Goal: Feedback & Contribution: Leave review/rating

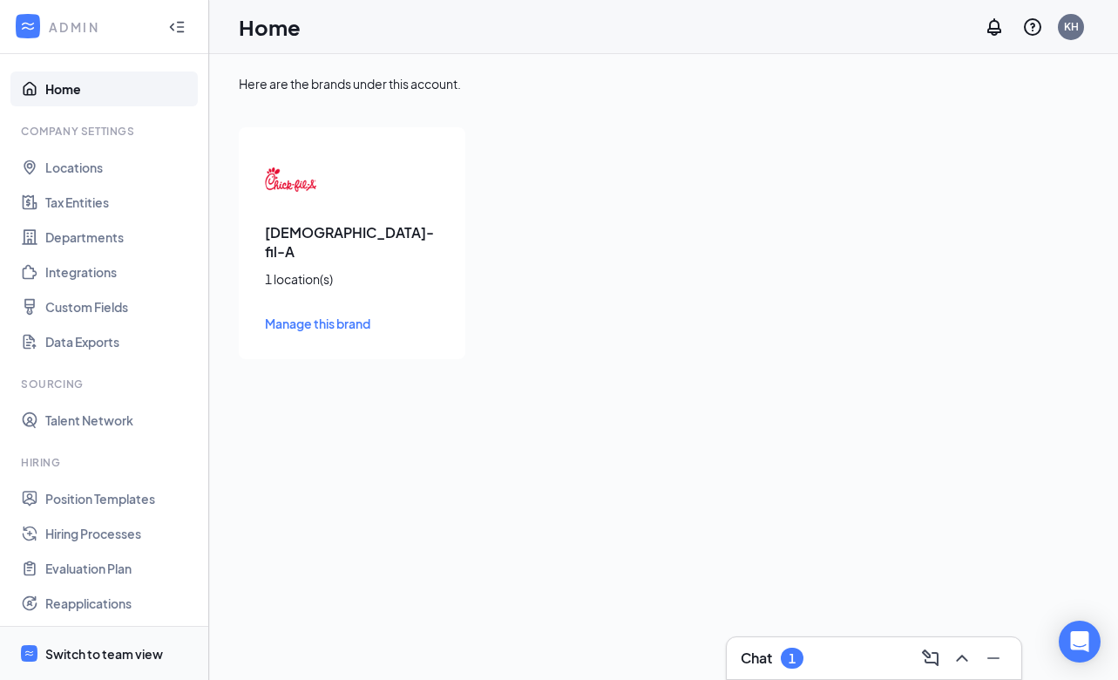
click at [103, 645] on div "Switch to team view" at bounding box center [104, 653] width 118 height 17
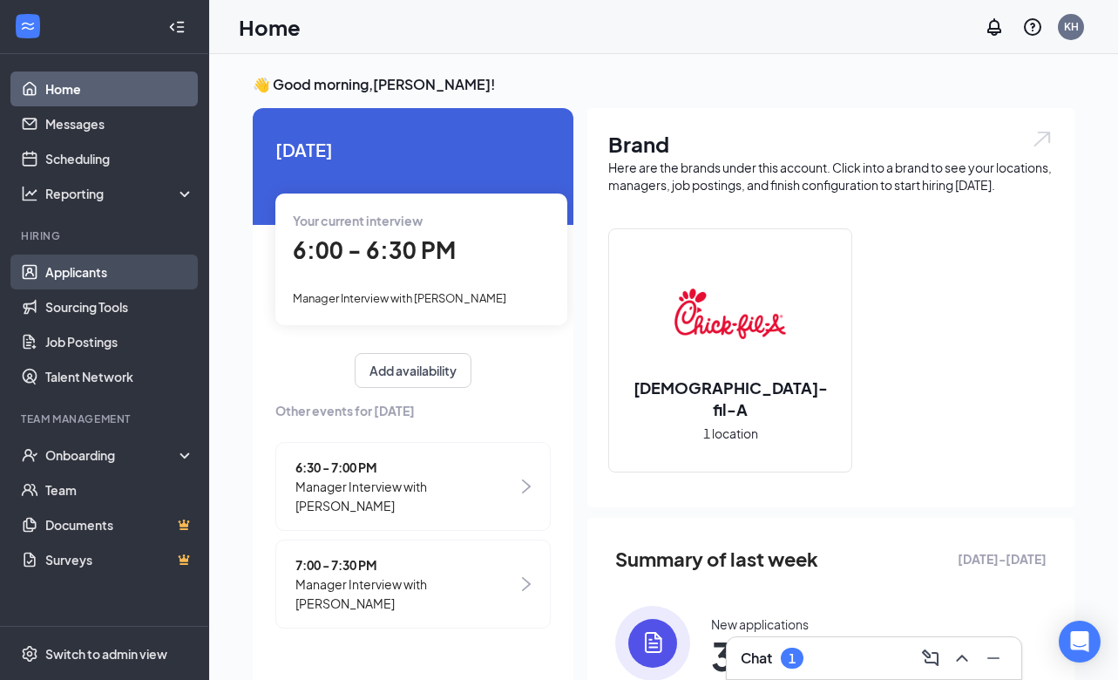
click at [73, 271] on link "Applicants" at bounding box center [119, 271] width 149 height 35
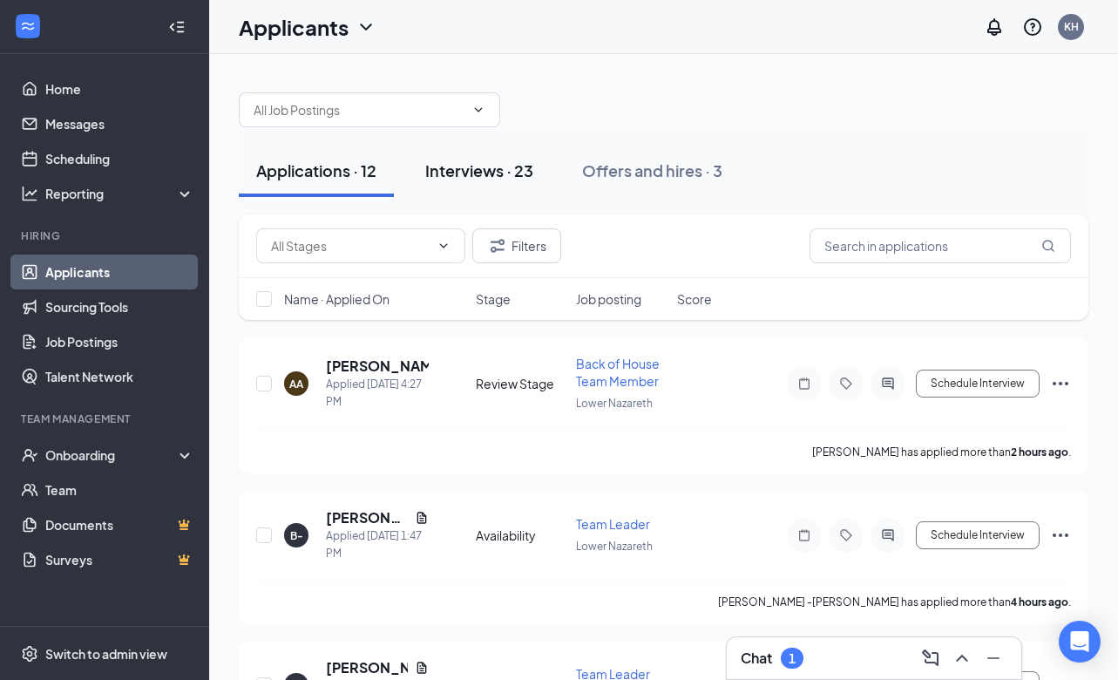
click at [493, 163] on div "Interviews · 23" at bounding box center [479, 170] width 108 height 22
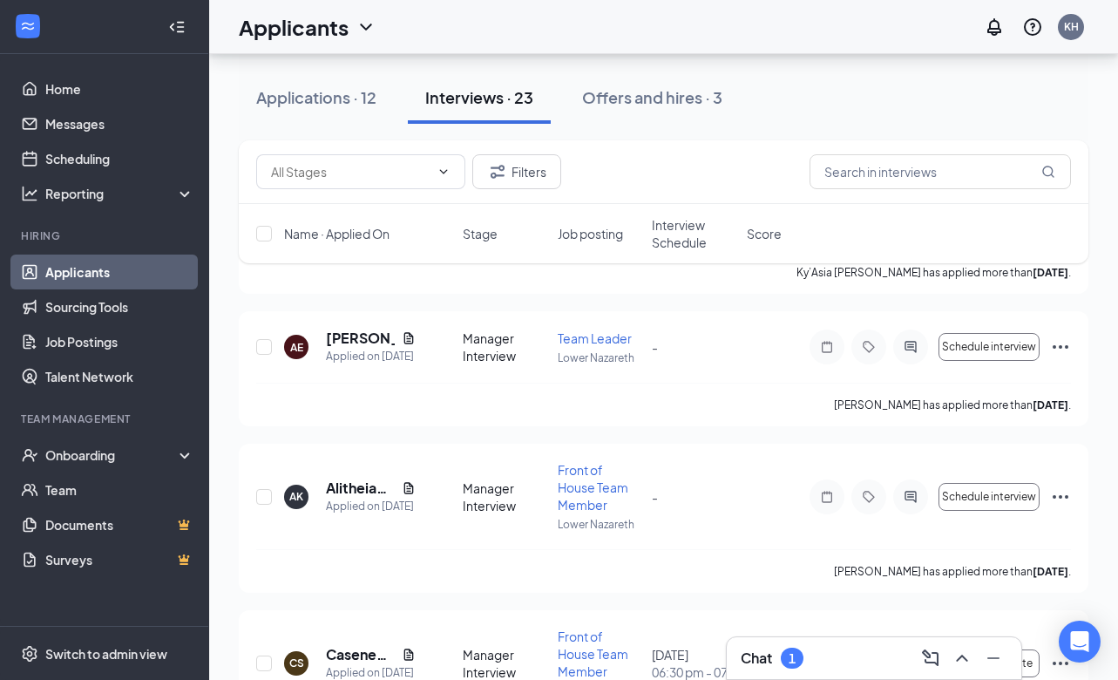
scroll to position [1155, 0]
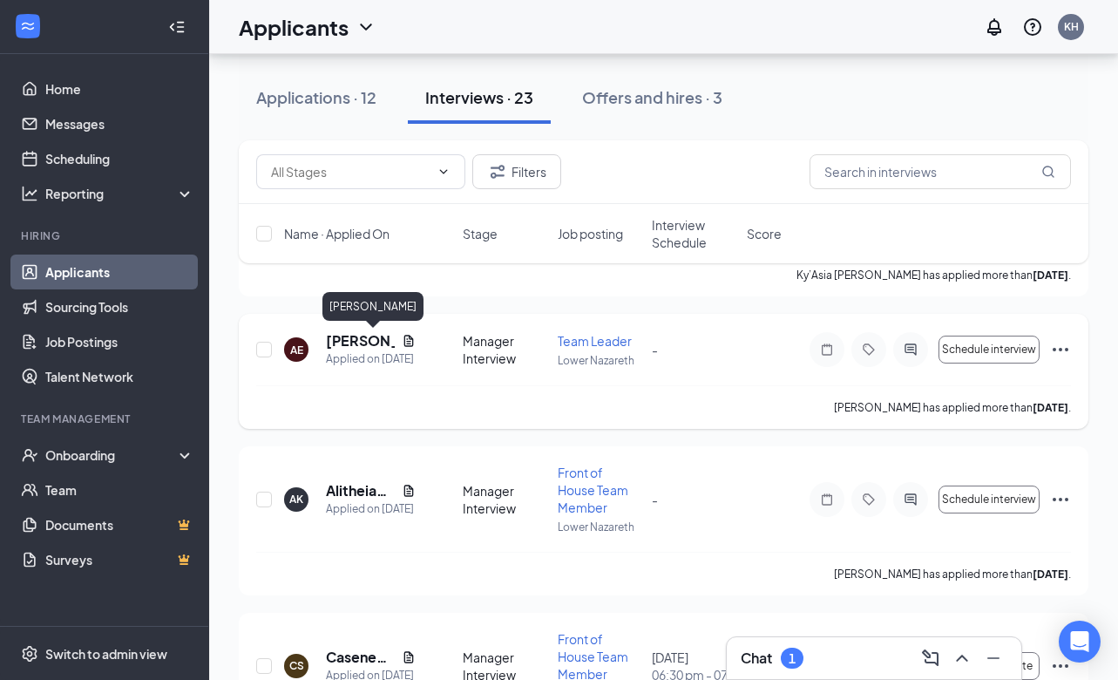
click at [362, 338] on h5 "[PERSON_NAME]" at bounding box center [360, 340] width 69 height 19
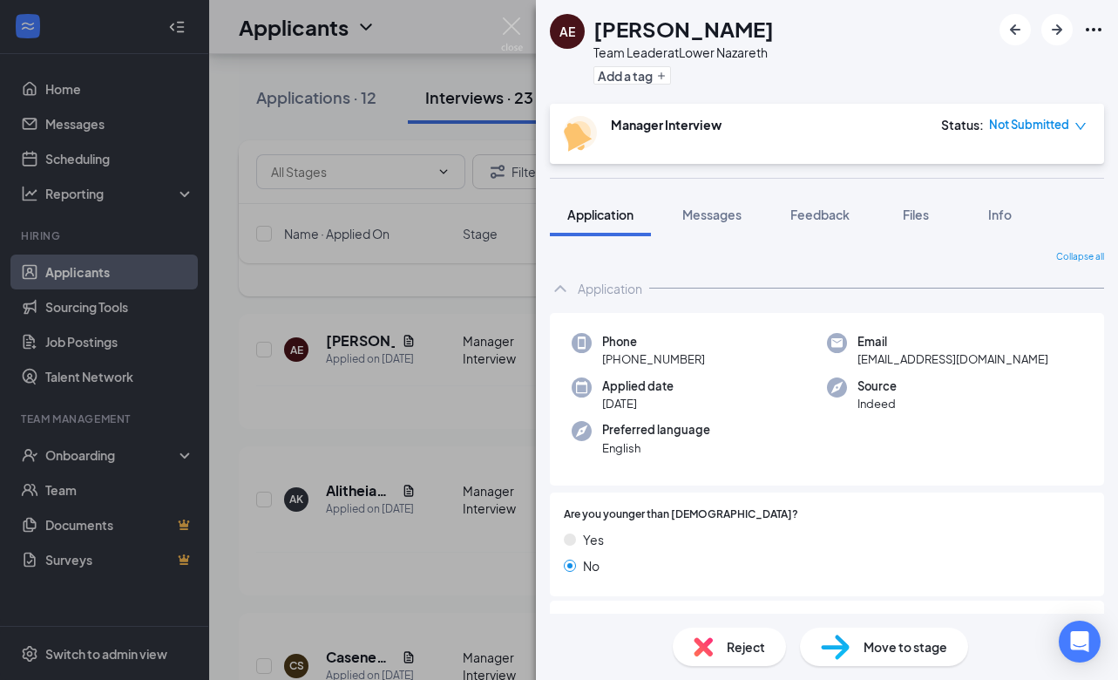
click at [459, 317] on div "AE [PERSON_NAME] Team Leader at [GEOGRAPHIC_DATA] Add a tag Manager Interview S…" at bounding box center [559, 340] width 1118 height 680
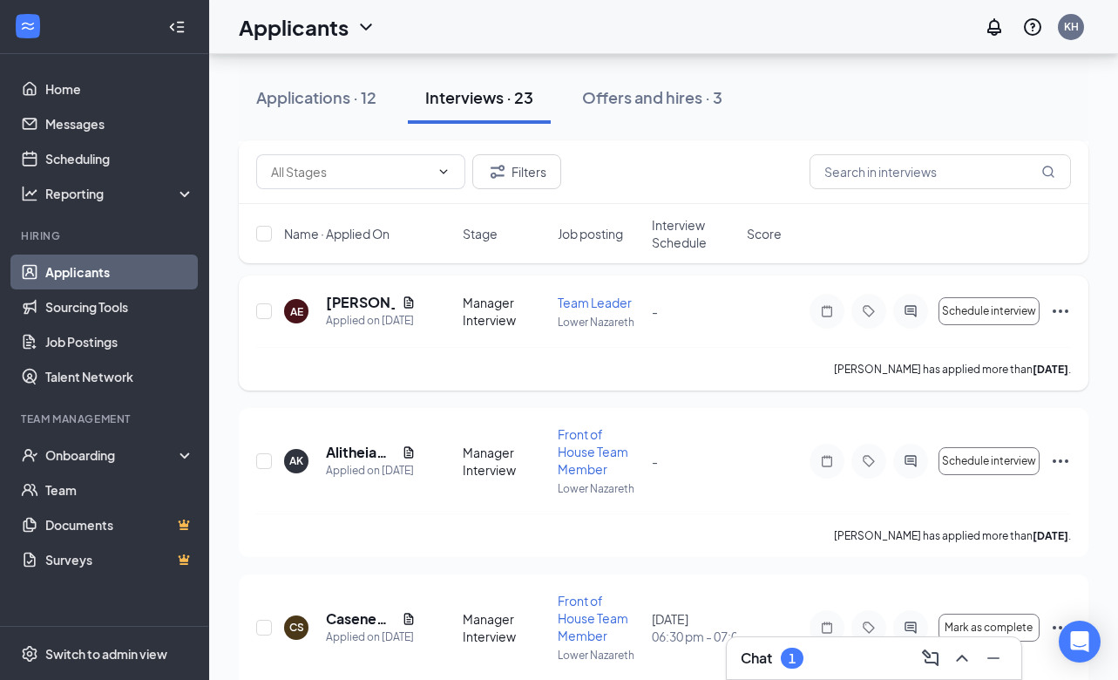
scroll to position [1182, 0]
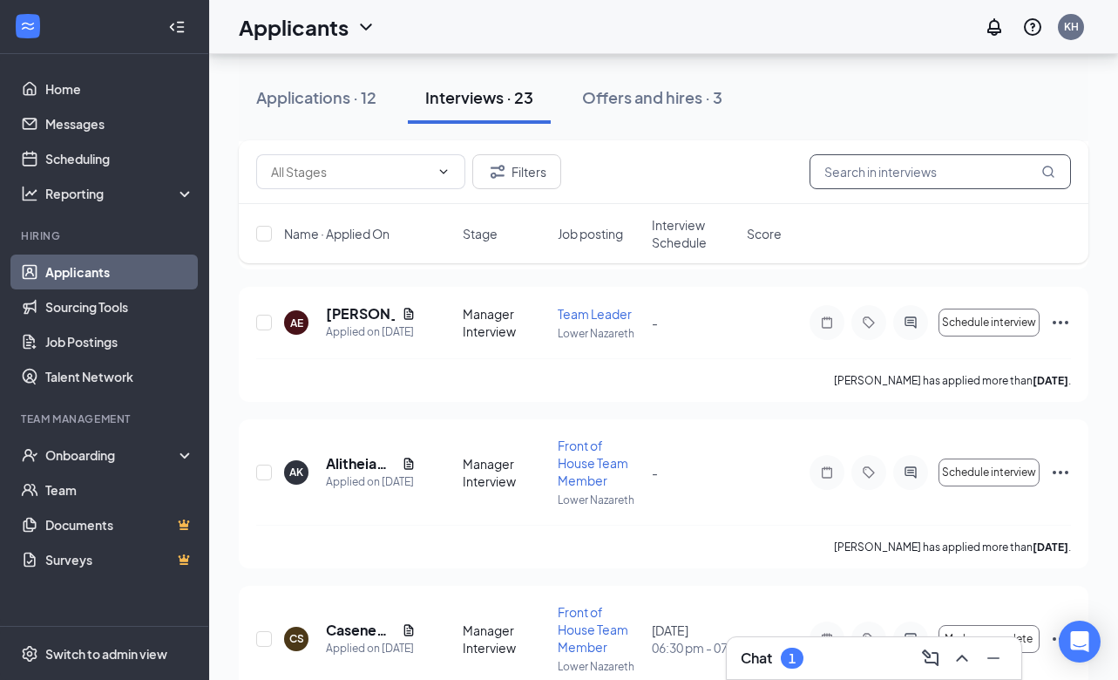
click at [846, 176] on input "text" at bounding box center [939, 171] width 261 height 35
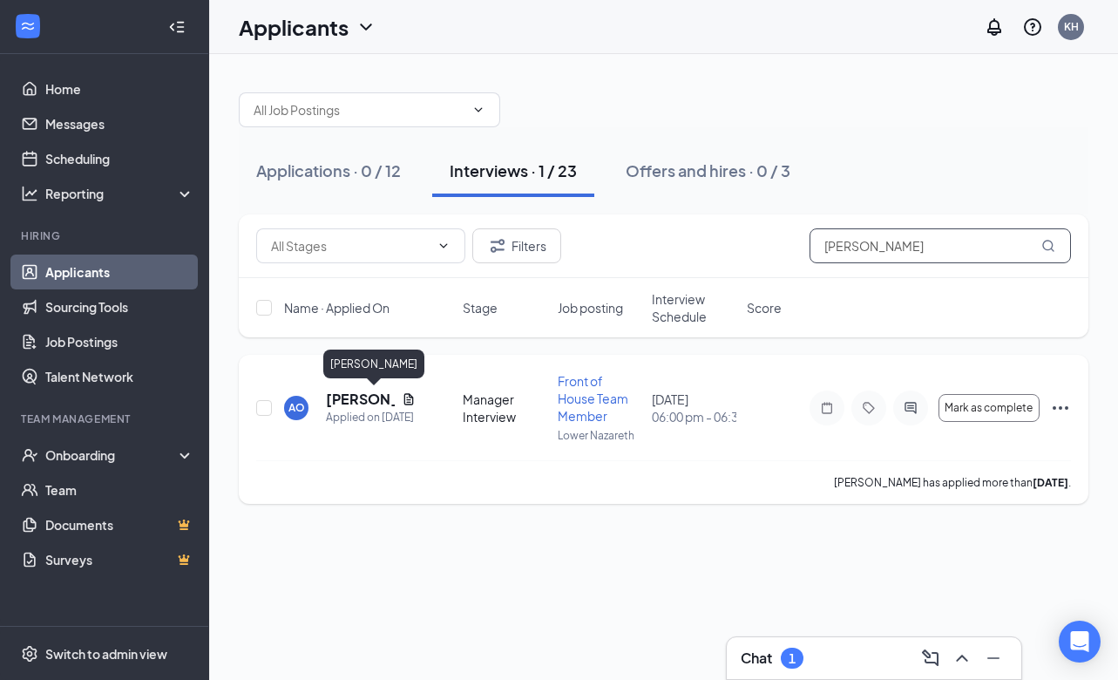
type input "[PERSON_NAME]"
click at [358, 403] on h5 "[PERSON_NAME]" at bounding box center [360, 398] width 69 height 19
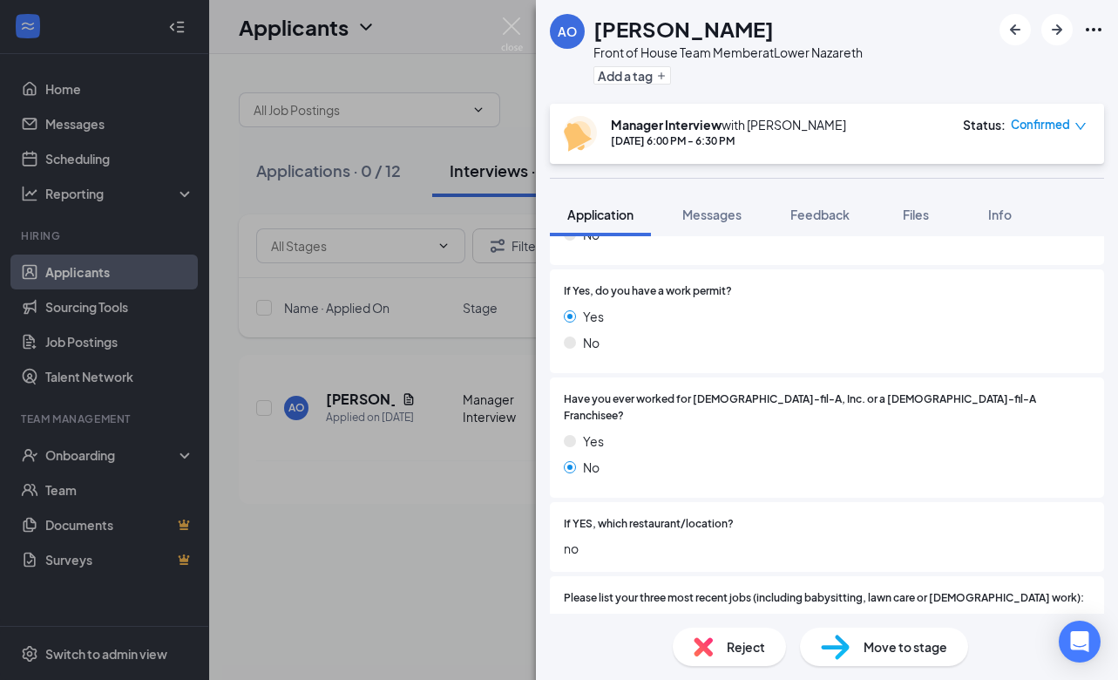
scroll to position [326, 0]
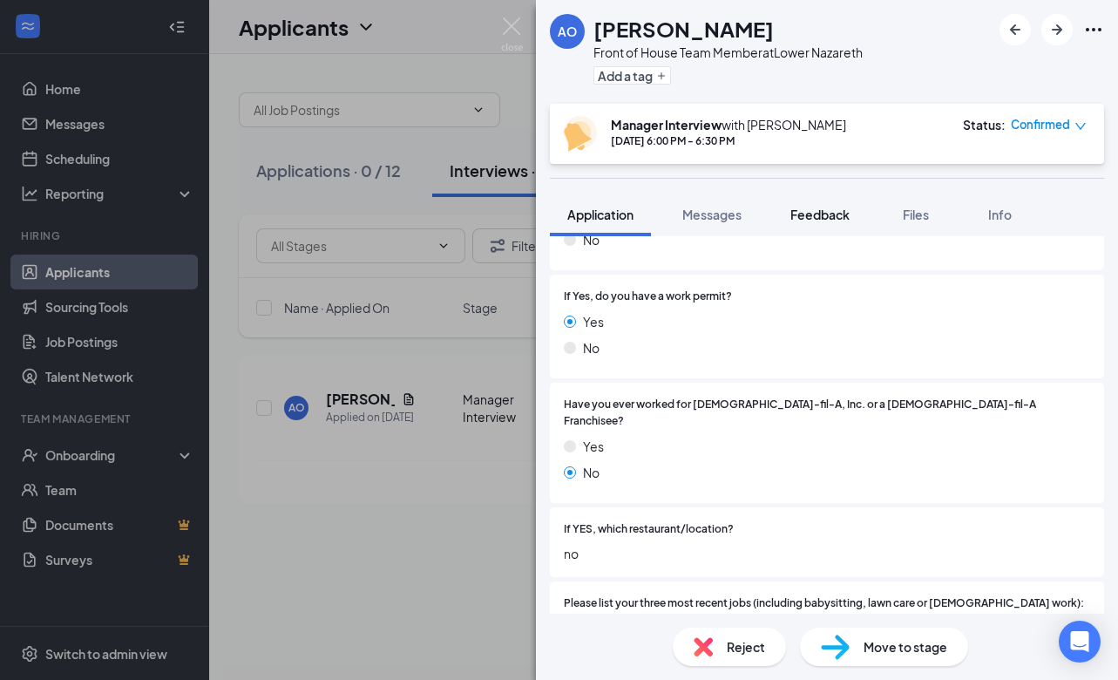
click at [803, 220] on span "Feedback" at bounding box center [819, 215] width 59 height 16
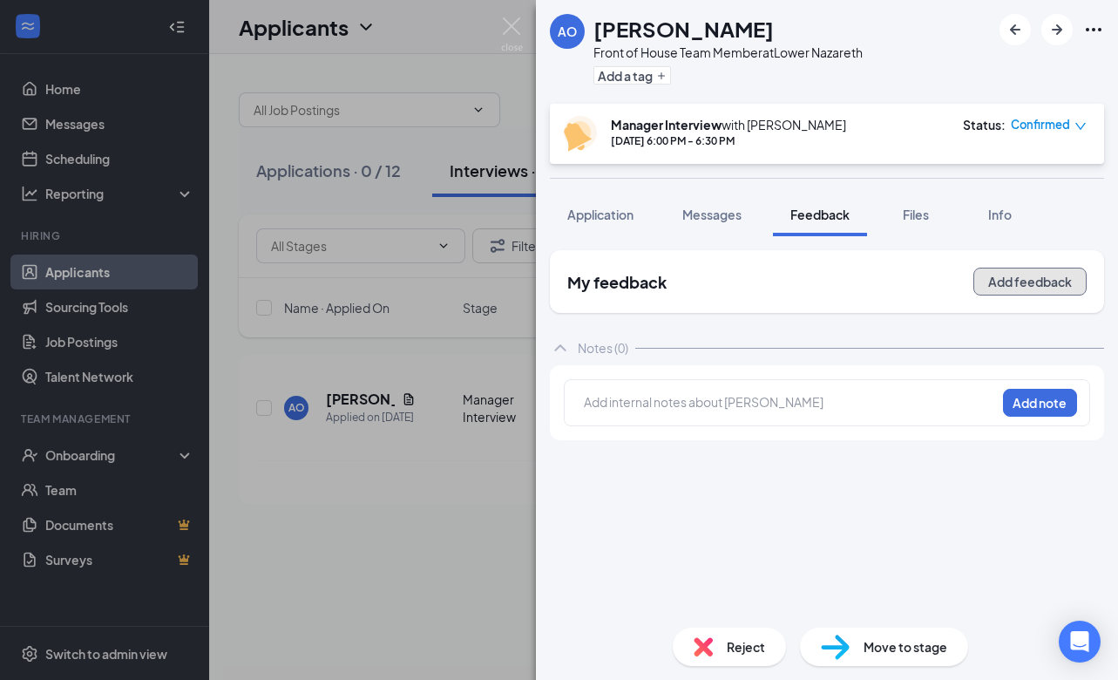
click at [1026, 282] on button "Add feedback" at bounding box center [1029, 281] width 113 height 28
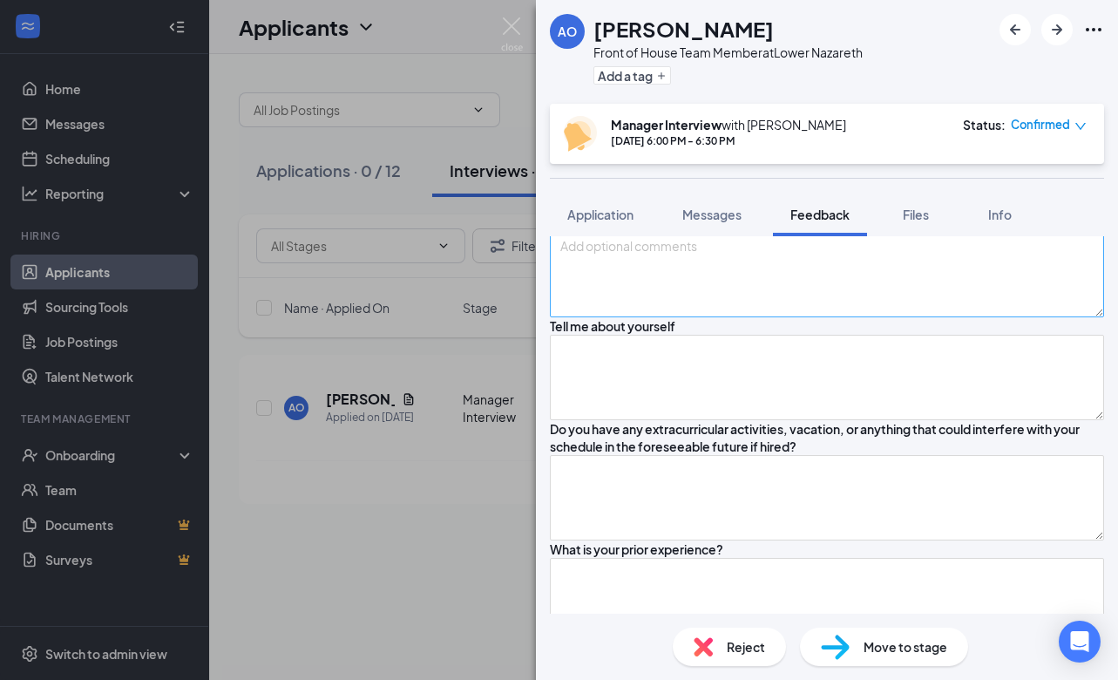
scroll to position [115, 0]
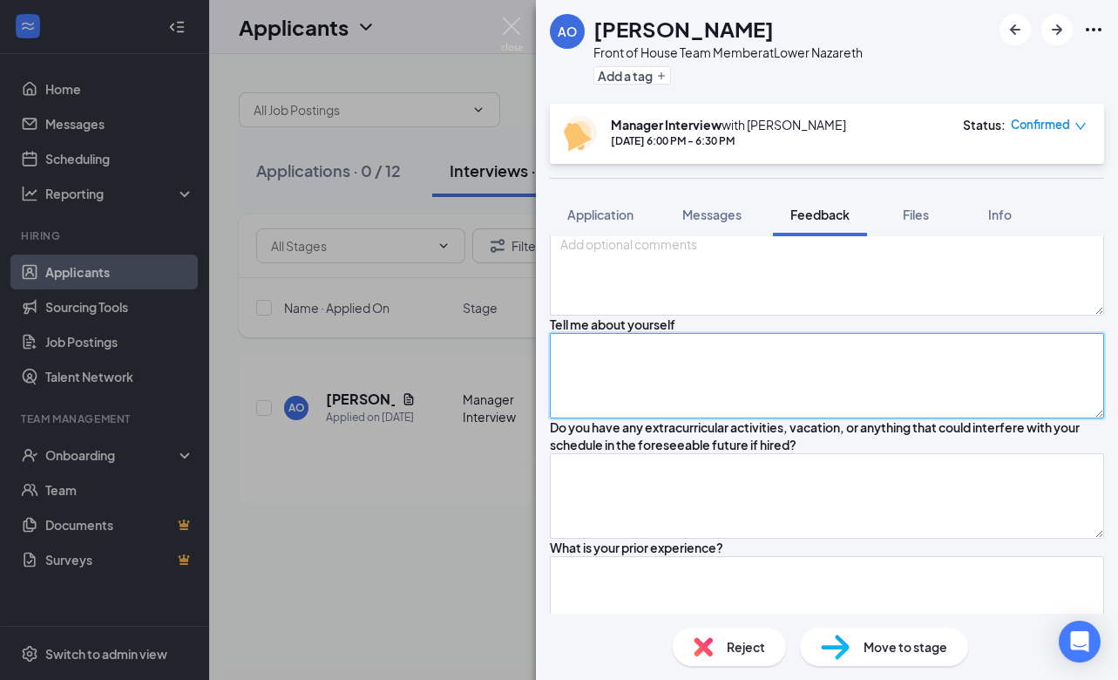
click at [663, 418] on textarea at bounding box center [827, 375] width 554 height 85
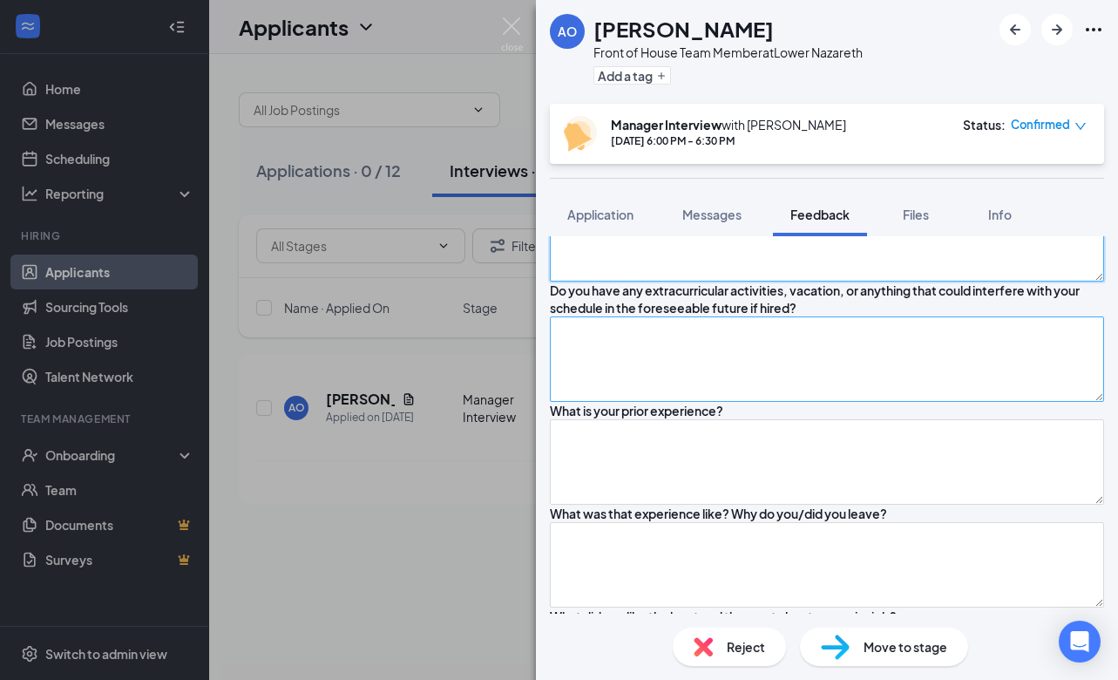
scroll to position [263, 0]
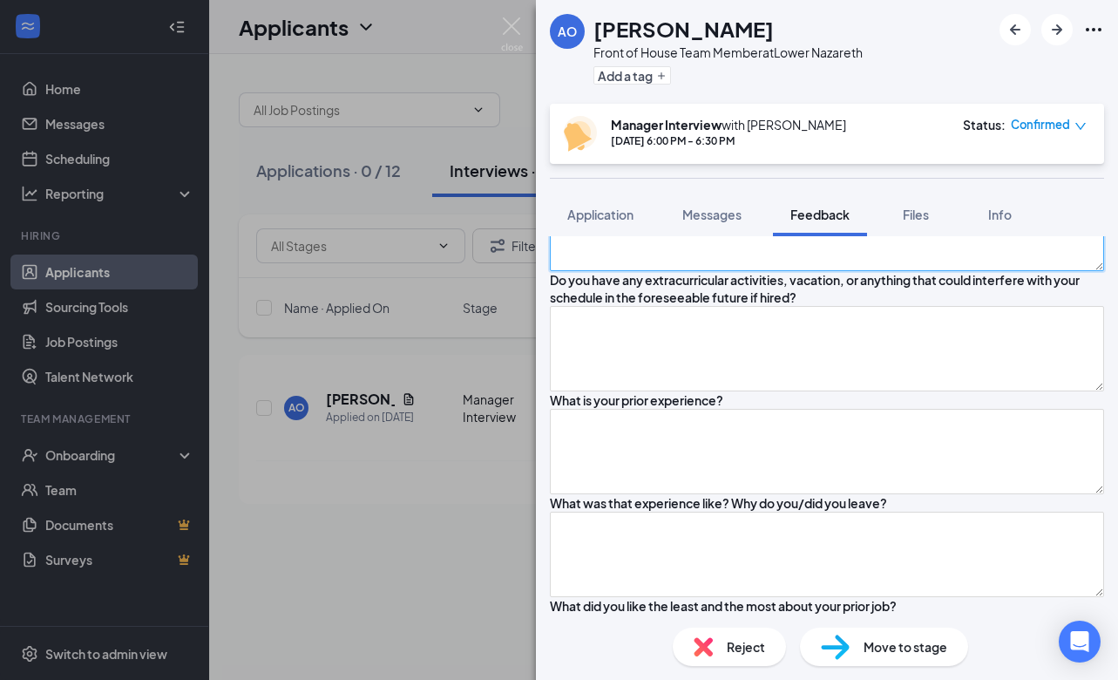
click at [907, 271] on textarea "Student at [GEOGRAPHIC_DATA], freshman year, majoring in health sciewnces" at bounding box center [827, 228] width 554 height 85
click at [926, 271] on textarea "Student at [GEOGRAPHIC_DATA], freshman year, majoring in health sciences" at bounding box center [827, 228] width 554 height 85
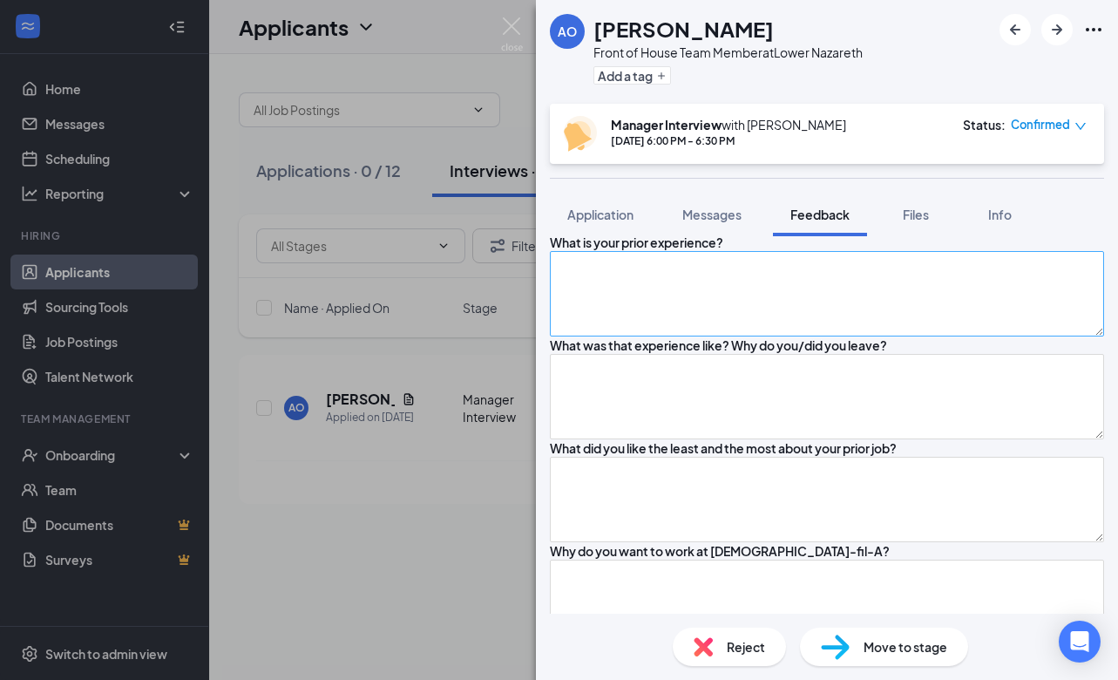
type textarea "Student at [GEOGRAPHIC_DATA], freshman year, majoring in health sciences Works …"
click at [730, 336] on textarea at bounding box center [827, 293] width 554 height 85
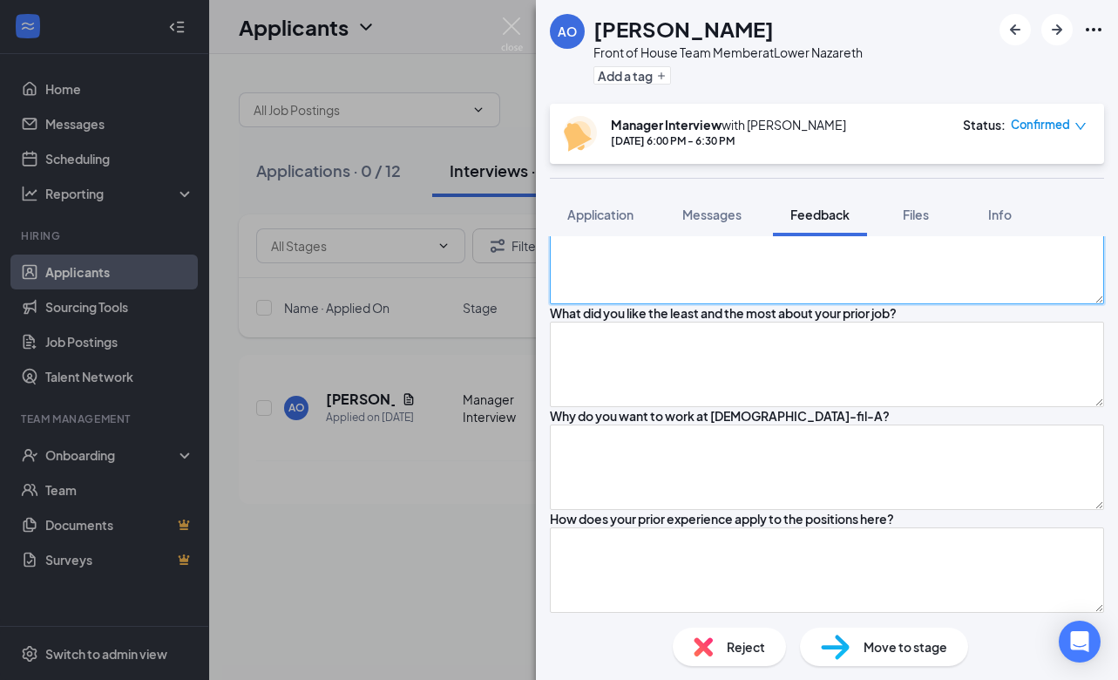
click at [656, 304] on textarea at bounding box center [827, 261] width 554 height 85
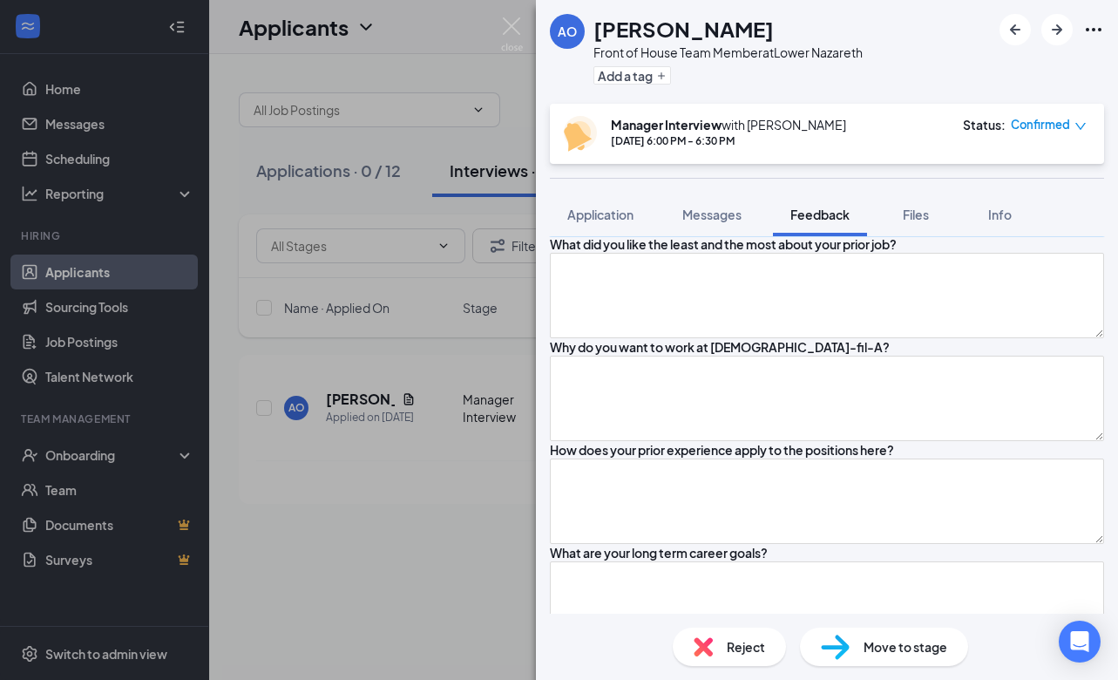
scroll to position [626, 0]
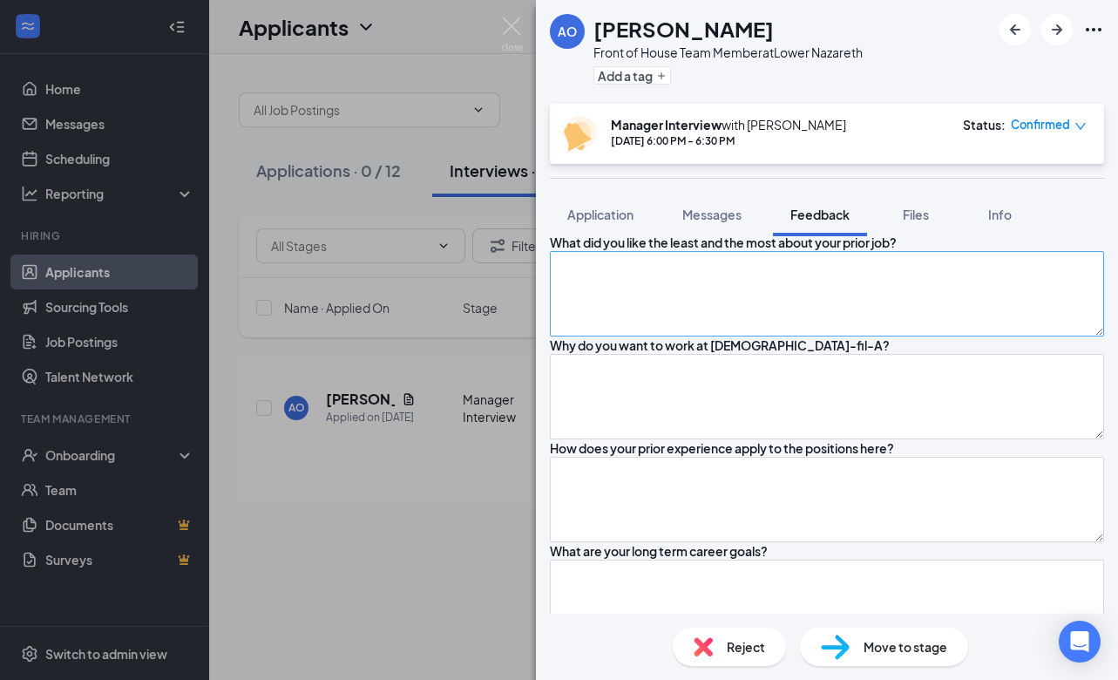
type textarea "Coffee shop that's drive-thru, kind of like CFA because there's two lanes and s…"
click at [667, 336] on textarea at bounding box center [827, 293] width 554 height 85
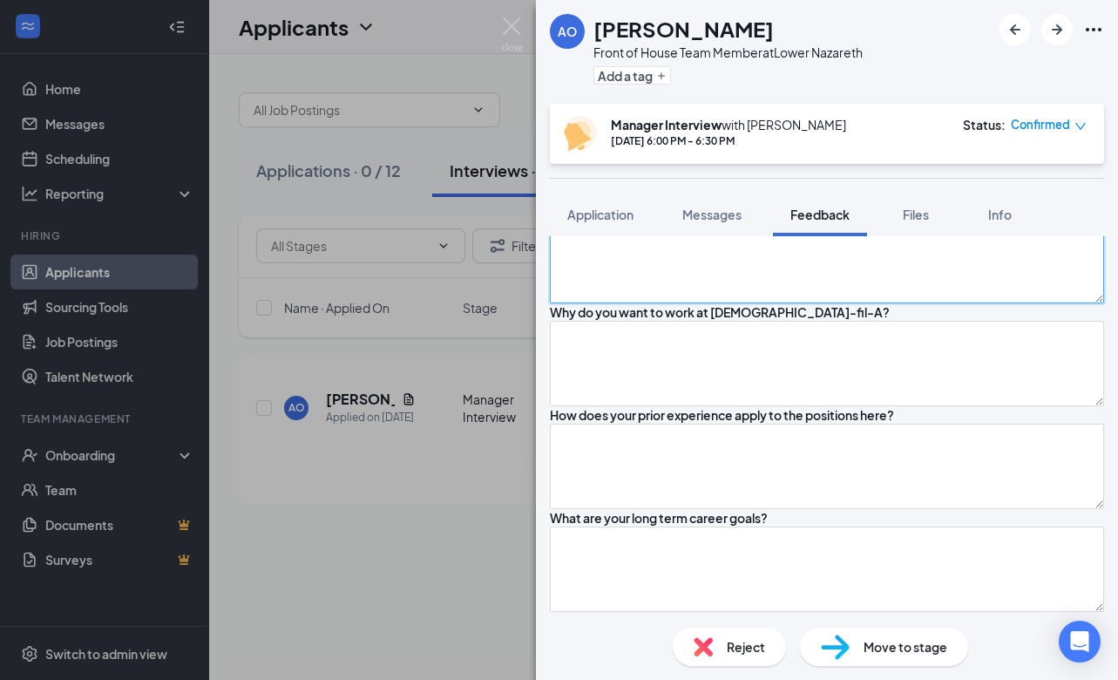
scroll to position [664, 0]
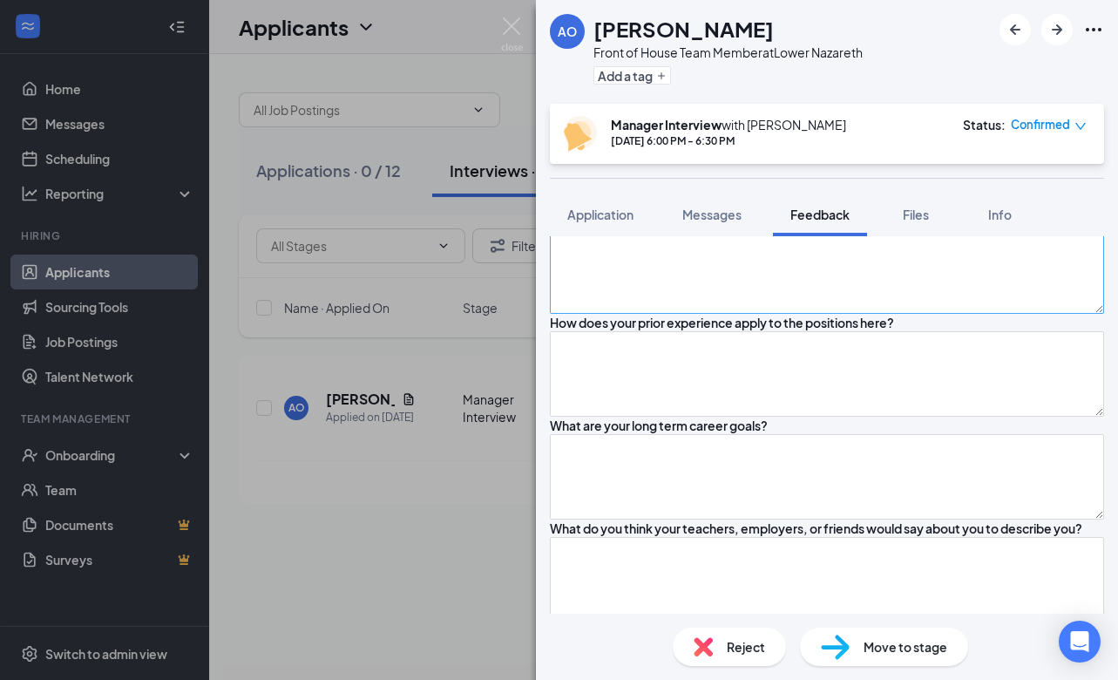
type textarea "Likes the consistency, does die down - works morning shifts a lot, doesn't like…"
click at [656, 314] on textarea at bounding box center [827, 270] width 554 height 85
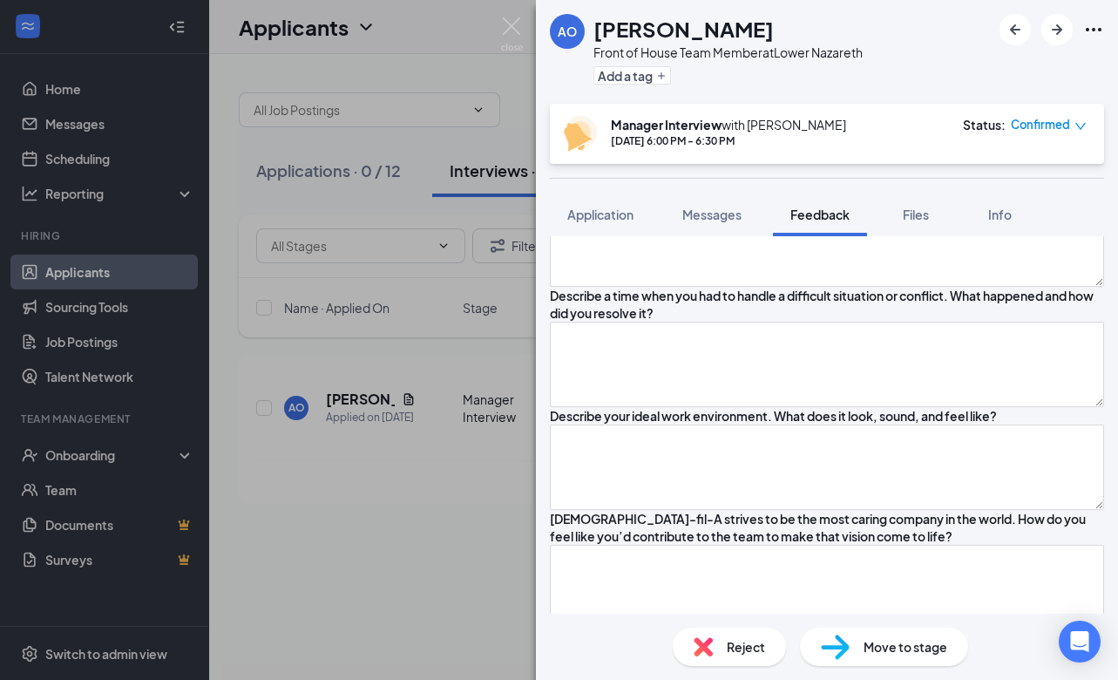
scroll to position [1115, 0]
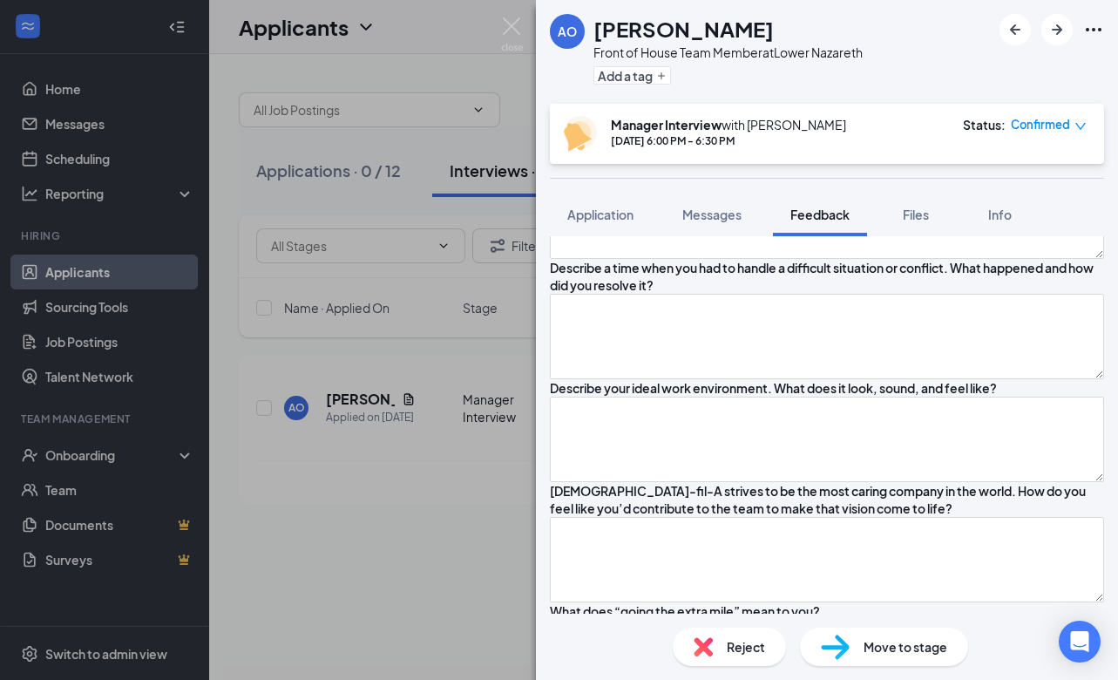
type textarea "Reminds her of Seven Brew and likes working there"
click at [681, 156] on textarea at bounding box center [827, 113] width 554 height 85
type textarea "Sonography"
click at [704, 259] on textarea at bounding box center [827, 215] width 554 height 85
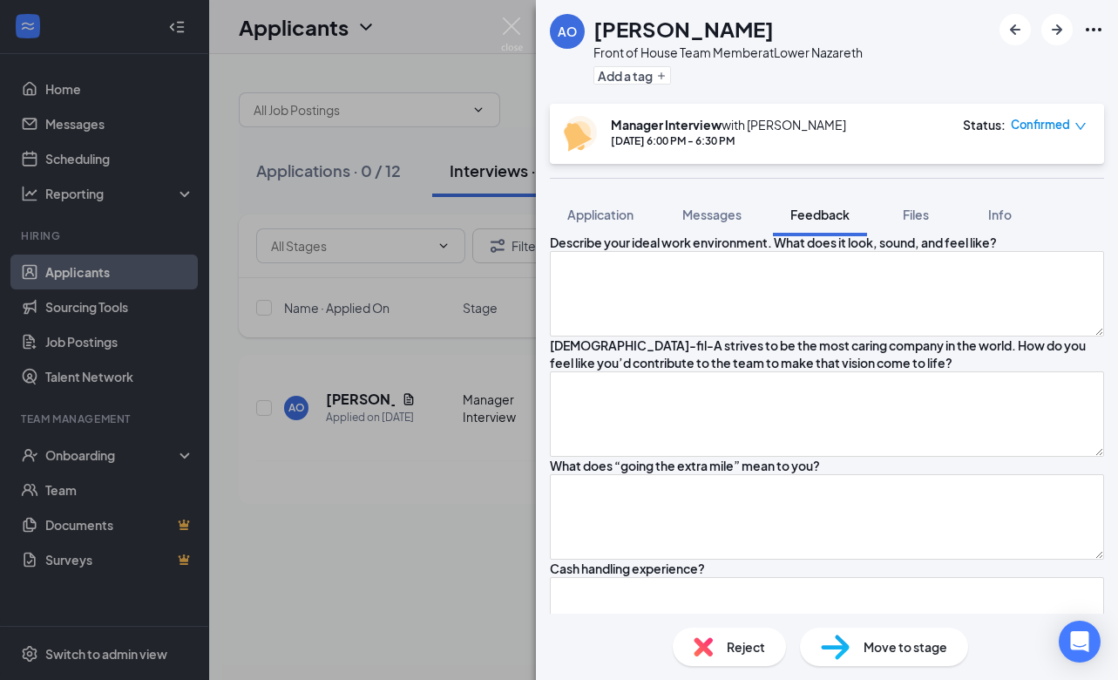
scroll to position [1273, 0]
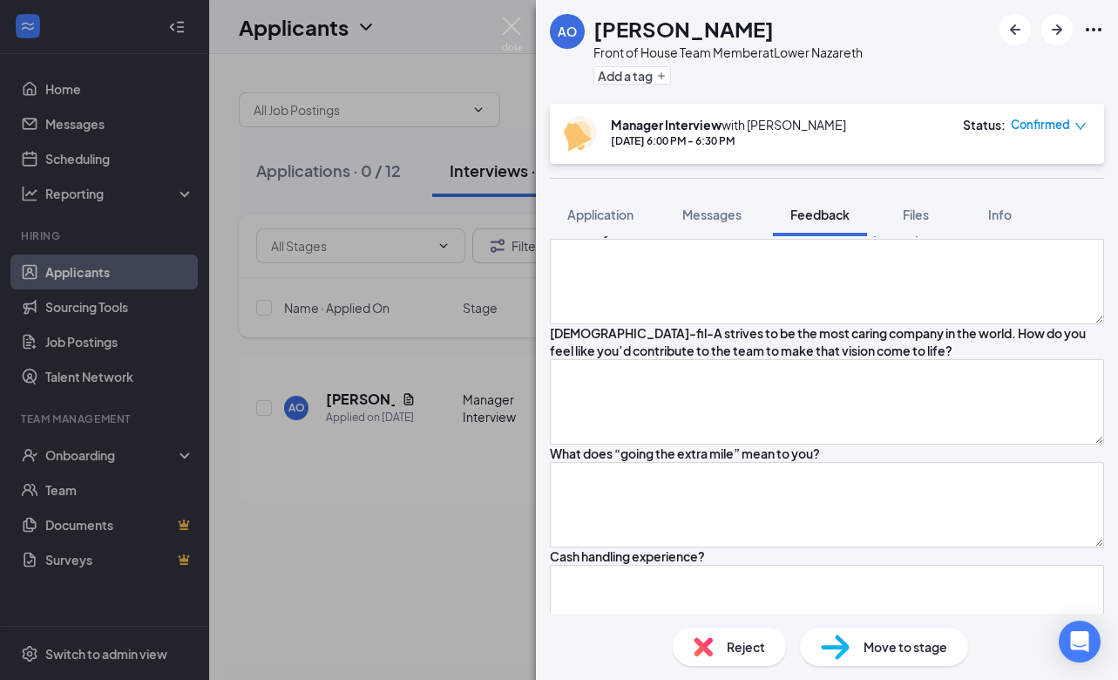
type textarea "Independent, responsible, reliable"
click at [671, 221] on textarea at bounding box center [827, 178] width 554 height 85
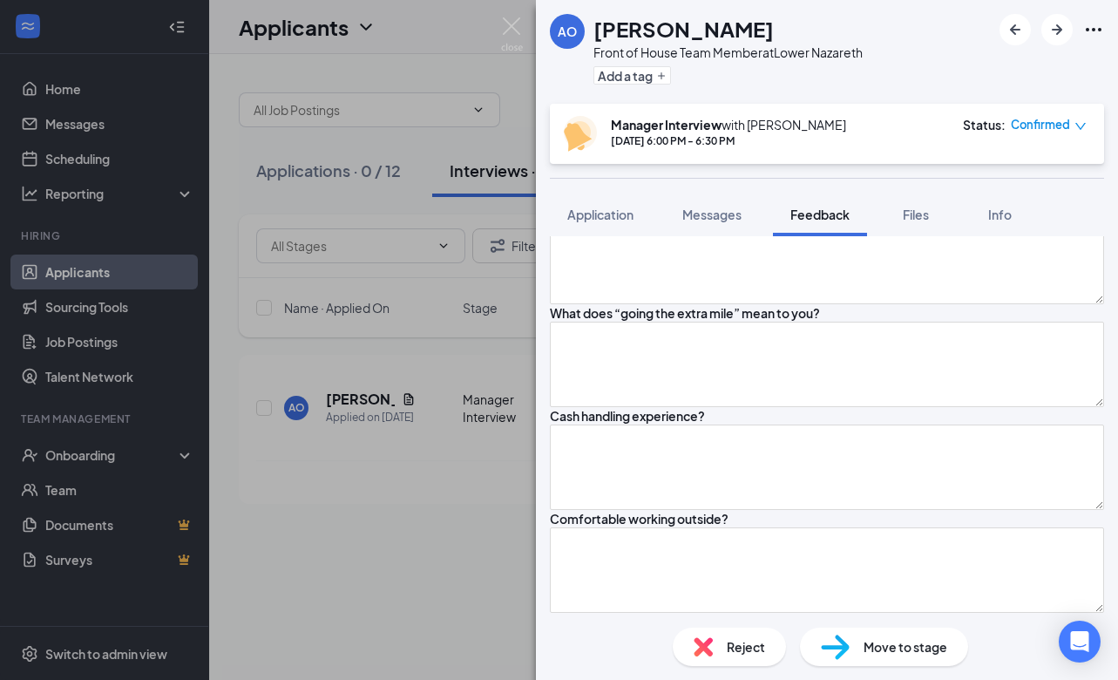
scroll to position [1416, 0]
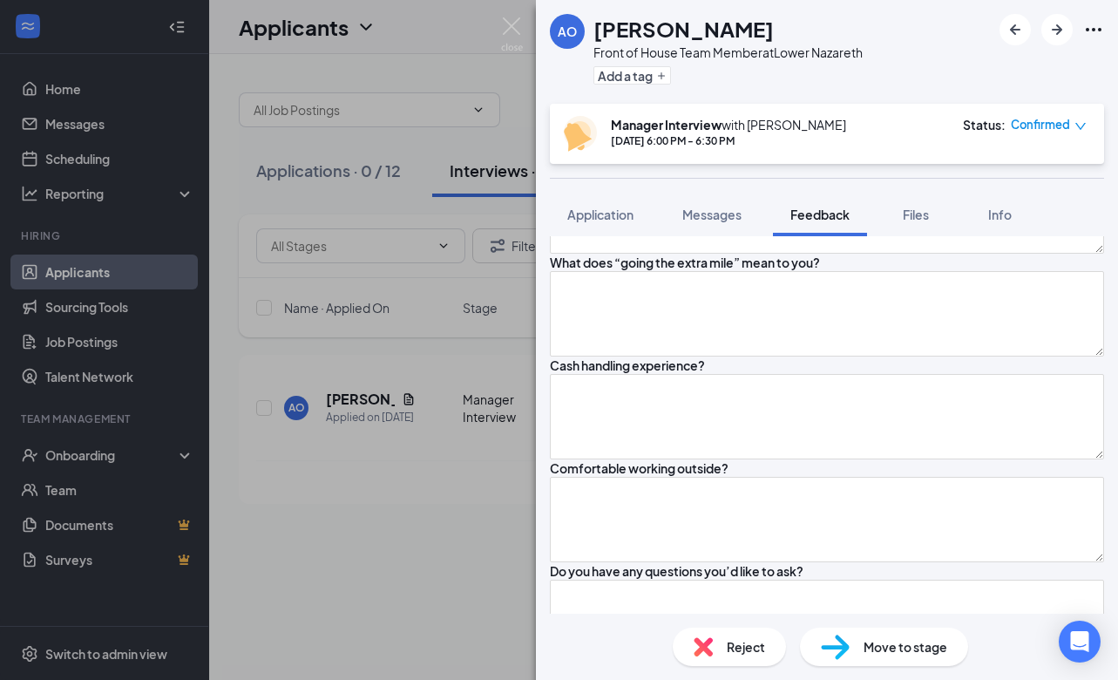
type textarea "Used to work in retail, issue with customer, stepped away from the situation an…"
click at [669, 133] on textarea at bounding box center [827, 90] width 554 height 85
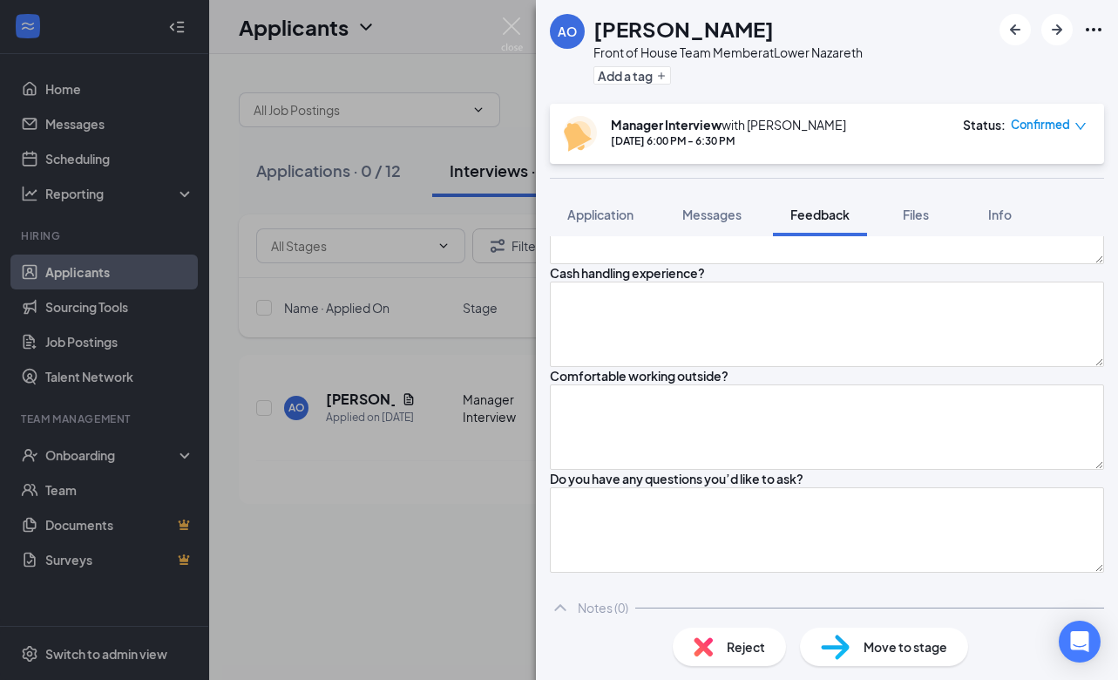
scroll to position [1612, 0]
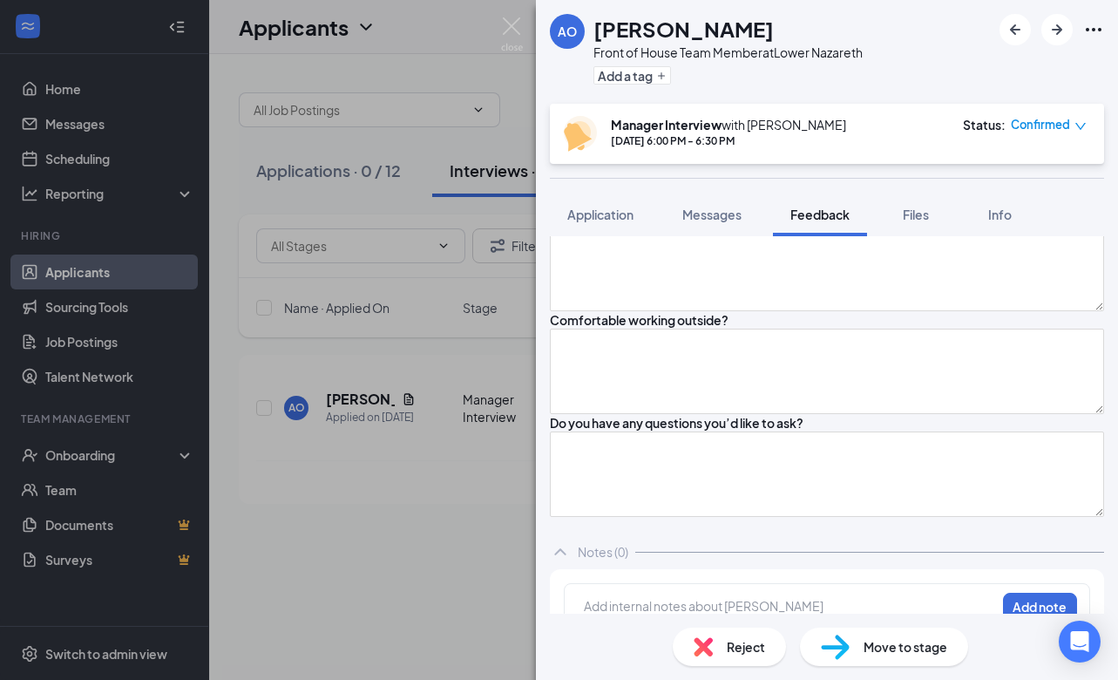
type textarea "Friendly, everyone gets along and helps, everyone communicates"
click at [735, 105] on textarea at bounding box center [827, 62] width 554 height 85
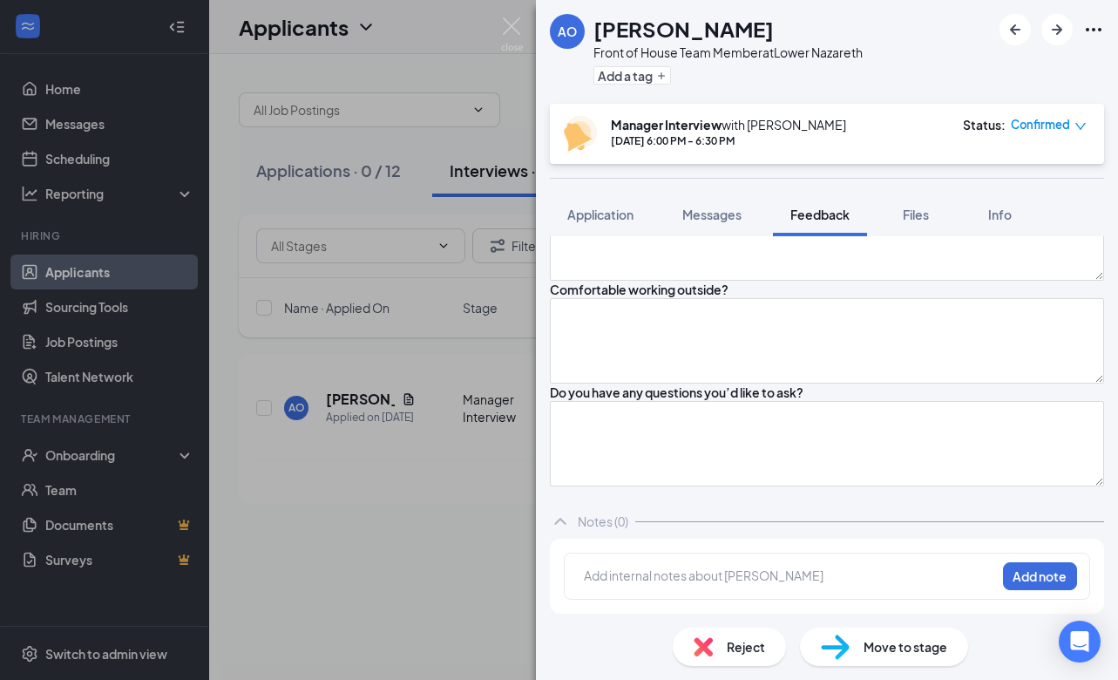
scroll to position [1680, 0]
type textarea "Kindness to helping customers and fulfilling customers' needs, having returning…"
click at [735, 178] on textarea at bounding box center [827, 134] width 554 height 85
type textarea "doing something like an extra gesture out of kindness and want"
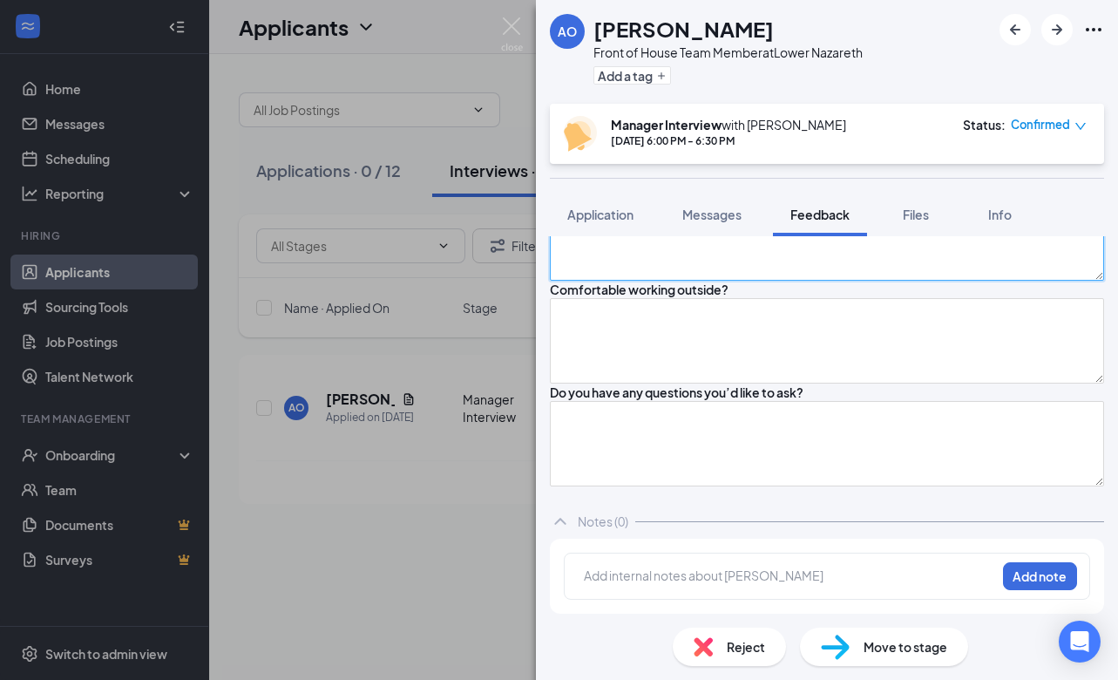
click at [723, 281] on textarea at bounding box center [827, 237] width 554 height 85
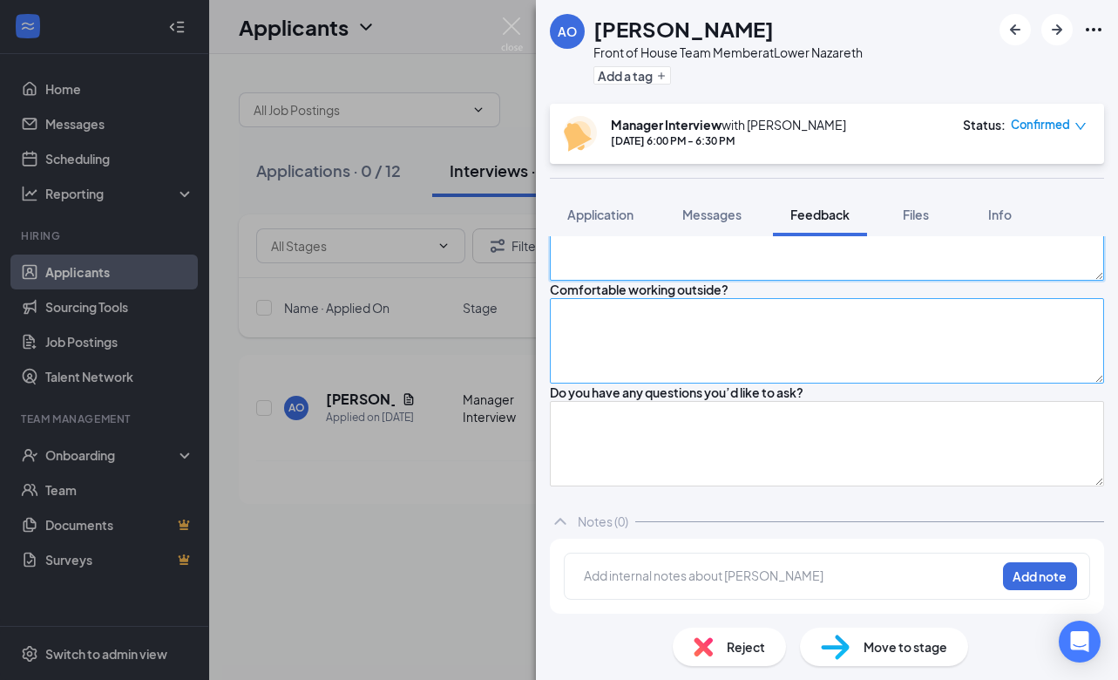
type textarea "yes"
click at [693, 383] on textarea at bounding box center [827, 340] width 554 height 85
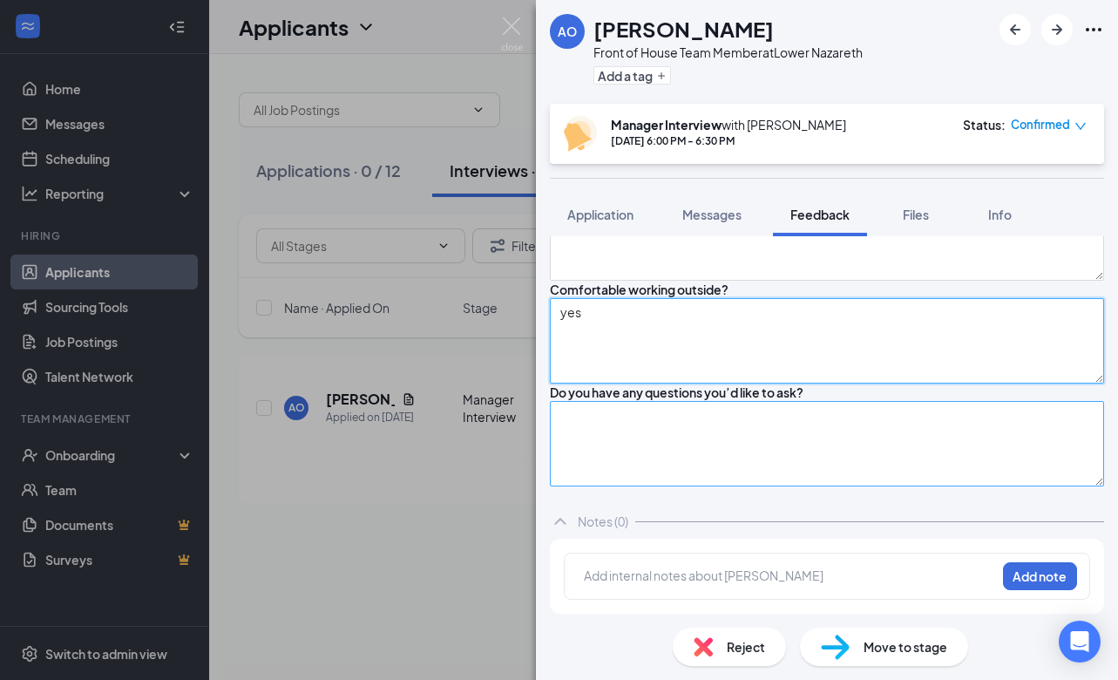
type textarea "yes"
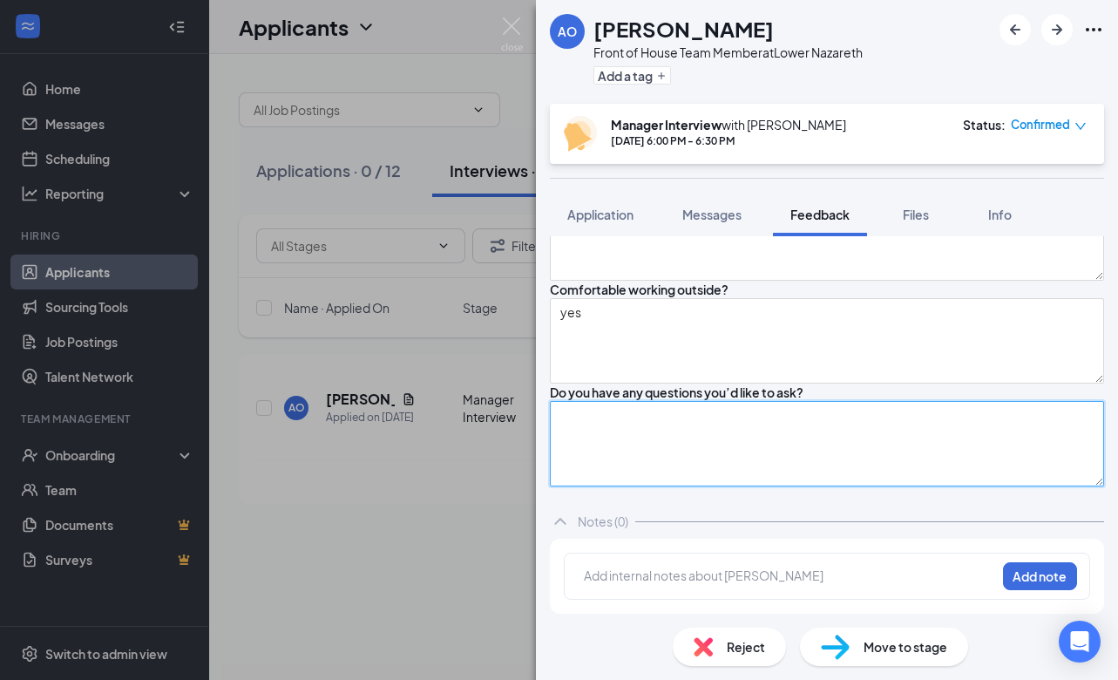
click at [661, 472] on textarea at bounding box center [827, 443] width 554 height 85
type textarea "A"
type textarea "n"
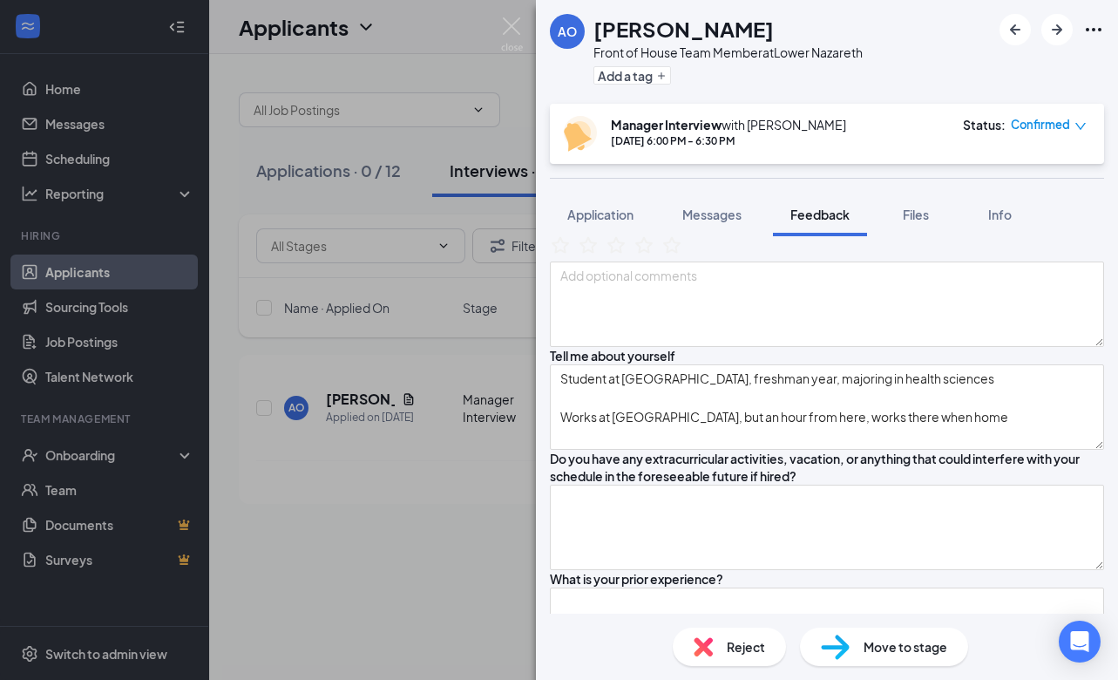
scroll to position [0, 0]
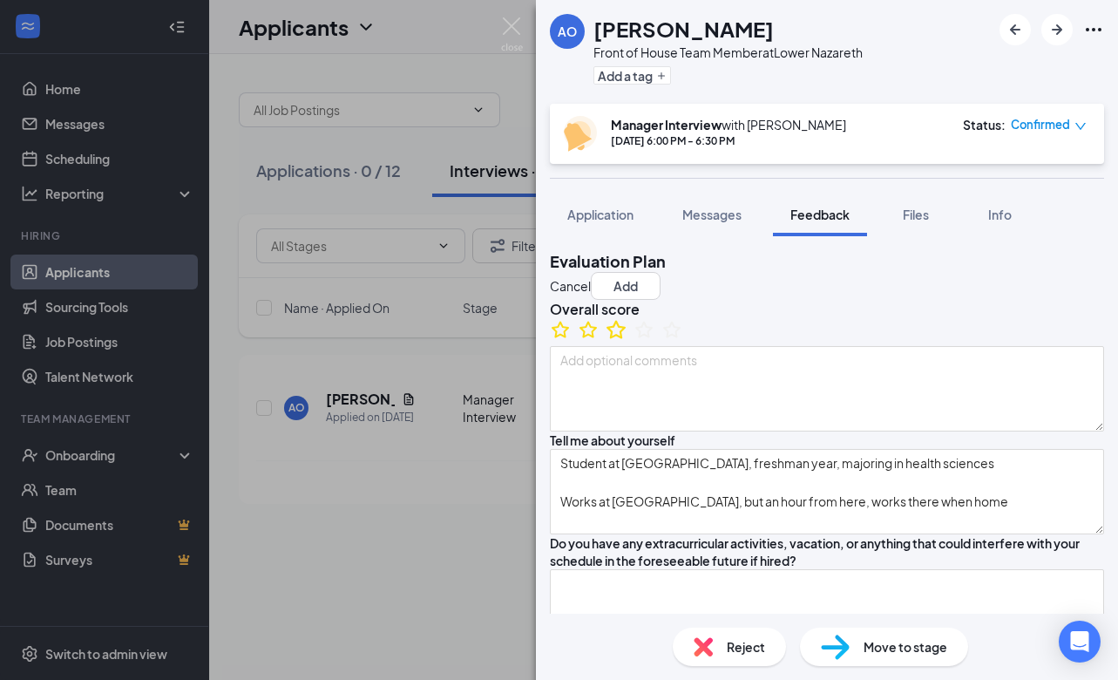
type textarea "N/A Availability M, W Before 12:00 or after 4 T, R, F, S Open availability Pref…"
click at [627, 341] on icon "StarBorder" at bounding box center [616, 329] width 23 height 23
click at [660, 285] on button "Add" at bounding box center [626, 286] width 70 height 28
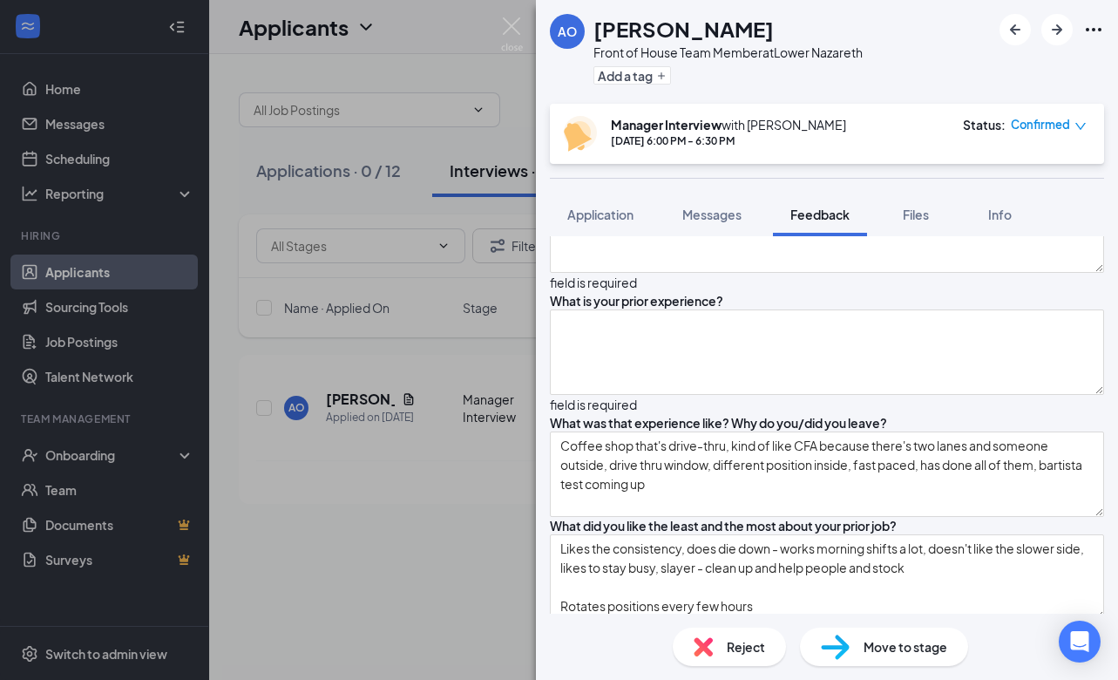
scroll to position [240, 0]
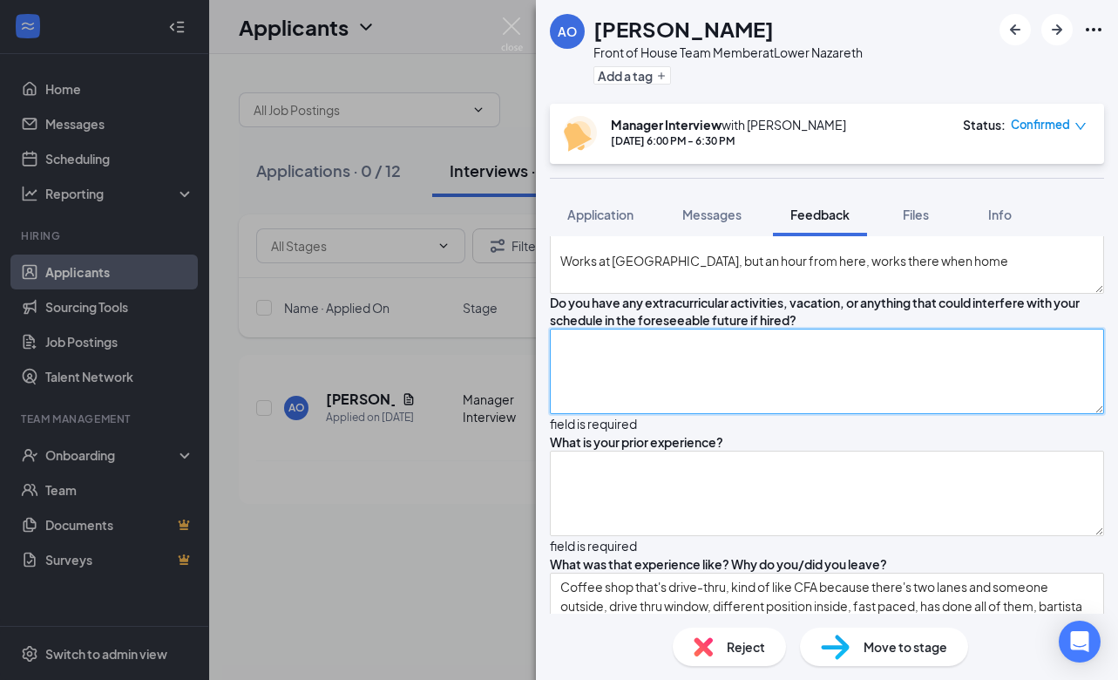
click at [649, 414] on textarea at bounding box center [827, 370] width 554 height 85
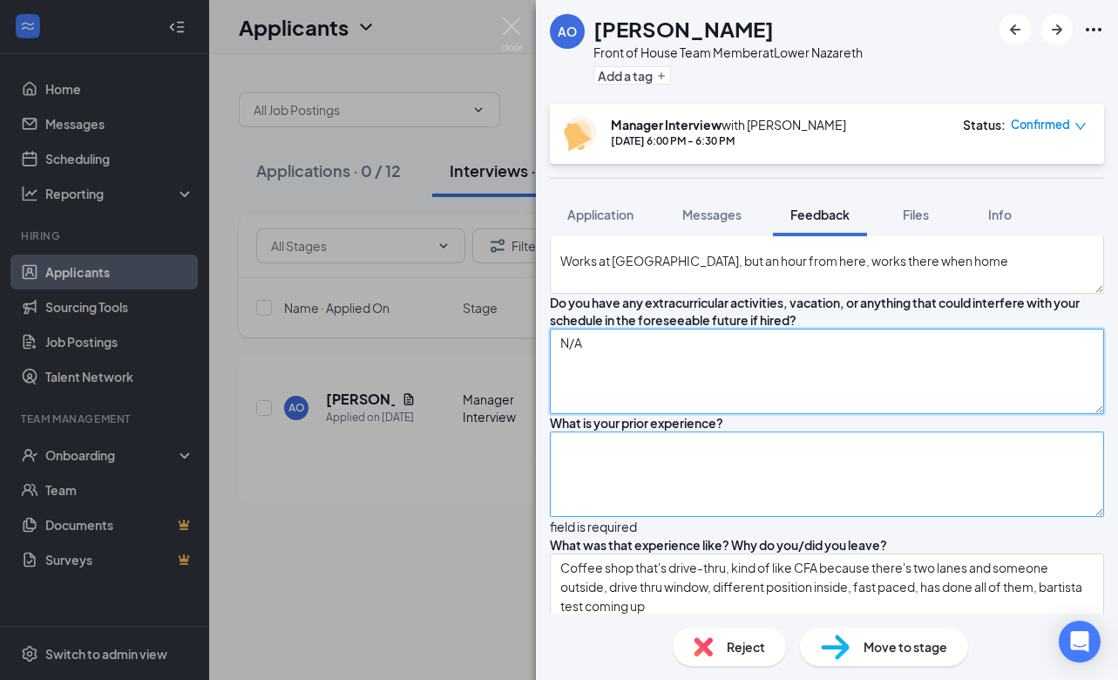
type textarea "N/A"
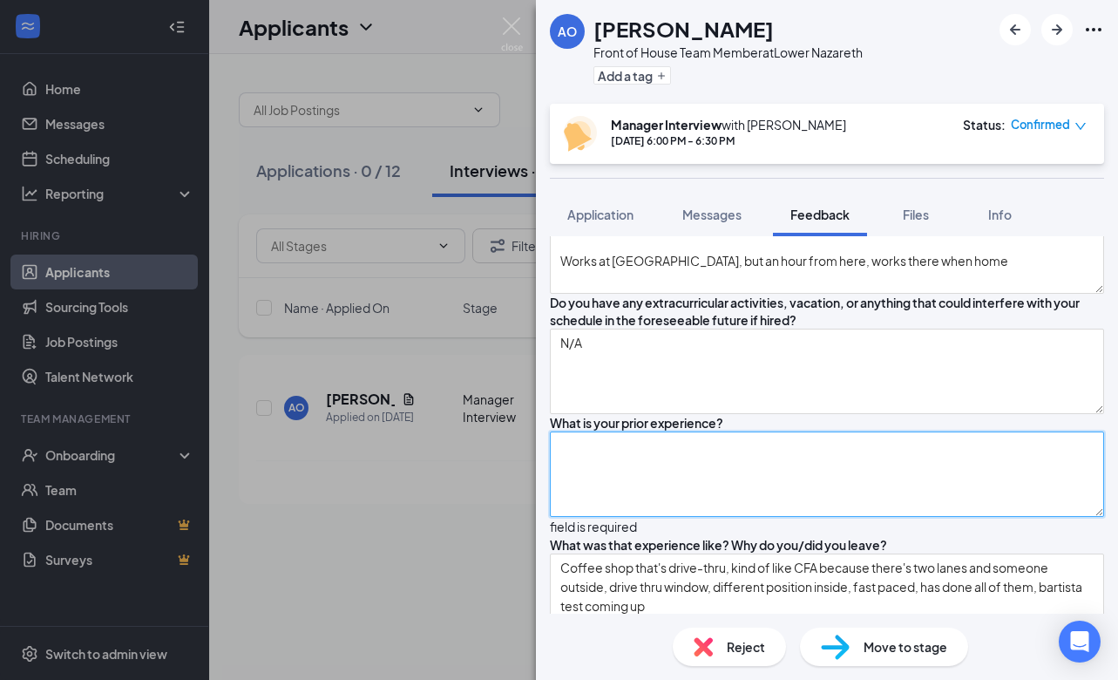
click at [639, 517] on textarea at bounding box center [827, 473] width 554 height 85
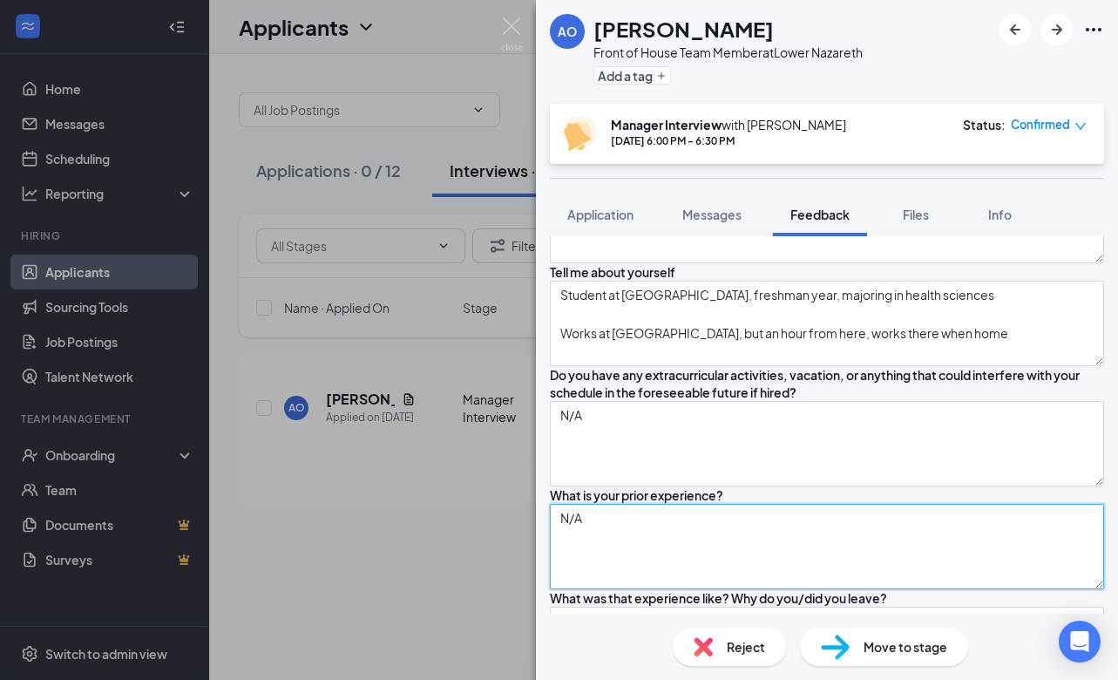
scroll to position [0, 0]
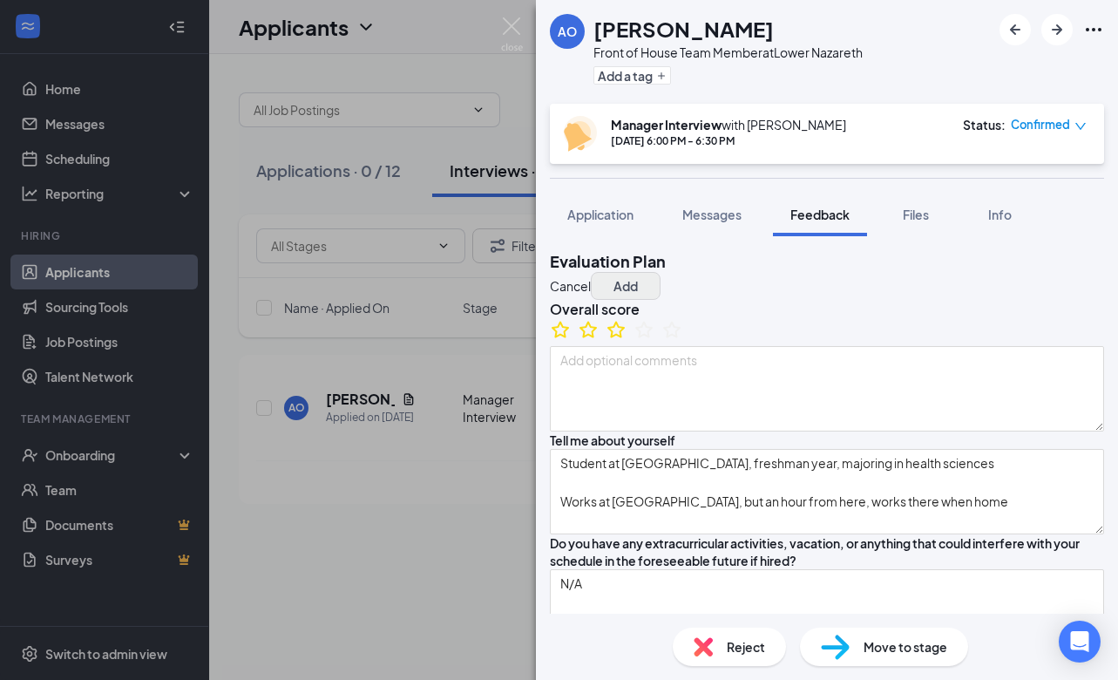
type textarea "N/A"
click at [660, 274] on button "Add" at bounding box center [626, 286] width 70 height 28
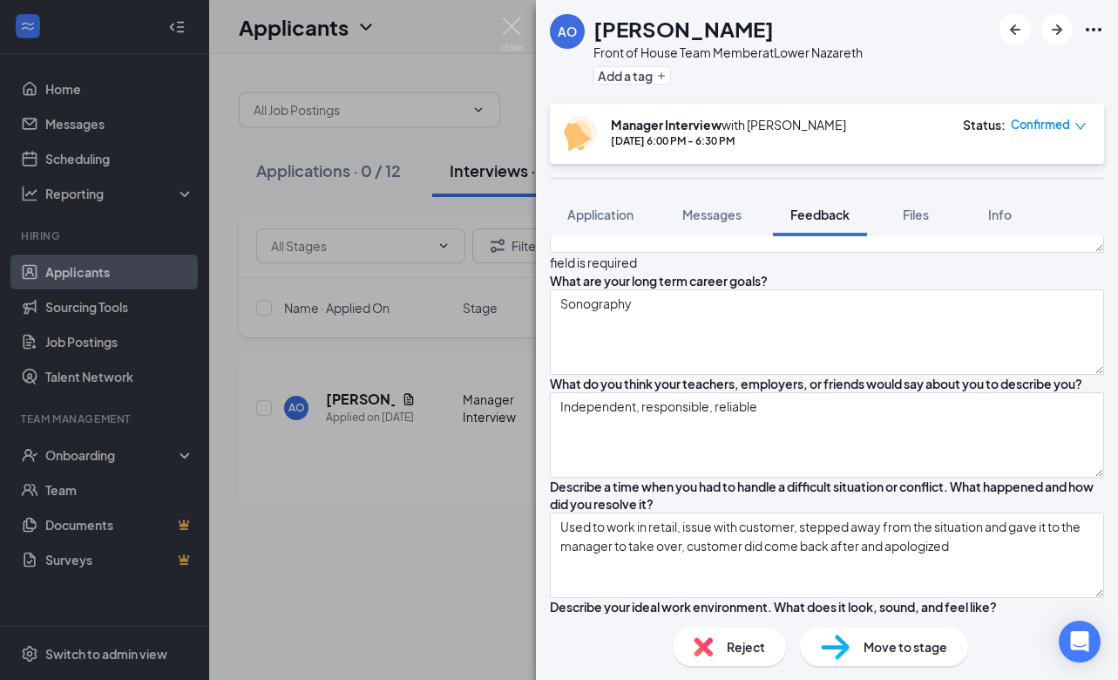
scroll to position [991, 0]
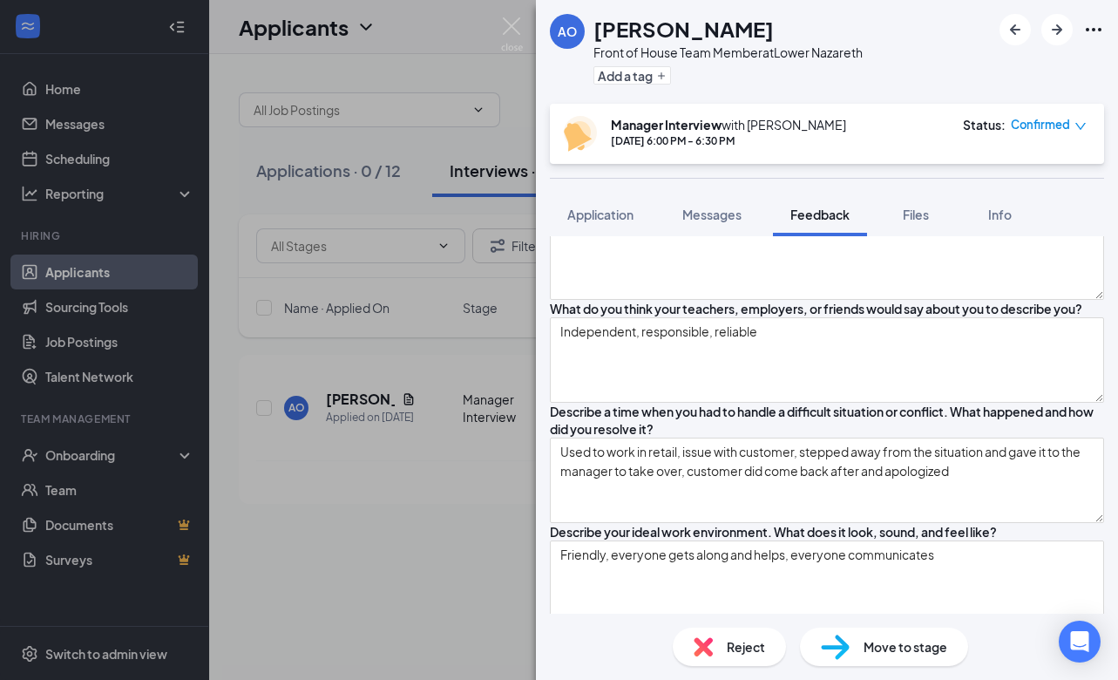
click at [694, 178] on textarea at bounding box center [827, 134] width 554 height 85
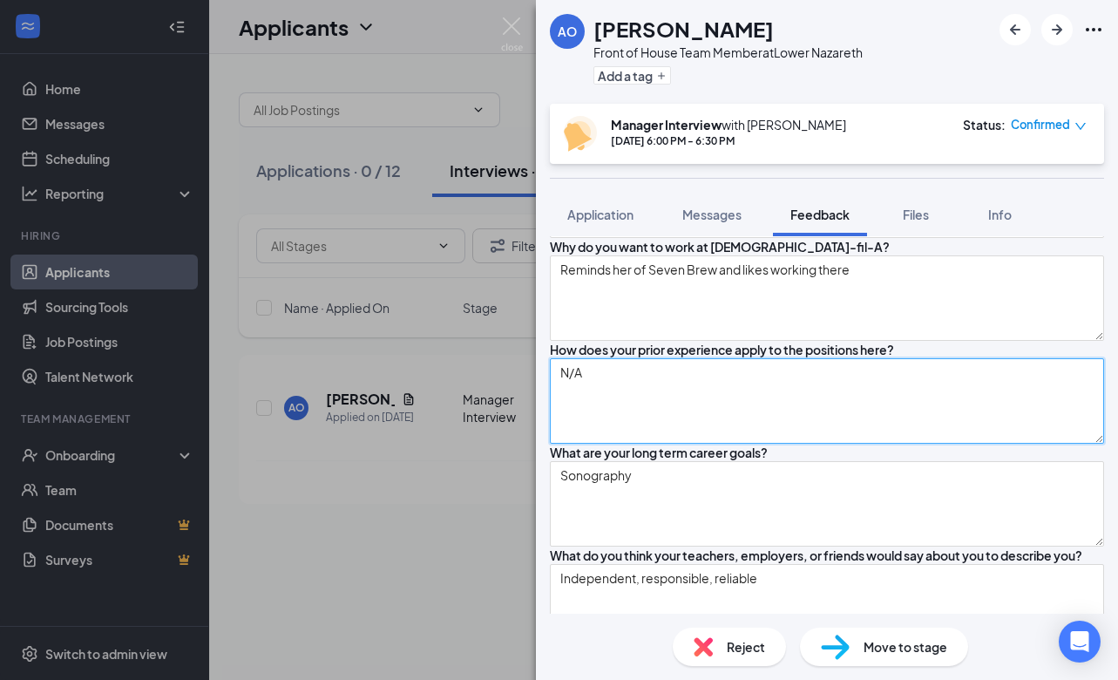
scroll to position [0, 0]
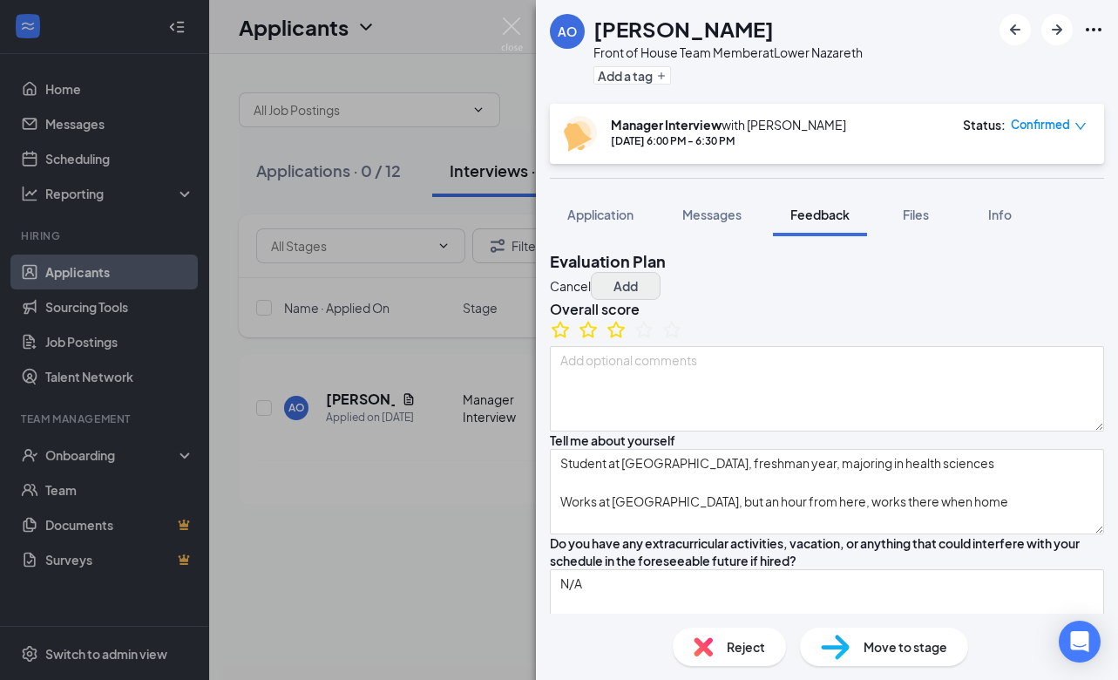
type textarea "N/A"
click at [660, 272] on button "Add" at bounding box center [626, 286] width 70 height 28
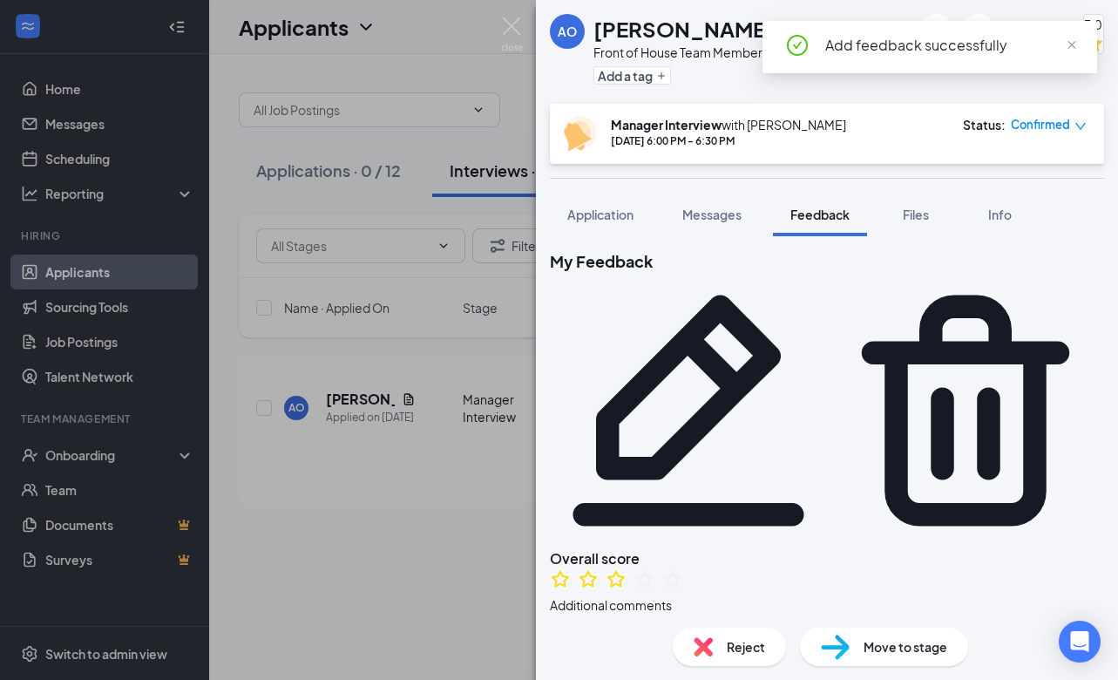
click at [476, 456] on div "AO [PERSON_NAME] Front of House Team Member at [GEOGRAPHIC_DATA] Add a tag 3.0 …" at bounding box center [559, 340] width 1118 height 680
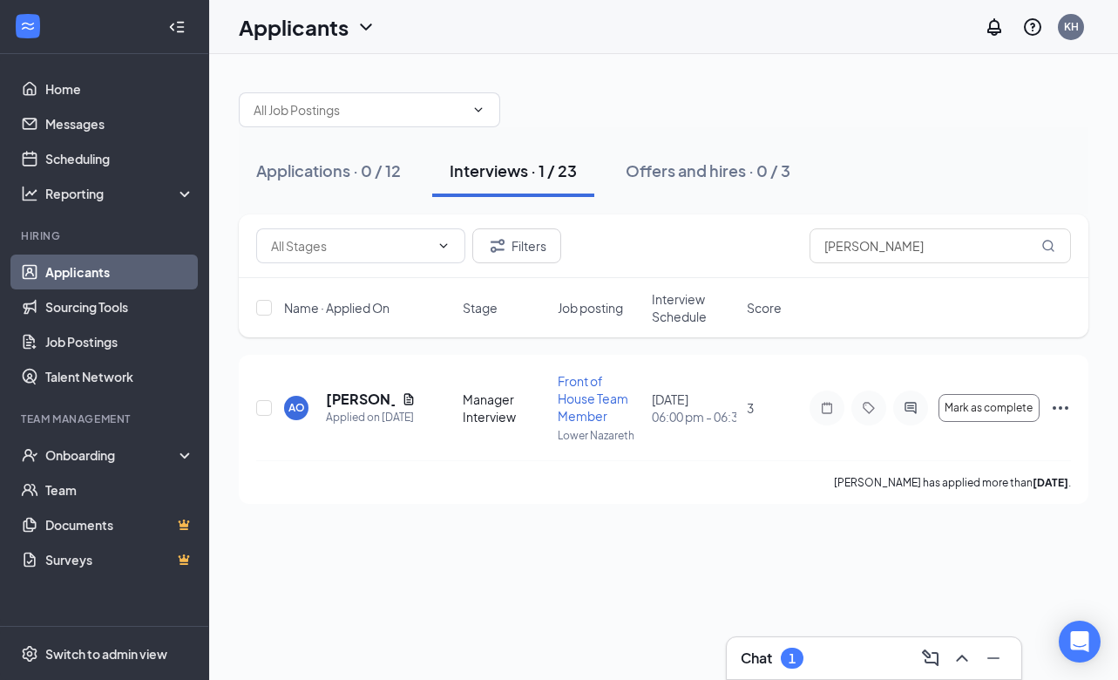
click at [629, 132] on div "Applications · 0 / 12 Interviews · 1 / 23 Offers and hires · 0 / 3" at bounding box center [664, 170] width 850 height 87
click at [857, 256] on input "[PERSON_NAME]" at bounding box center [939, 245] width 261 height 35
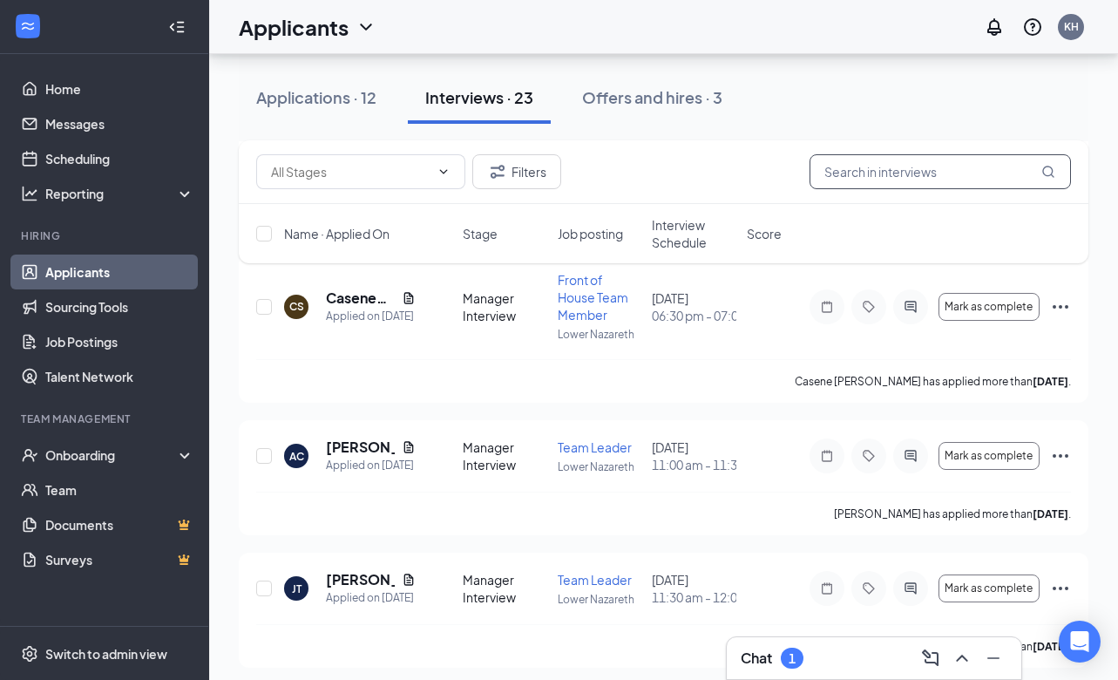
scroll to position [1486, 0]
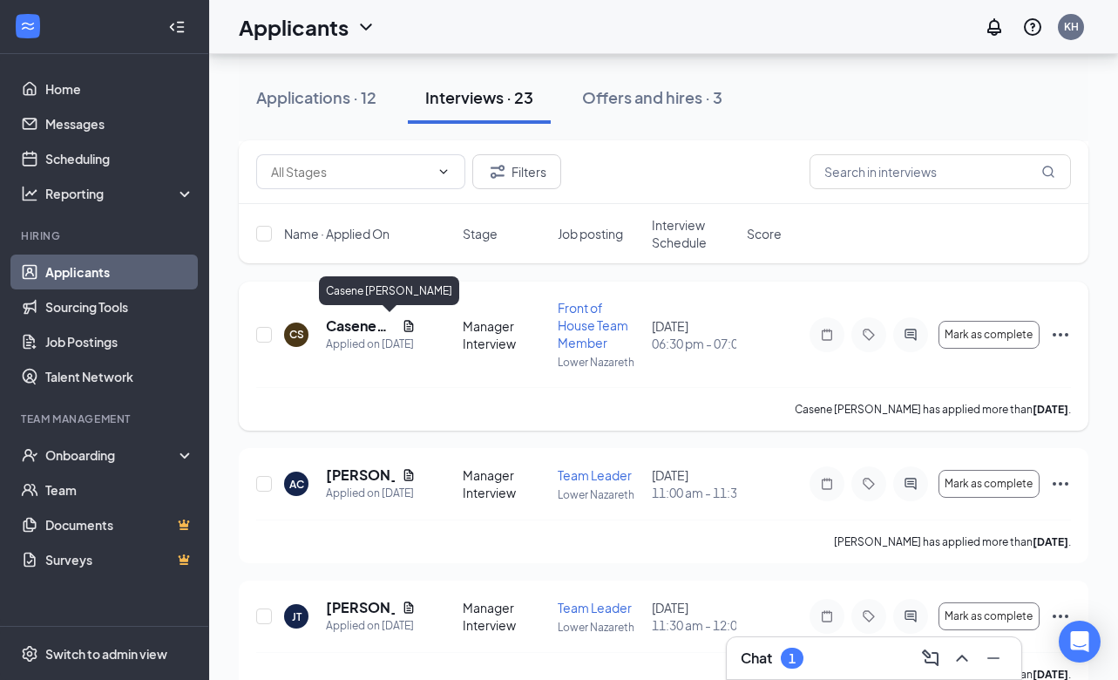
click at [343, 329] on h5 "Casene [PERSON_NAME]" at bounding box center [360, 325] width 69 height 19
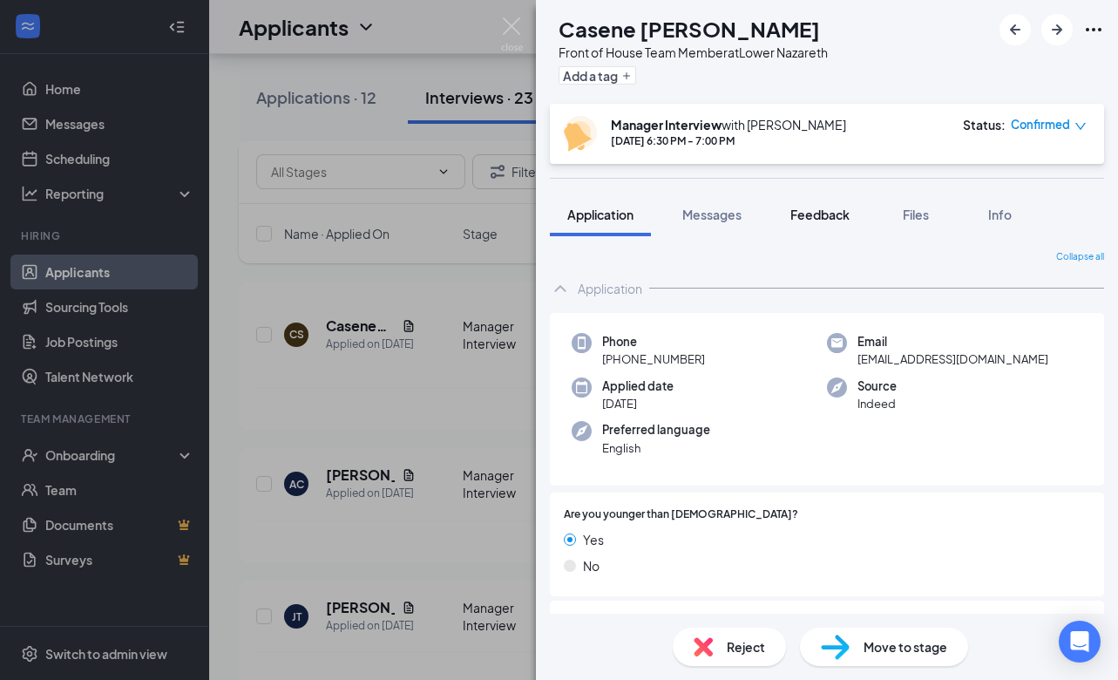
click at [810, 220] on span "Feedback" at bounding box center [819, 215] width 59 height 16
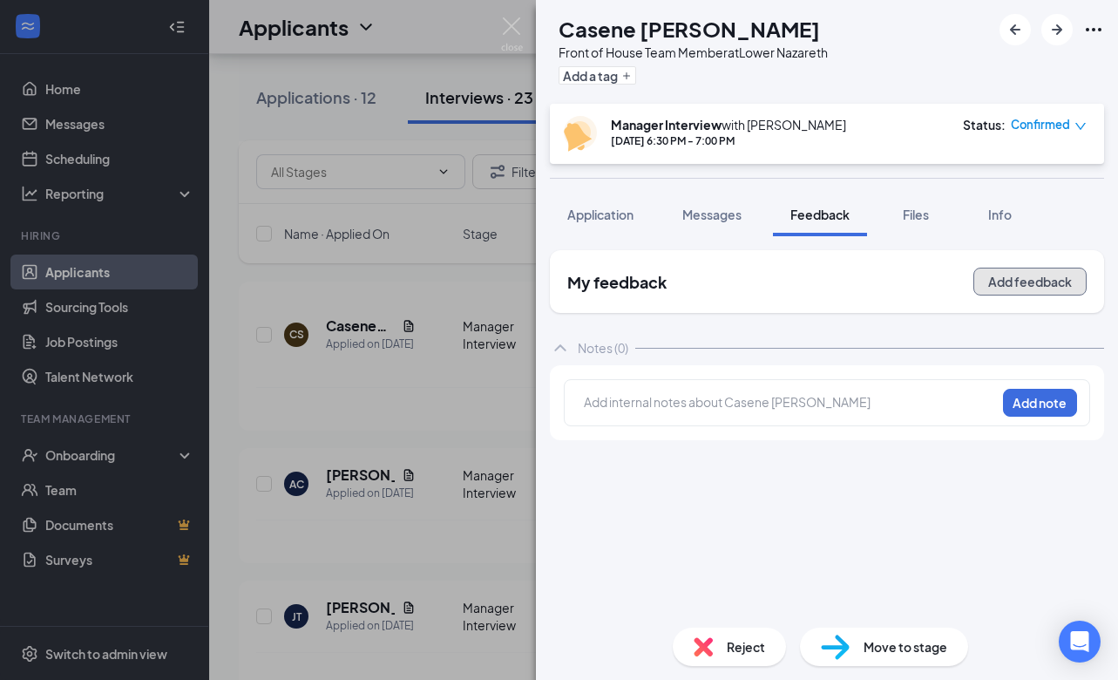
click at [998, 269] on button "Add feedback" at bounding box center [1029, 281] width 113 height 28
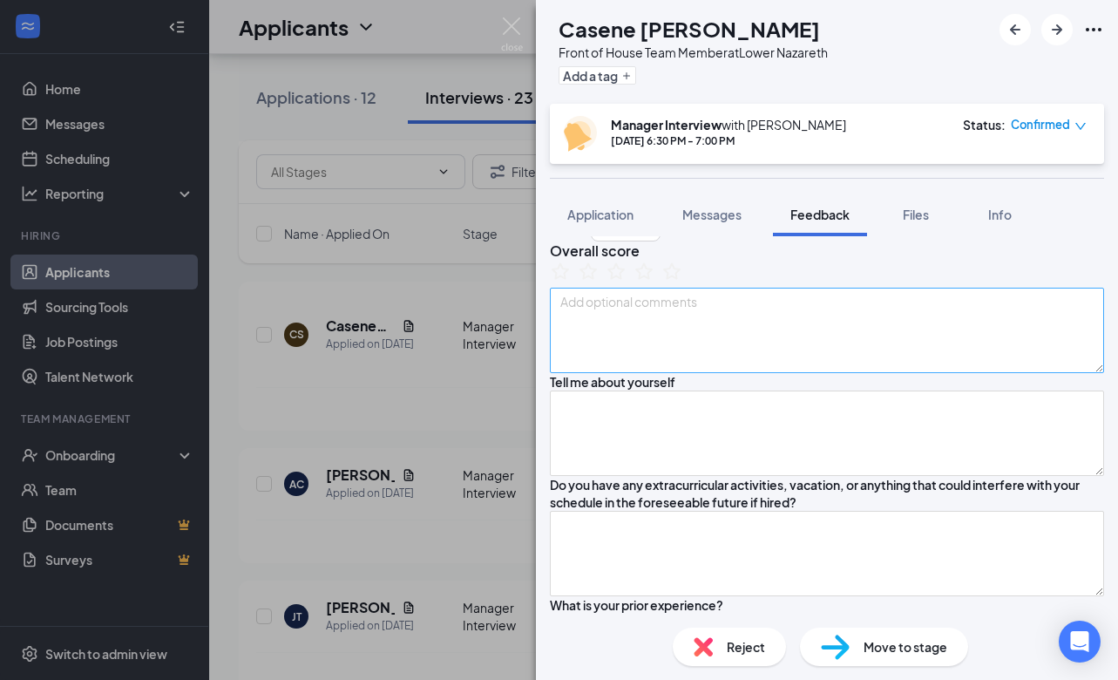
scroll to position [64, 0]
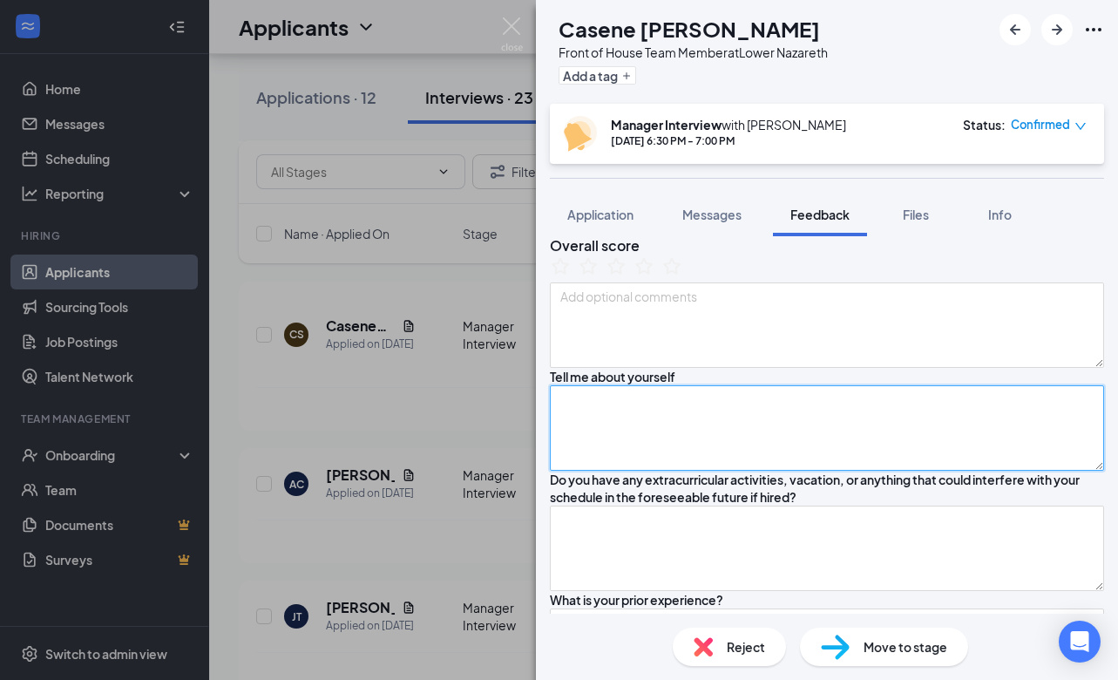
click at [645, 471] on textarea at bounding box center [827, 427] width 554 height 85
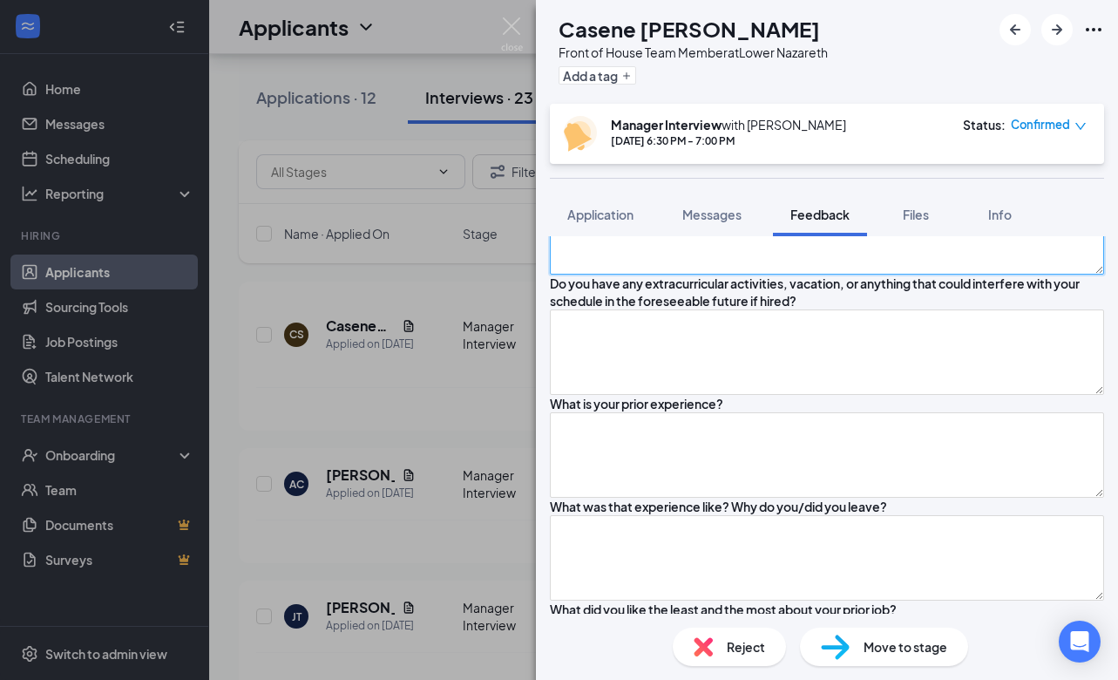
scroll to position [256, 0]
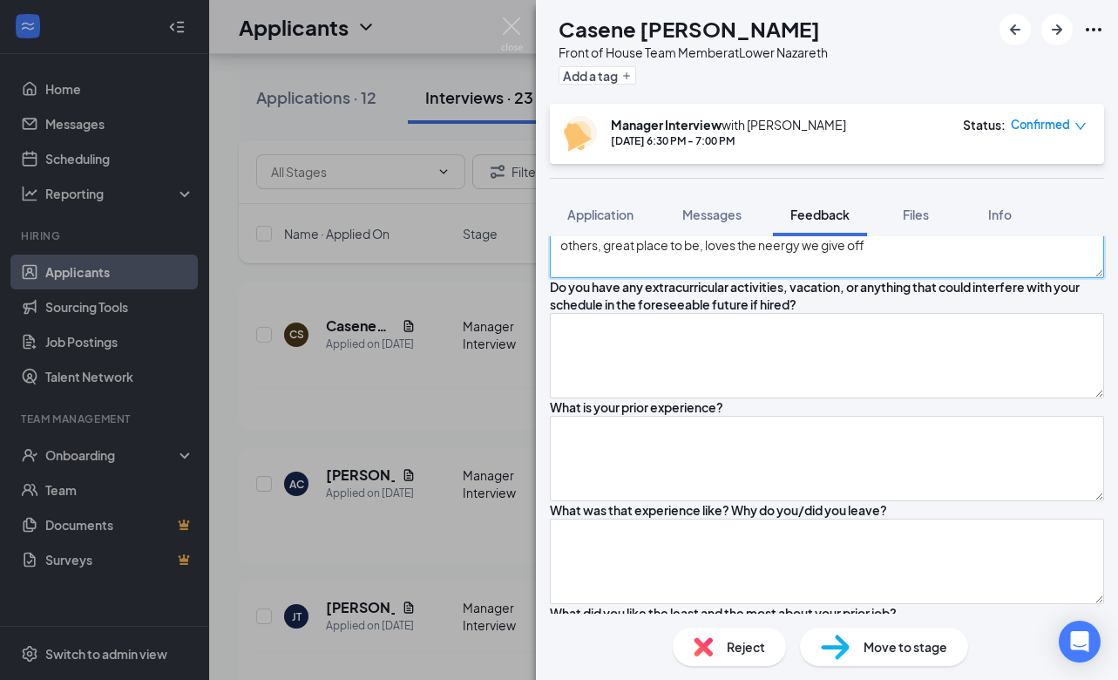
click at [679, 278] on textarea "From [GEOGRAPHIC_DATA], [GEOGRAPHIC_DATA] as a senior, pursuing a business majo…" at bounding box center [827, 235] width 554 height 85
click at [832, 278] on textarea "From [GEOGRAPHIC_DATA], [GEOGRAPHIC_DATA] as a senior, pursuing a business majo…" at bounding box center [827, 235] width 554 height 85
click at [847, 278] on textarea "From [GEOGRAPHIC_DATA], [GEOGRAPHIC_DATA] as a senior, pursuing a business majo…" at bounding box center [827, 235] width 554 height 85
click at [935, 278] on textarea "From [GEOGRAPHIC_DATA], [GEOGRAPHIC_DATA] as a senior, pursuing a business majo…" at bounding box center [827, 235] width 554 height 85
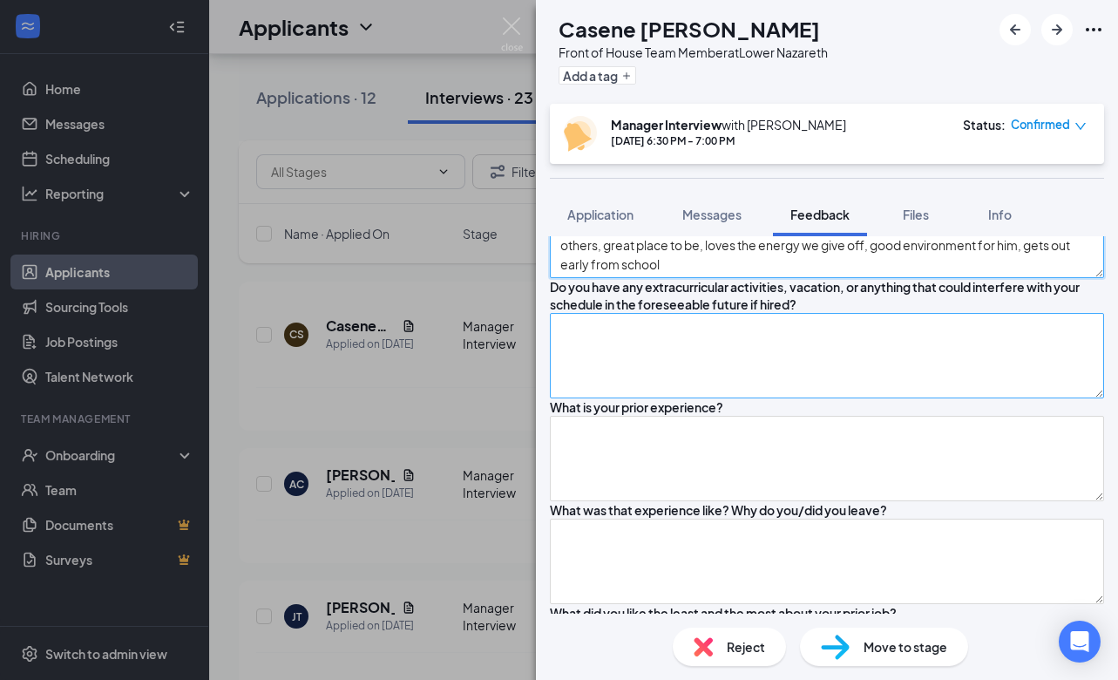
type textarea "From [GEOGRAPHIC_DATA], [GEOGRAPHIC_DATA] as a senior, pursuing a business majo…"
click at [816, 398] on textarea at bounding box center [827, 355] width 554 height 85
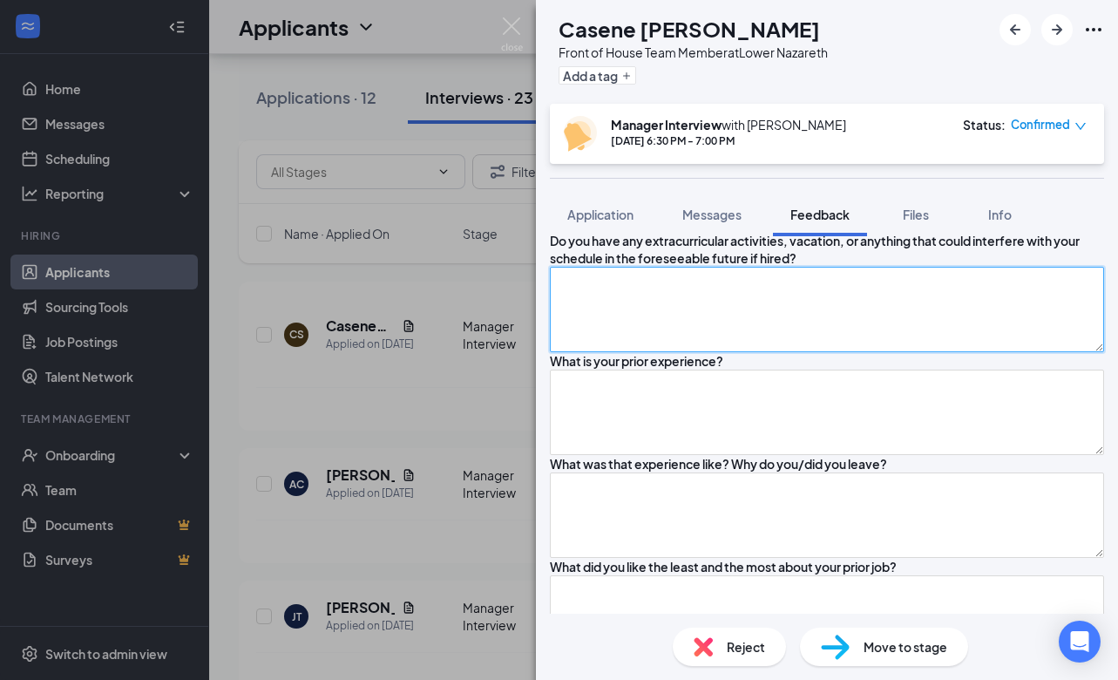
scroll to position [350, 0]
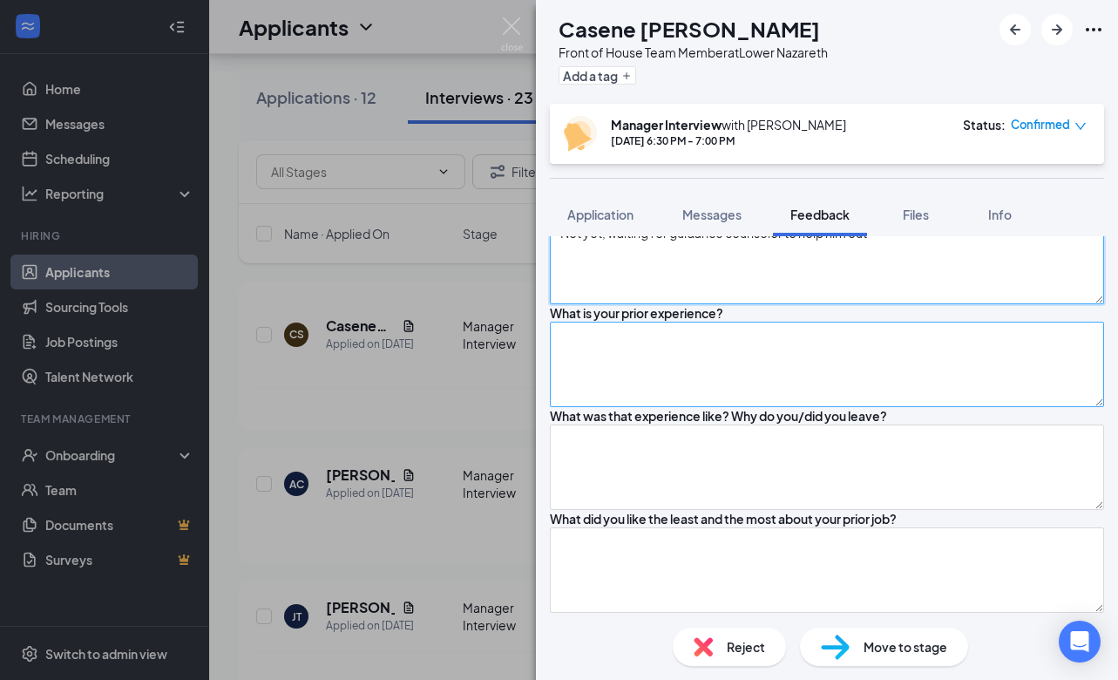
type textarea "Not yet, waiting for guidance counselor to help him out"
click at [694, 407] on textarea at bounding box center [827, 364] width 554 height 85
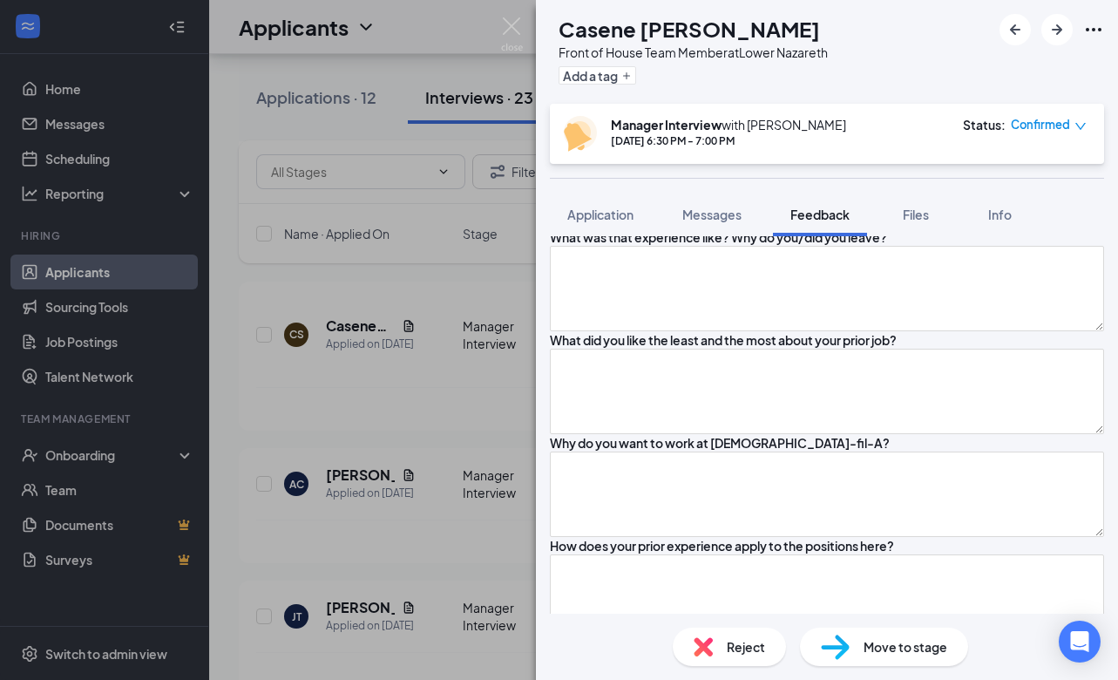
scroll to position [530, 0]
type textarea "First real job, used to be in an anti-gun violence program, worked as a camp co…"
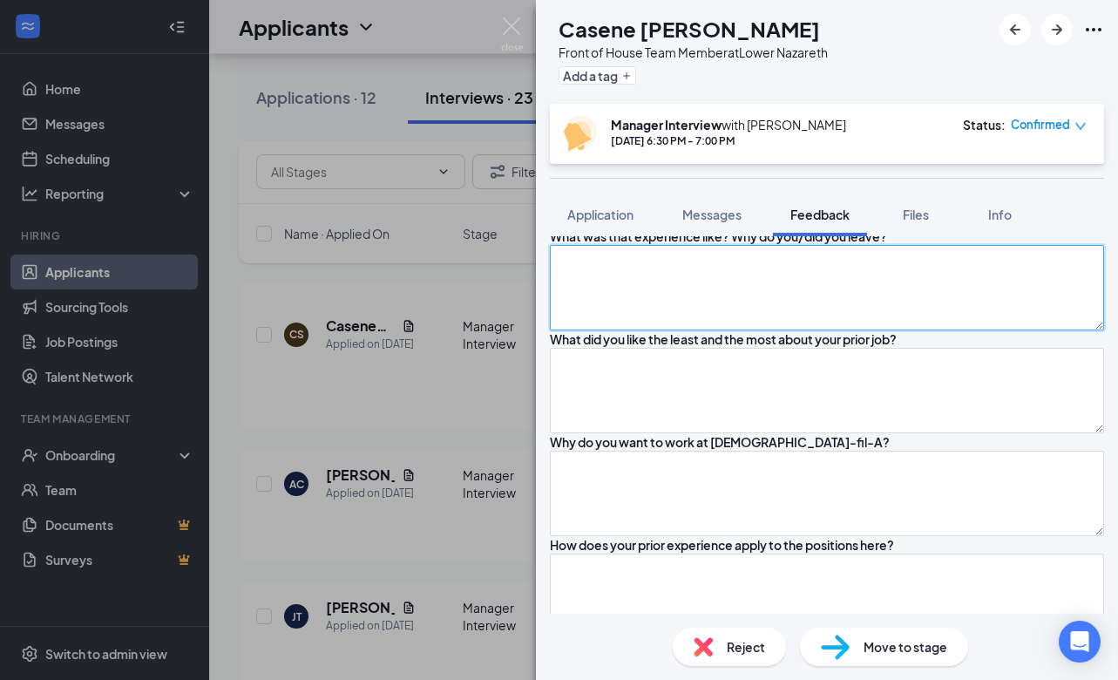
click at [670, 330] on textarea at bounding box center [827, 287] width 554 height 85
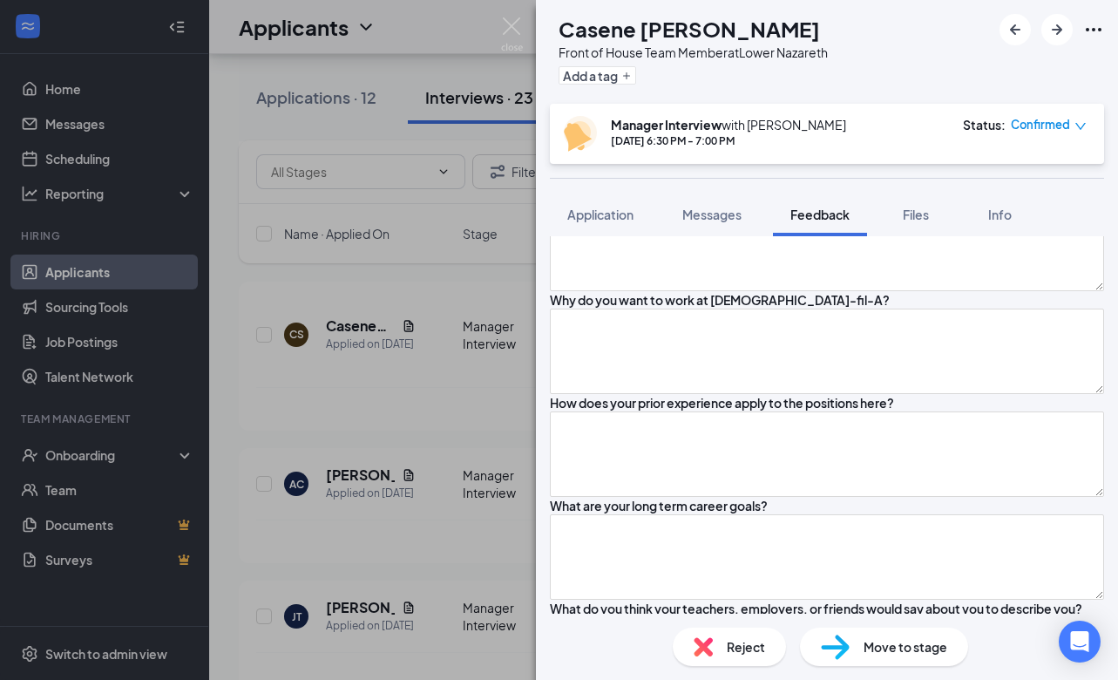
scroll to position [673, 0]
type textarea "N/A"
click at [644, 290] on textarea at bounding box center [827, 247] width 554 height 85
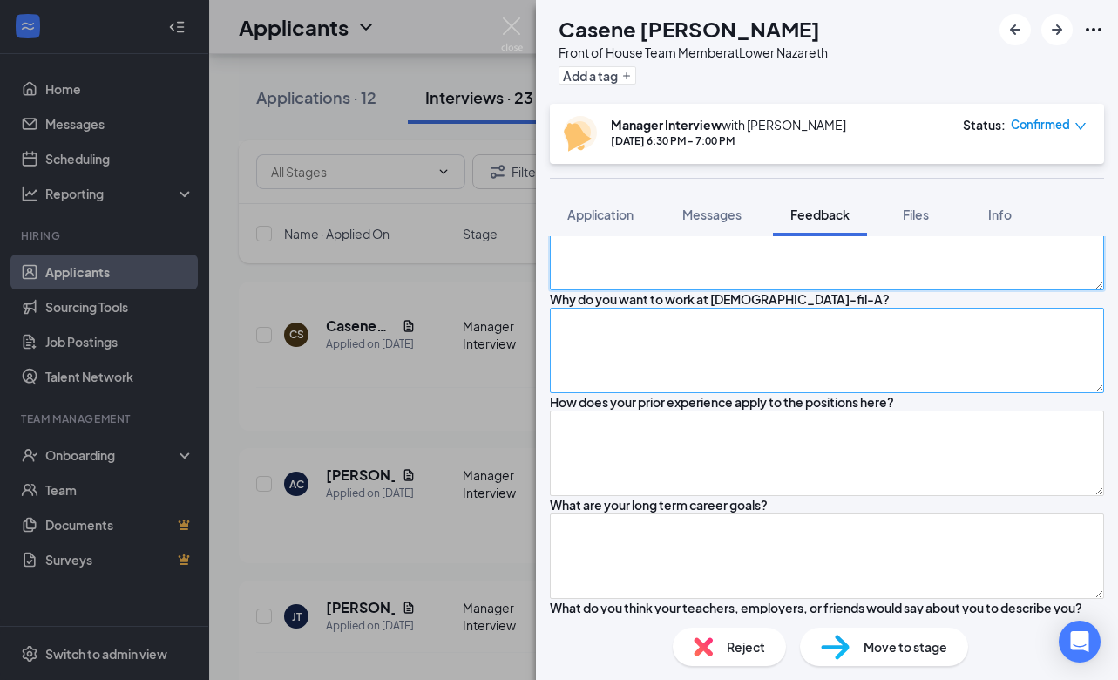
type textarea "N/A"
click at [642, 393] on textarea at bounding box center [827, 350] width 554 height 85
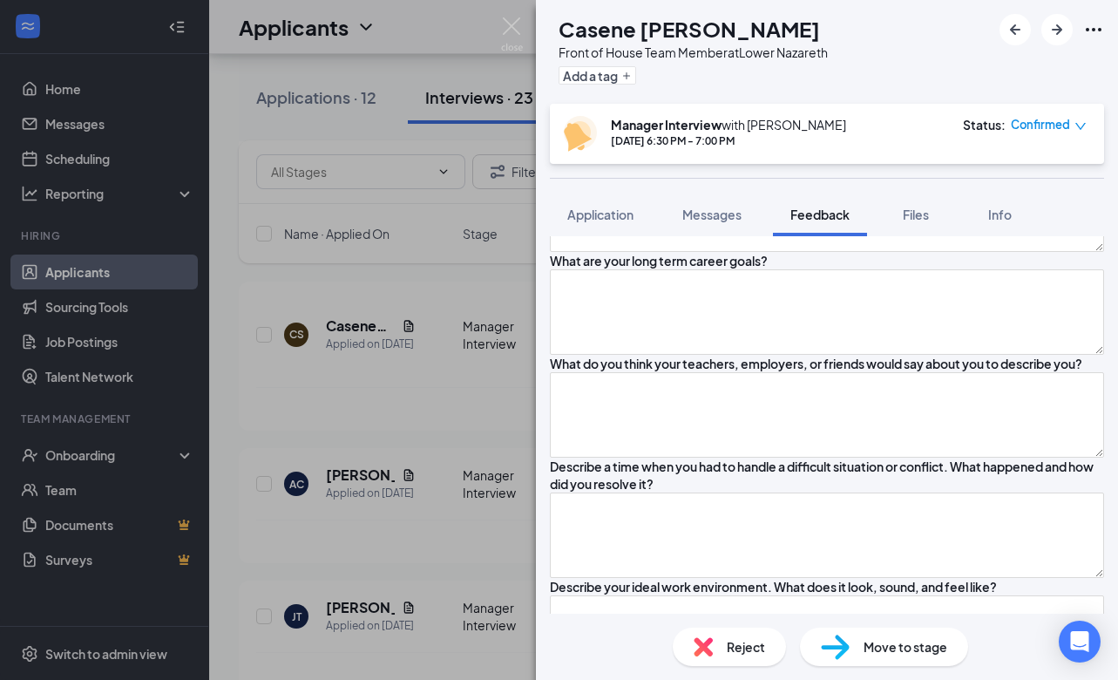
scroll to position [908, 0]
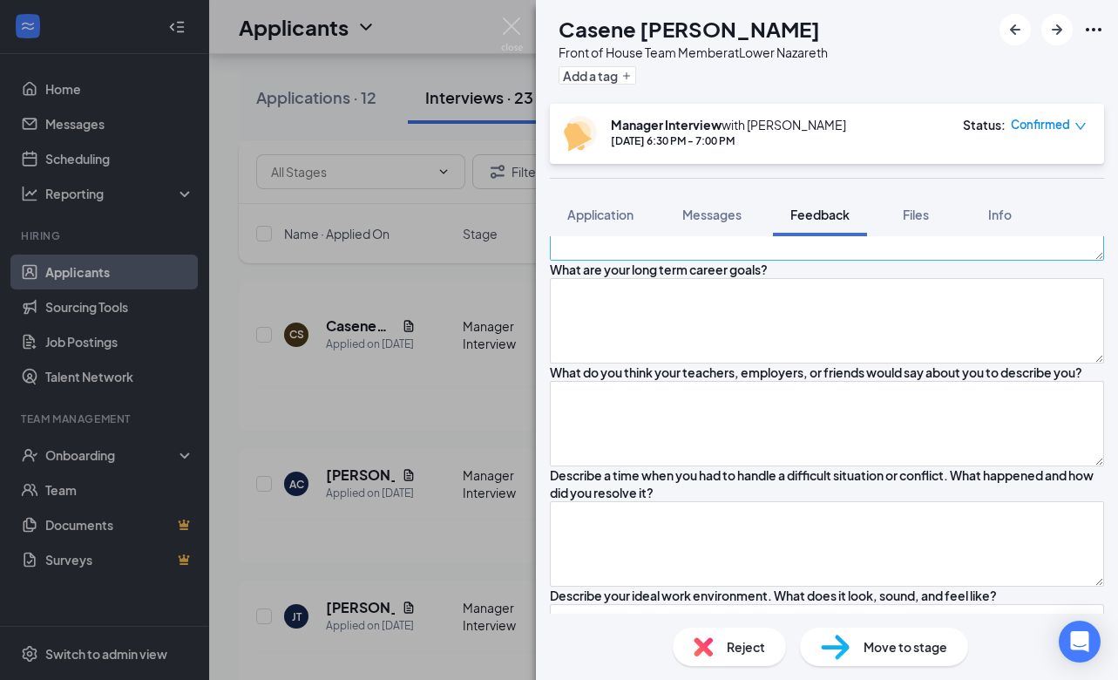
type textarea "Really great environment, loves it here, everyone is super nice, warms his hear…"
click at [627, 261] on textarea at bounding box center [827, 217] width 554 height 85
type textarea "N/A"
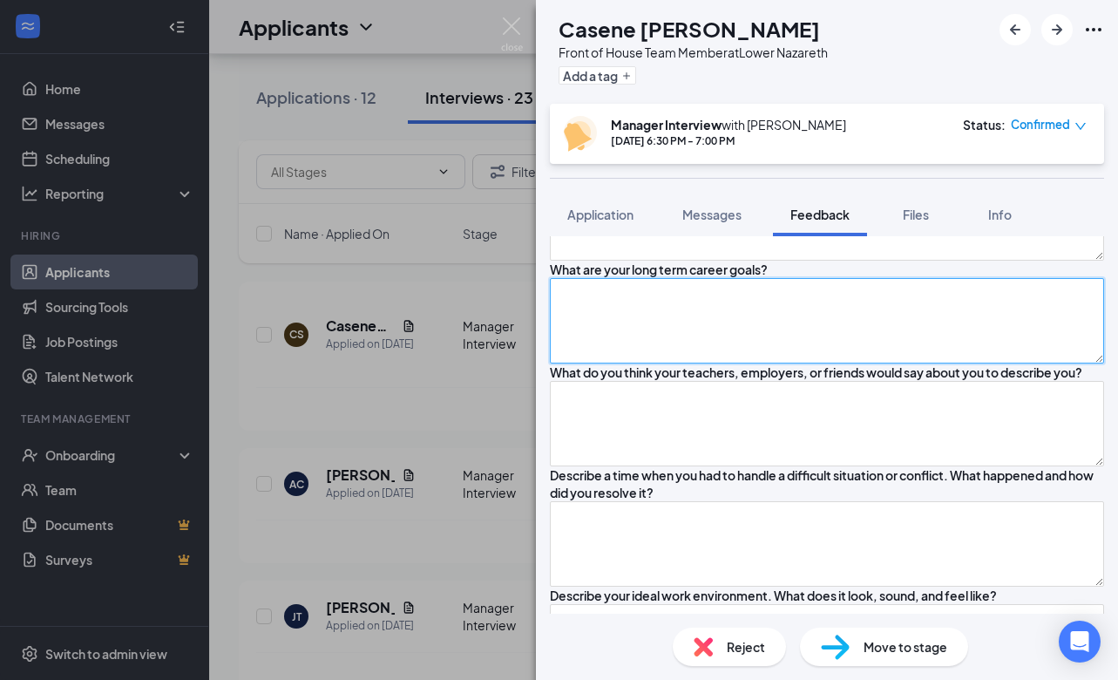
click at [660, 363] on textarea at bounding box center [827, 320] width 554 height 85
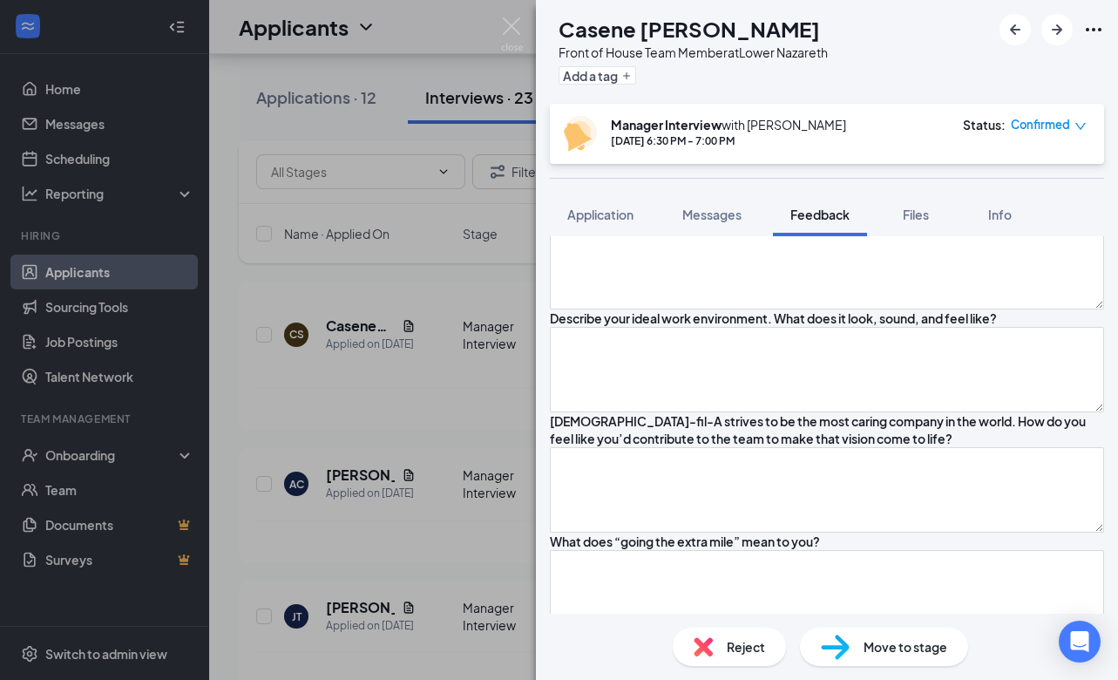
type textarea "business major"
click at [676, 189] on textarea at bounding box center [827, 146] width 554 height 85
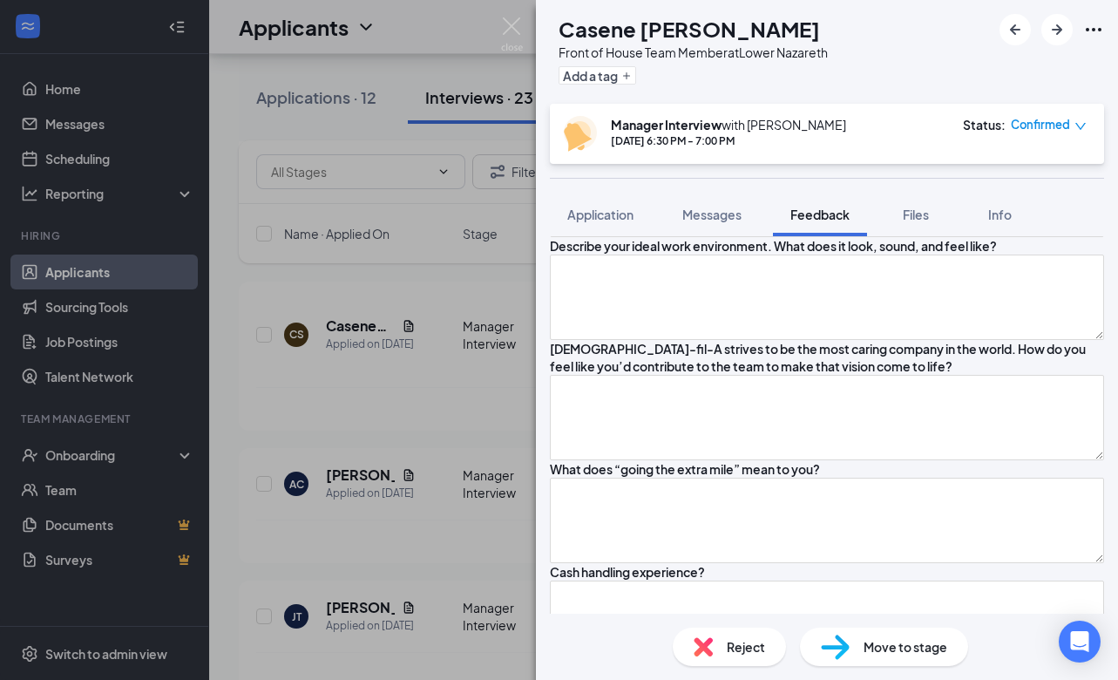
scroll to position [1273, 0]
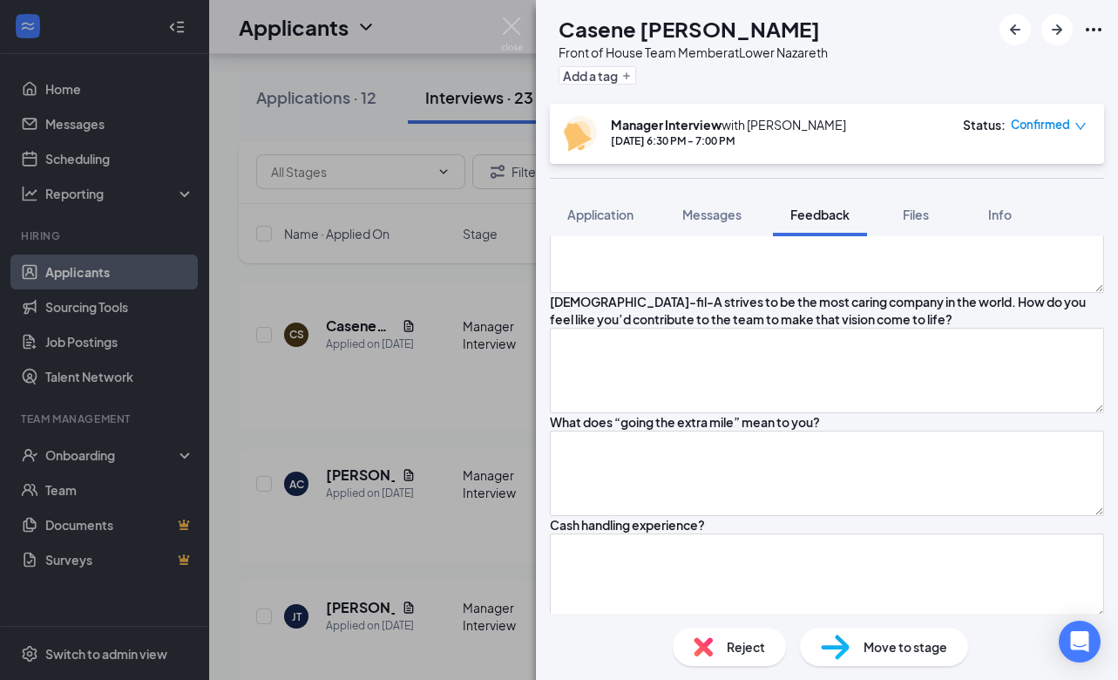
type textarea "Nice, caring, helpful, dependable, good listener, very good person to be around…"
click at [690, 190] on textarea at bounding box center [827, 147] width 554 height 85
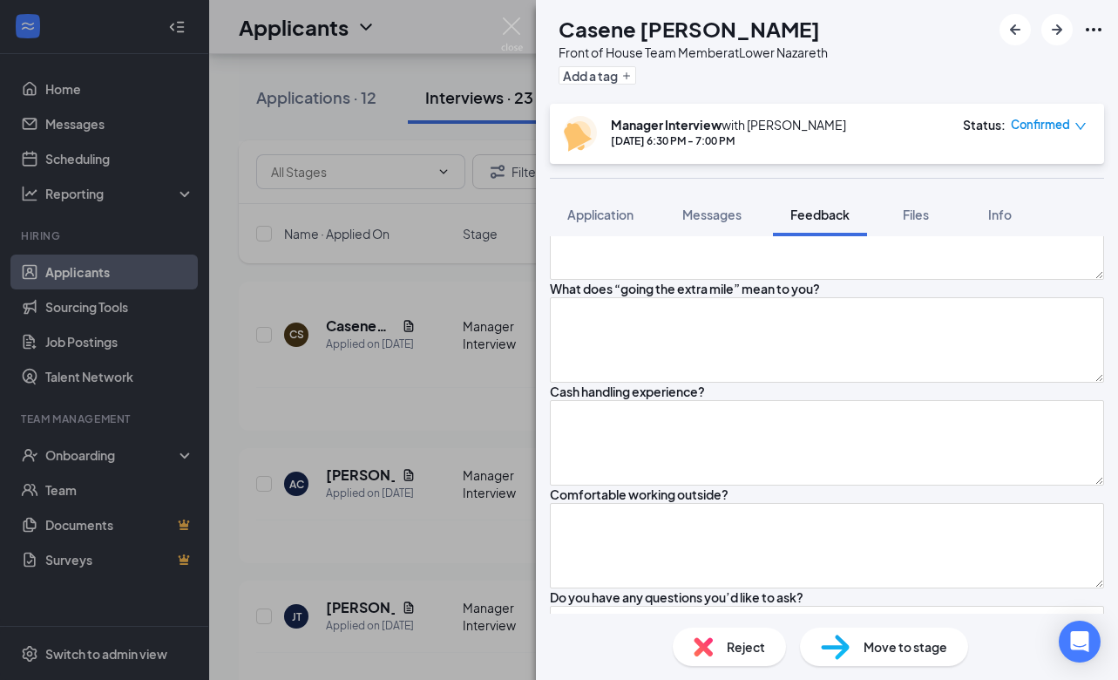
scroll to position [1442, 0]
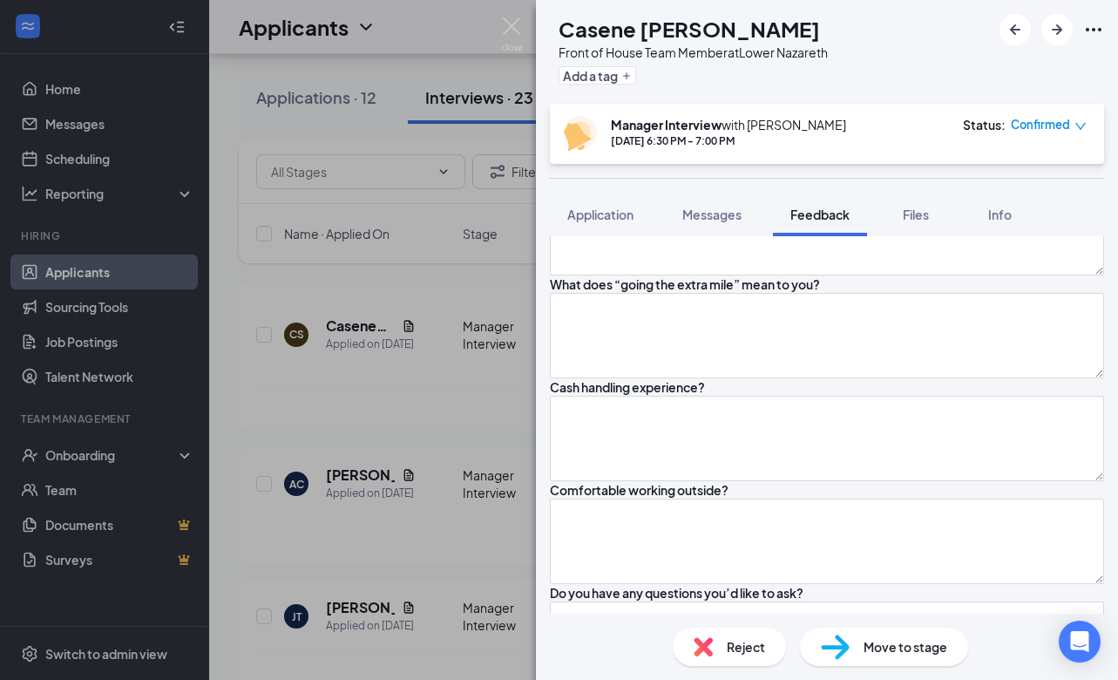
type textarea "Listen to their problem without interrupting, and think of anything he can do t…"
click at [707, 155] on textarea at bounding box center [827, 112] width 554 height 85
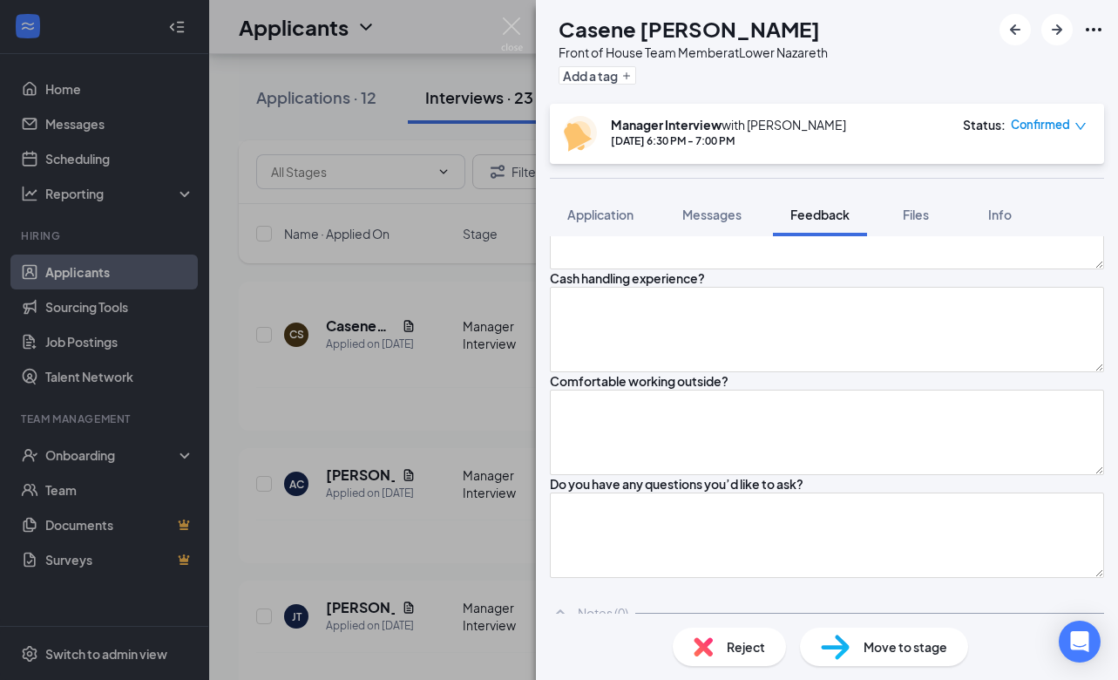
scroll to position [1556, 0]
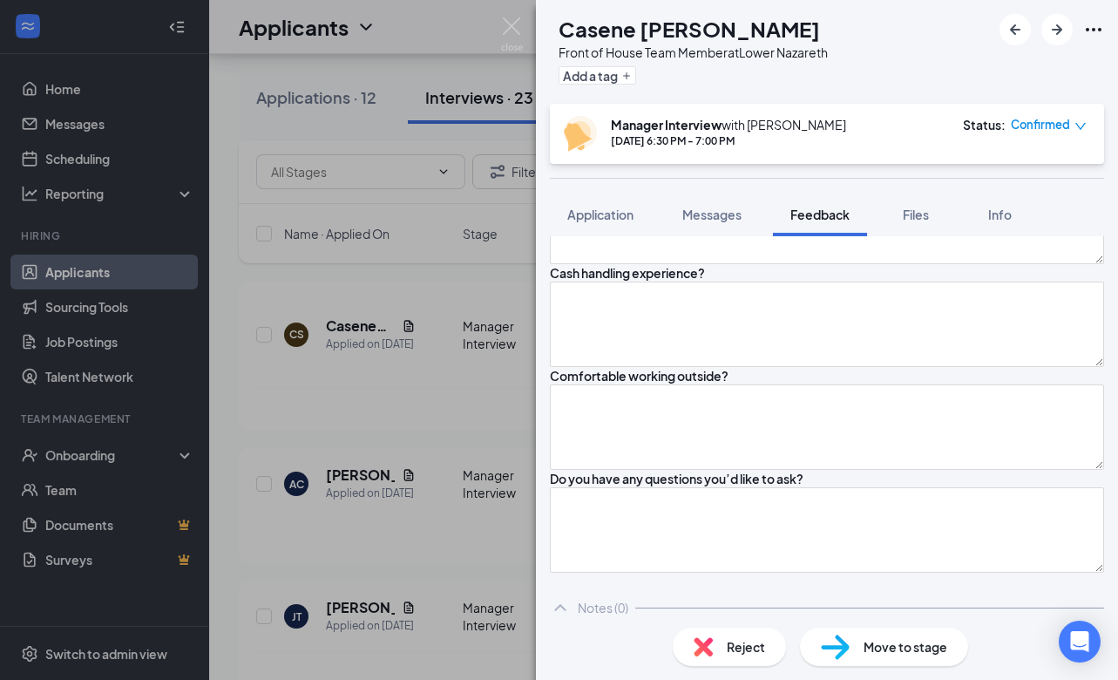
type textarea "A place like CFA, always packed, a lot of people smiling, fast paced restaurant…"
click at [697, 161] on textarea at bounding box center [827, 118] width 554 height 85
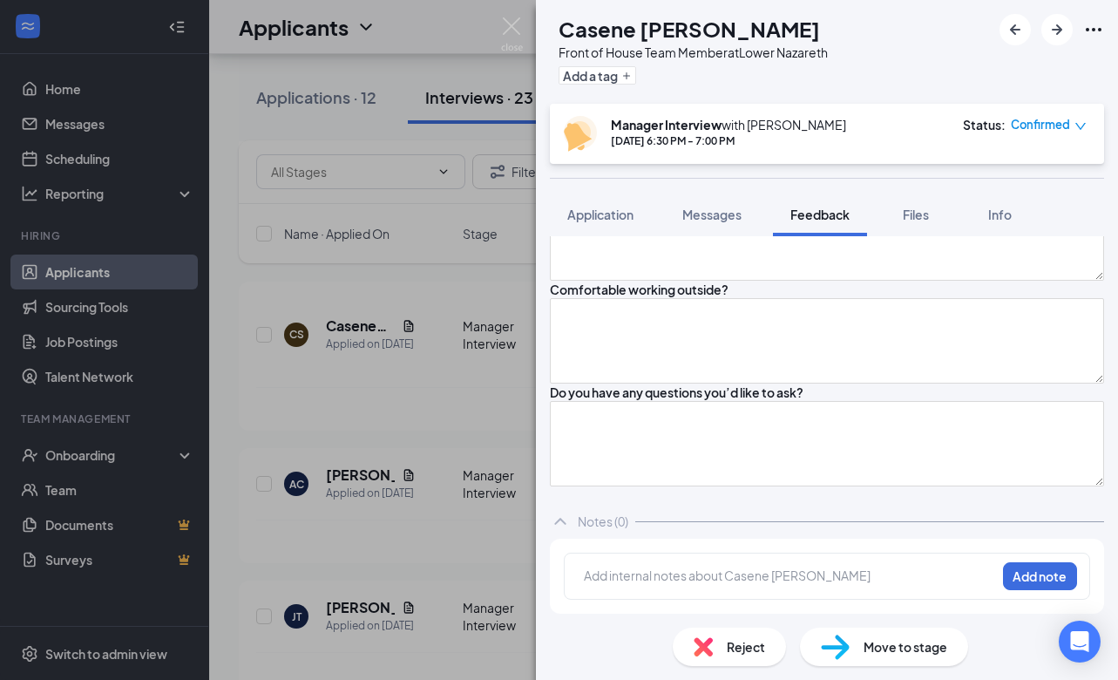
scroll to position [1732, 0]
type textarea "Carry on the nice attitude he has, very good person, be there to help the custo…"
click at [699, 178] on textarea at bounding box center [827, 134] width 554 height 85
type textarea "If he can go more than 100%, then just do it, if he can do more to make the cus…"
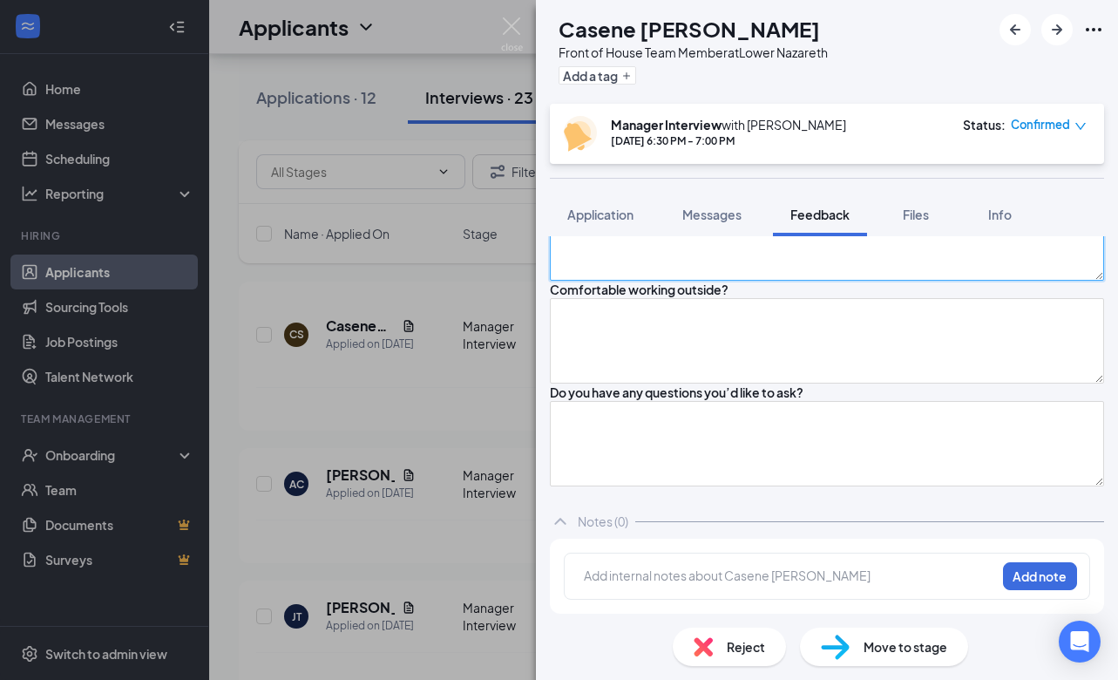
click at [641, 281] on textarea at bounding box center [827, 237] width 554 height 85
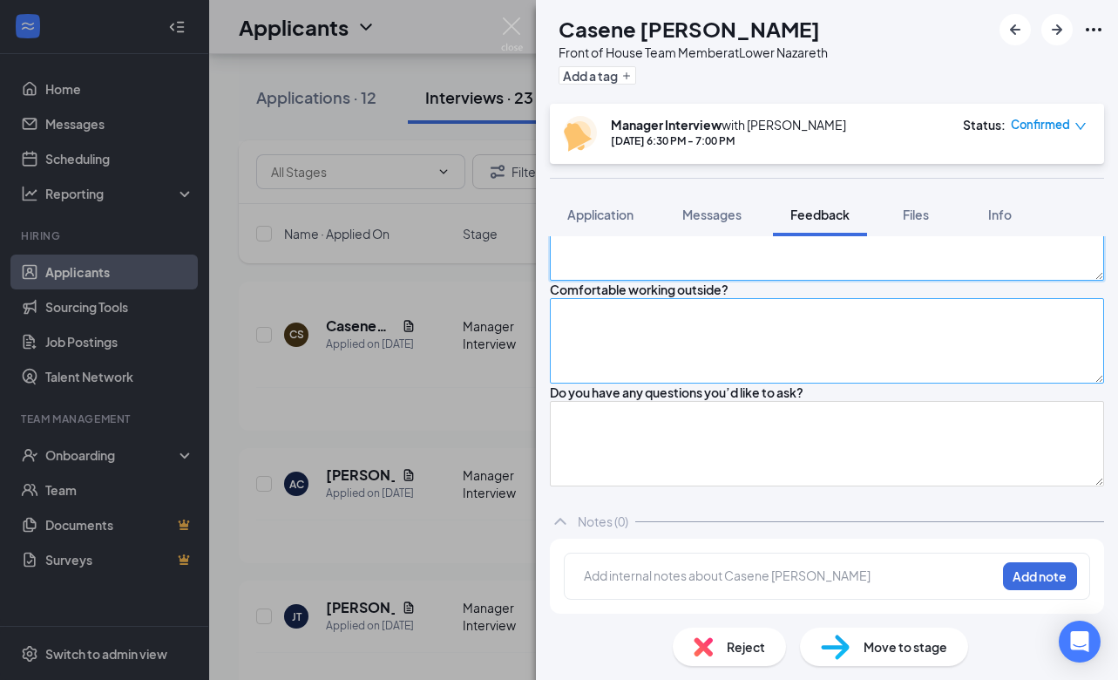
type textarea "yes"
click at [637, 383] on textarea at bounding box center [827, 340] width 554 height 85
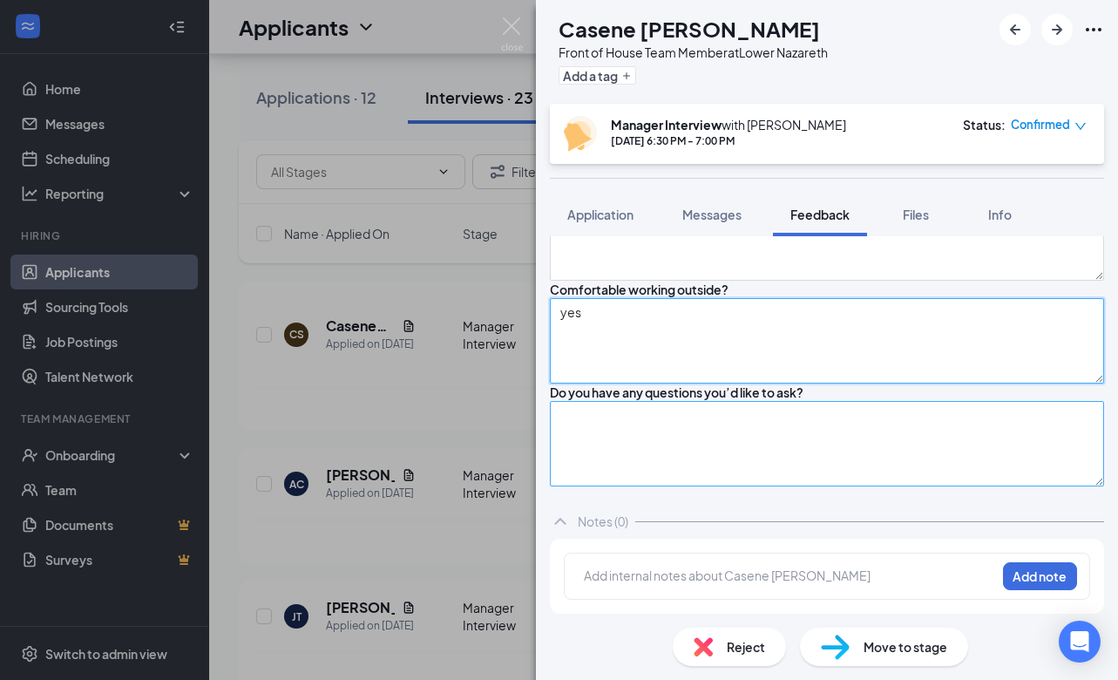
type textarea "yes"
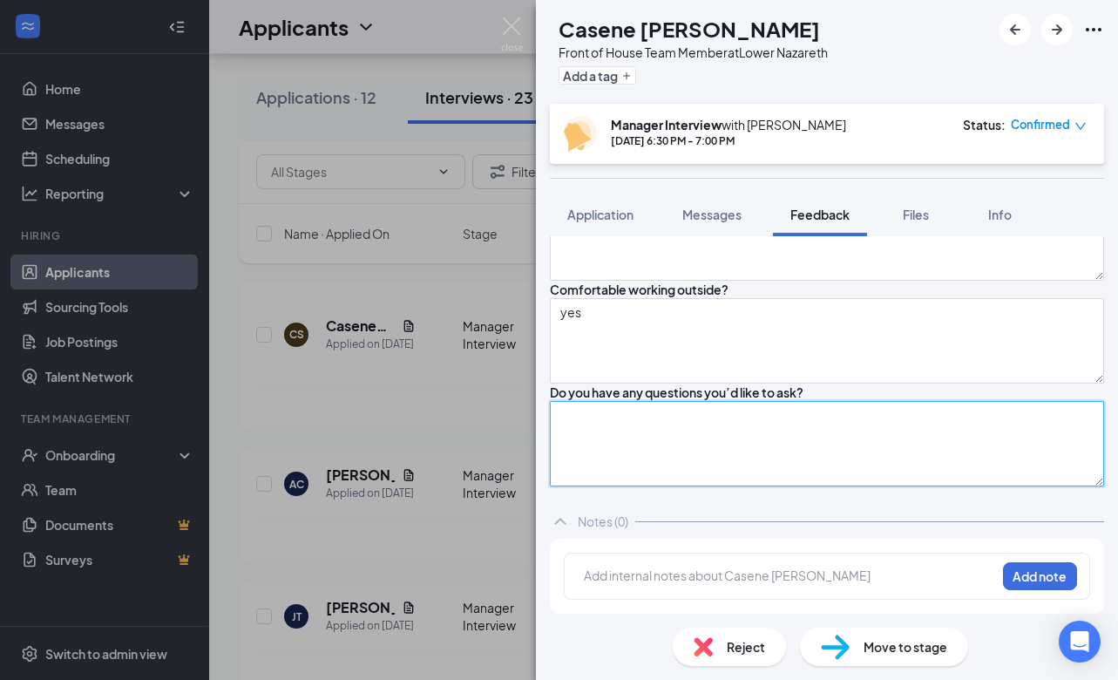
click at [641, 481] on textarea at bounding box center [827, 443] width 554 height 85
click at [649, 401] on textarea "Availability: M-F 12:30 S - any time" at bounding box center [827, 443] width 554 height 85
click at [669, 428] on textarea "Availability: M-F 12:30 - CL S - any time" at bounding box center [827, 443] width 554 height 85
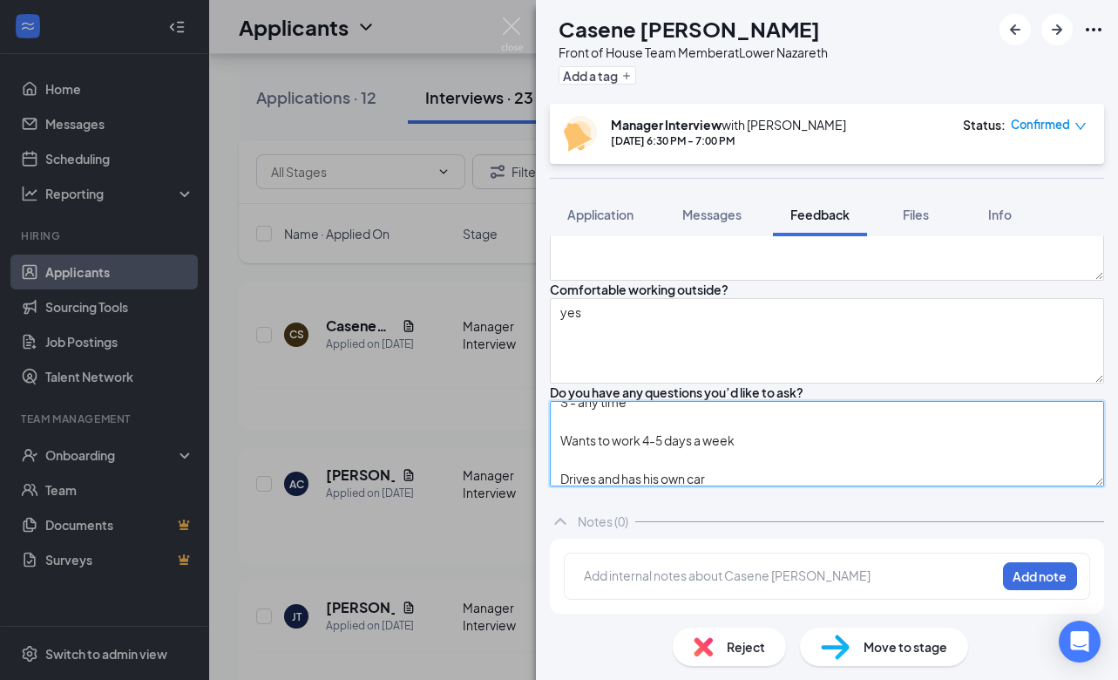
click at [782, 430] on textarea "Availability: M-F 12:30 - CL S - any time Wants to work 4-5 days a week Drives …" at bounding box center [827, 443] width 554 height 85
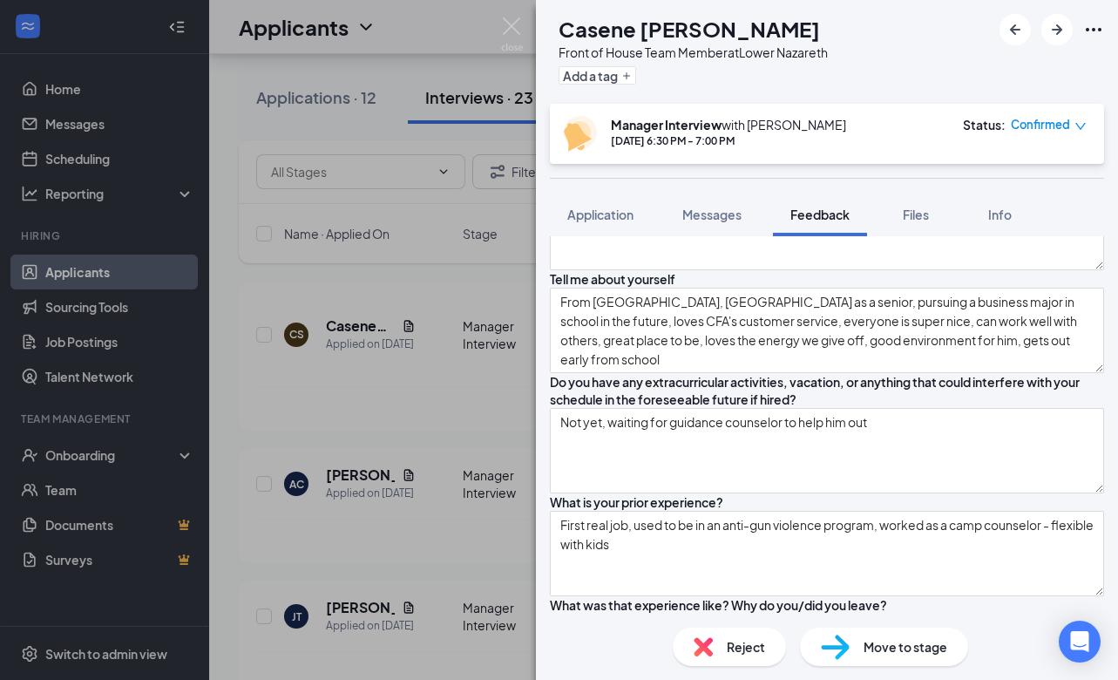
scroll to position [0, 0]
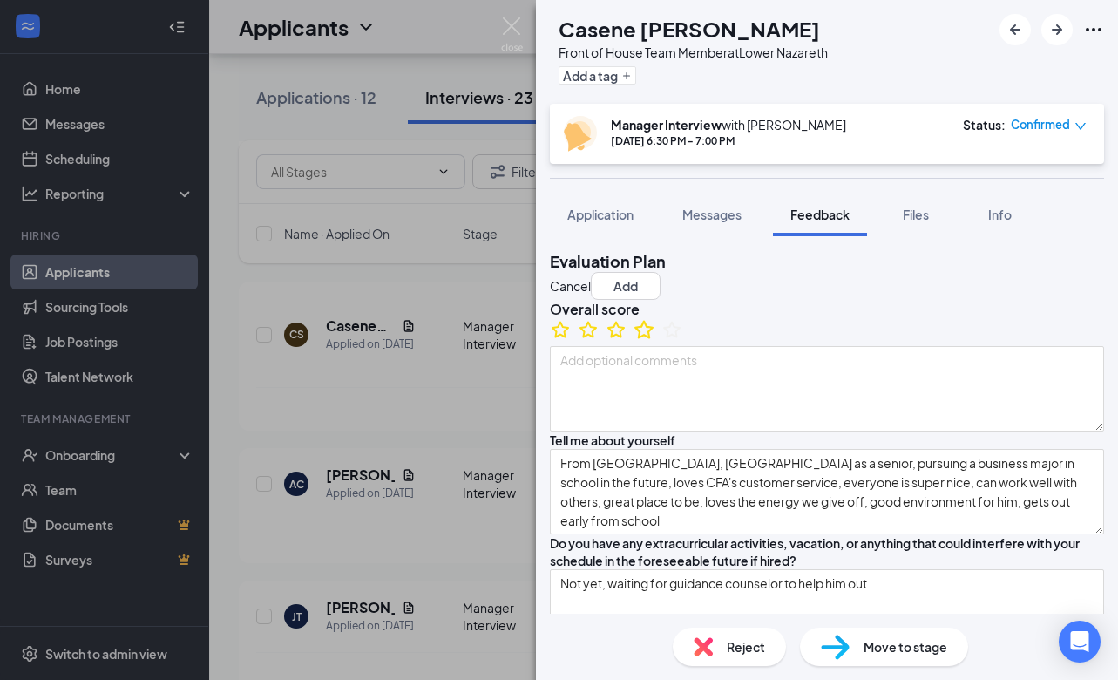
type textarea "Availability: M-F 12:30 - CL S - any time Wants to work 4-5 days a week Drives …"
click at [653, 338] on icon "StarBorder" at bounding box center [643, 329] width 19 height 18
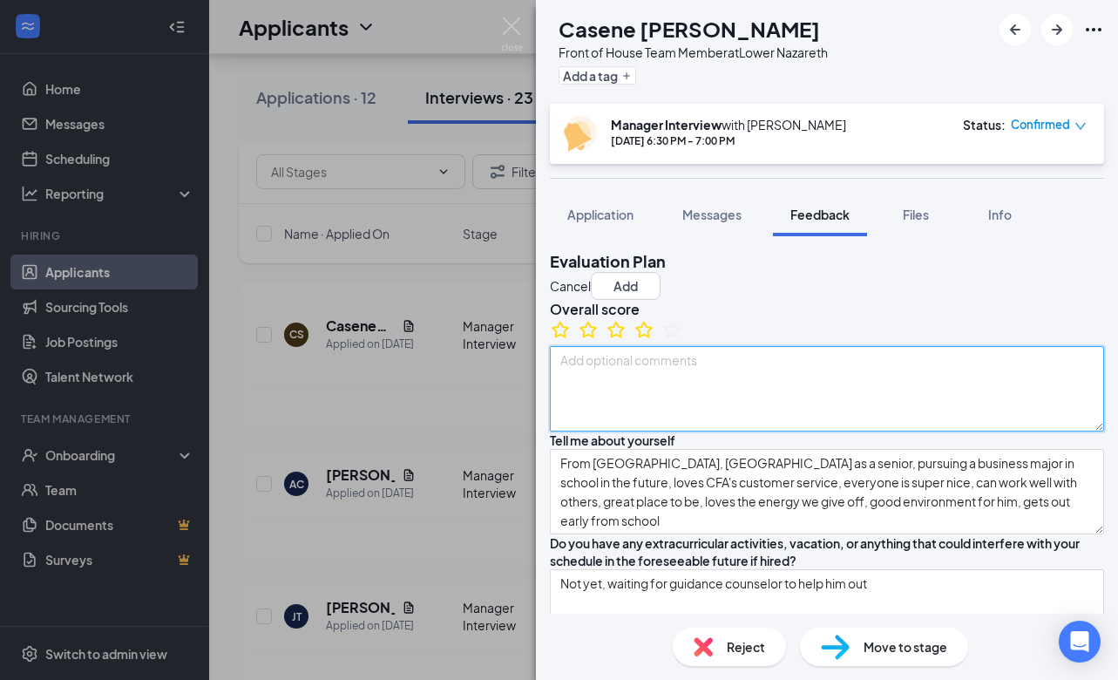
click at [657, 407] on textarea at bounding box center [827, 388] width 554 height 85
type textarea "Smiled a little, pushed in chair, very friendly"
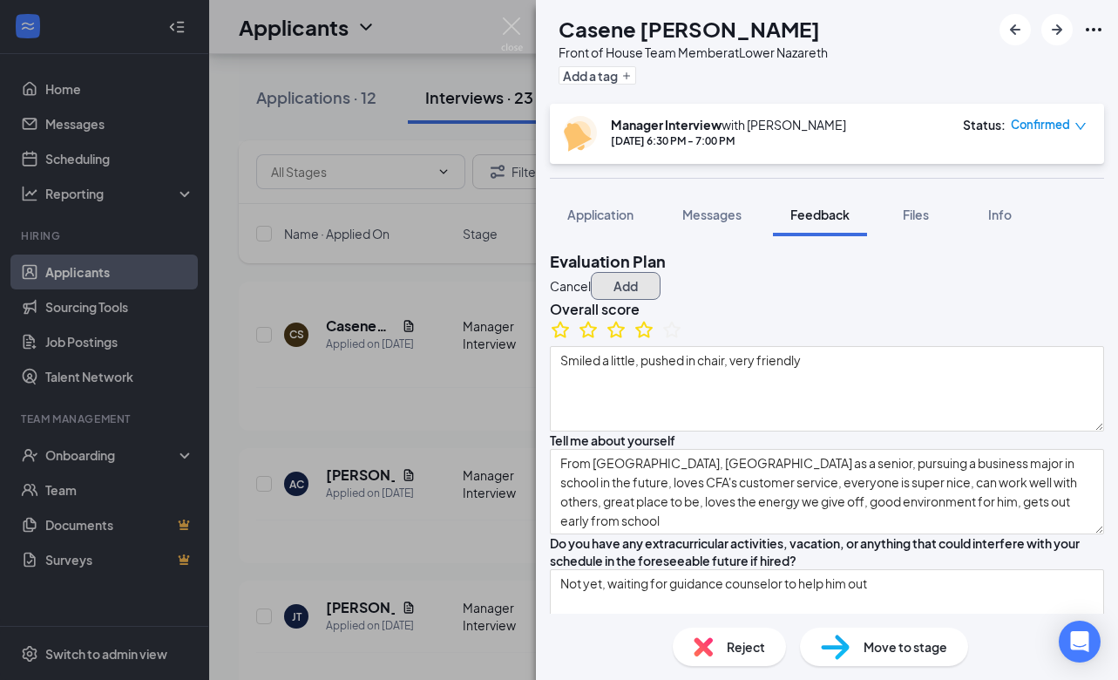
click at [660, 278] on button "Add" at bounding box center [626, 286] width 70 height 28
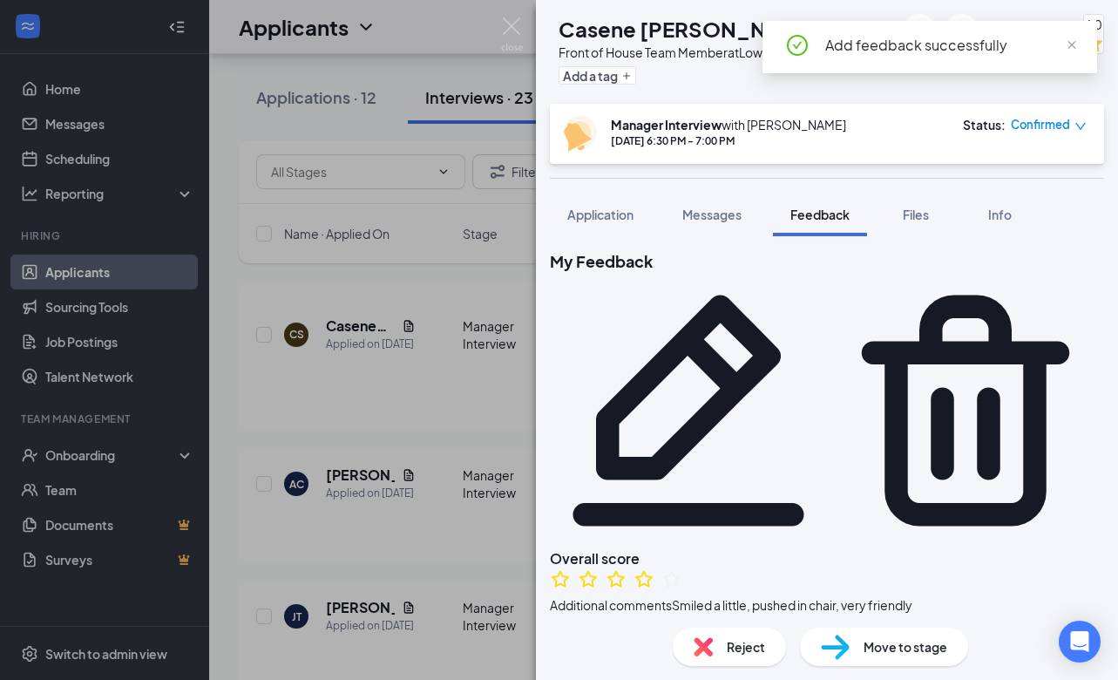
click at [425, 287] on div "CS Casene [PERSON_NAME] Front of House Team Member at [GEOGRAPHIC_DATA] Add a t…" at bounding box center [559, 340] width 1118 height 680
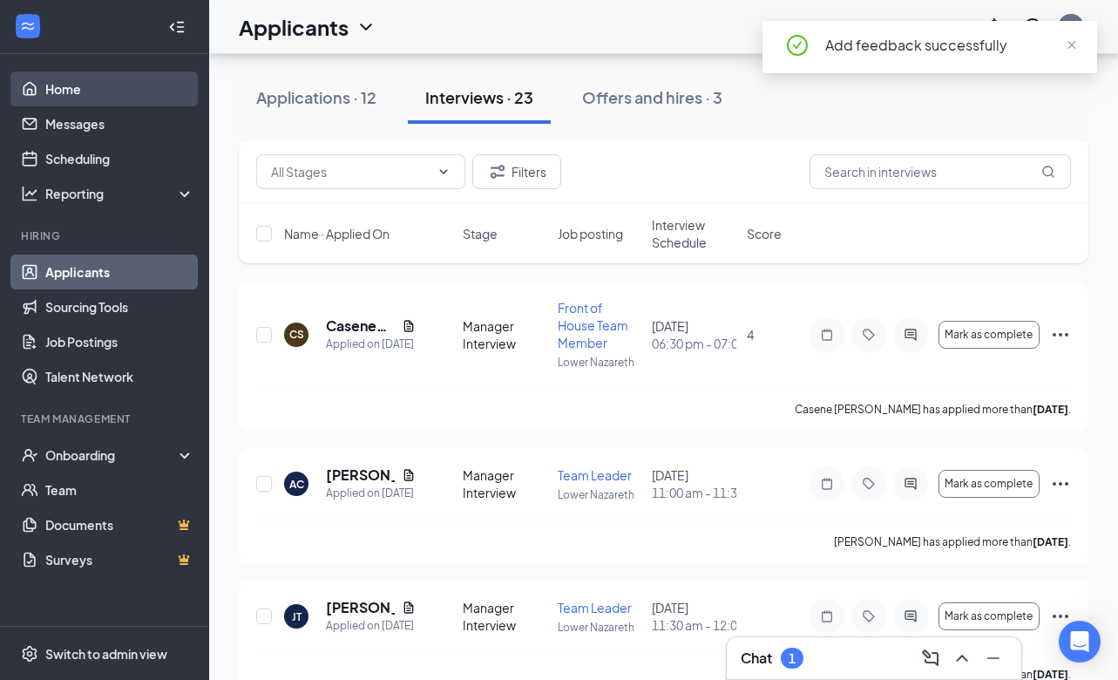
click at [99, 78] on link "Home" at bounding box center [119, 88] width 149 height 35
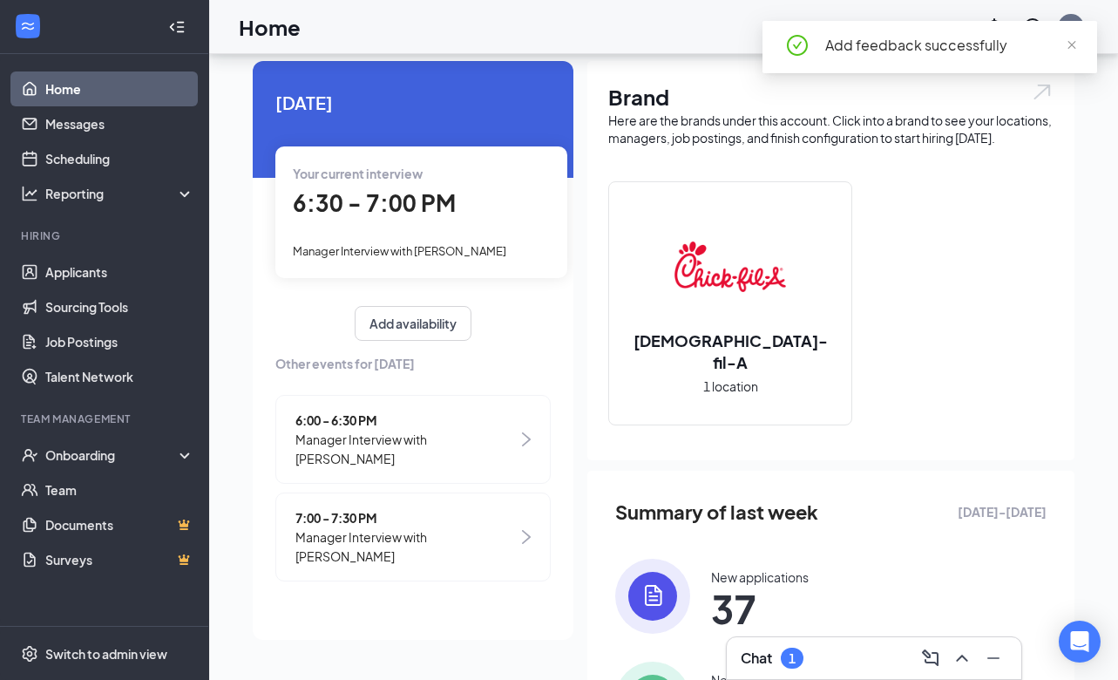
scroll to position [291, 0]
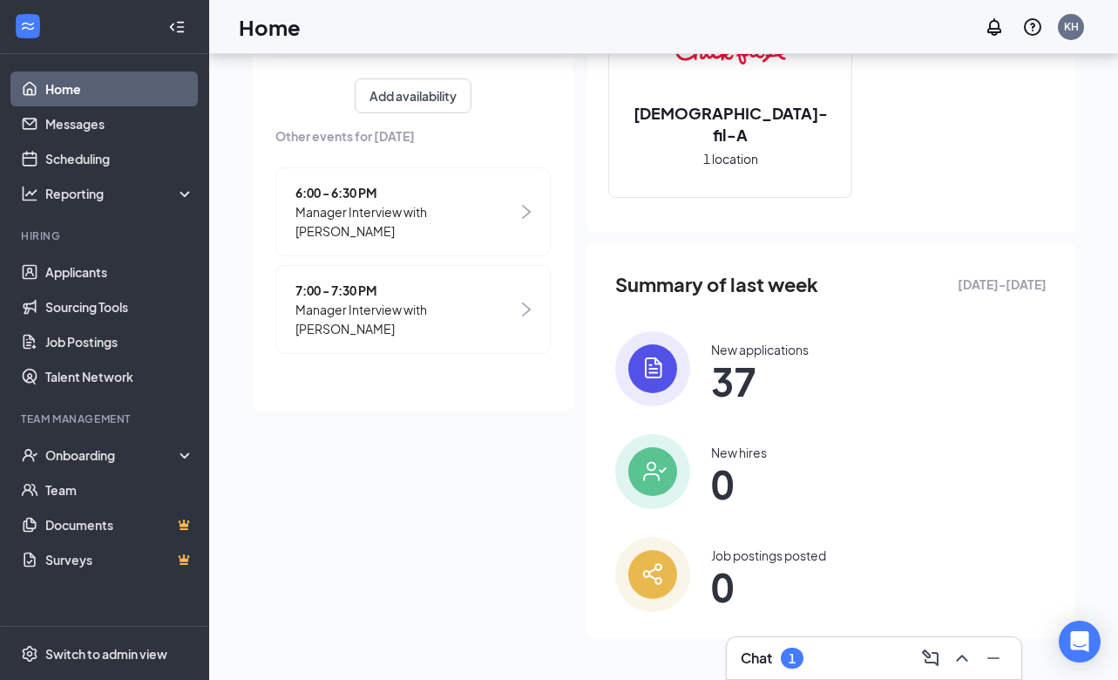
click at [410, 183] on span "6:00 - 6:30 PM" at bounding box center [406, 192] width 222 height 19
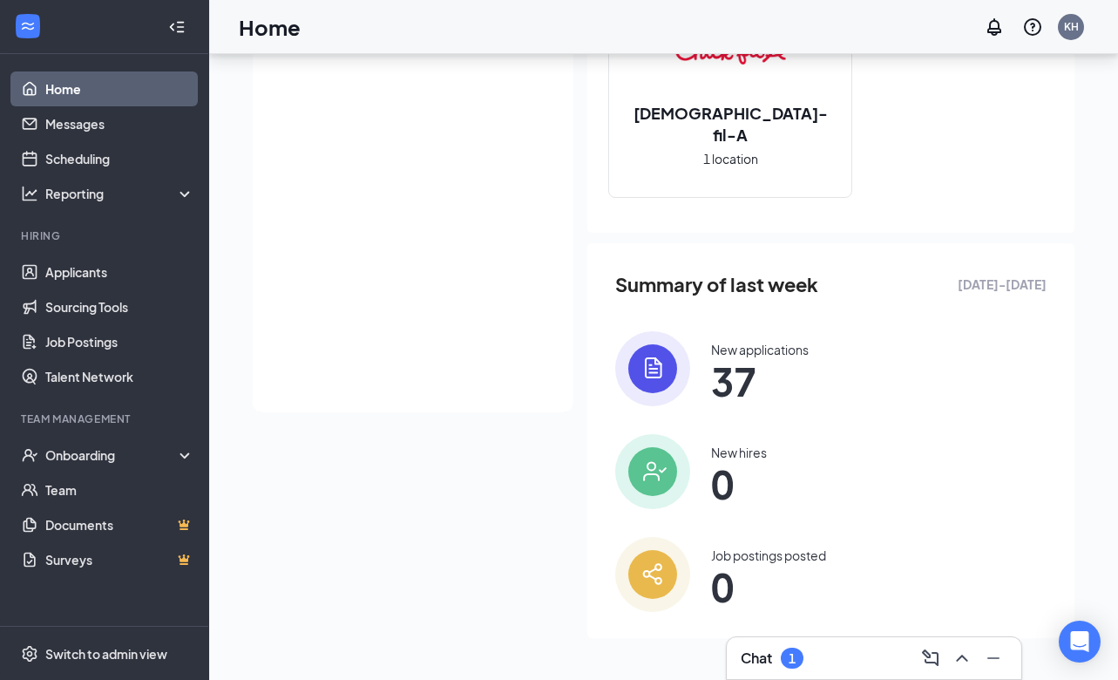
scroll to position [108, 0]
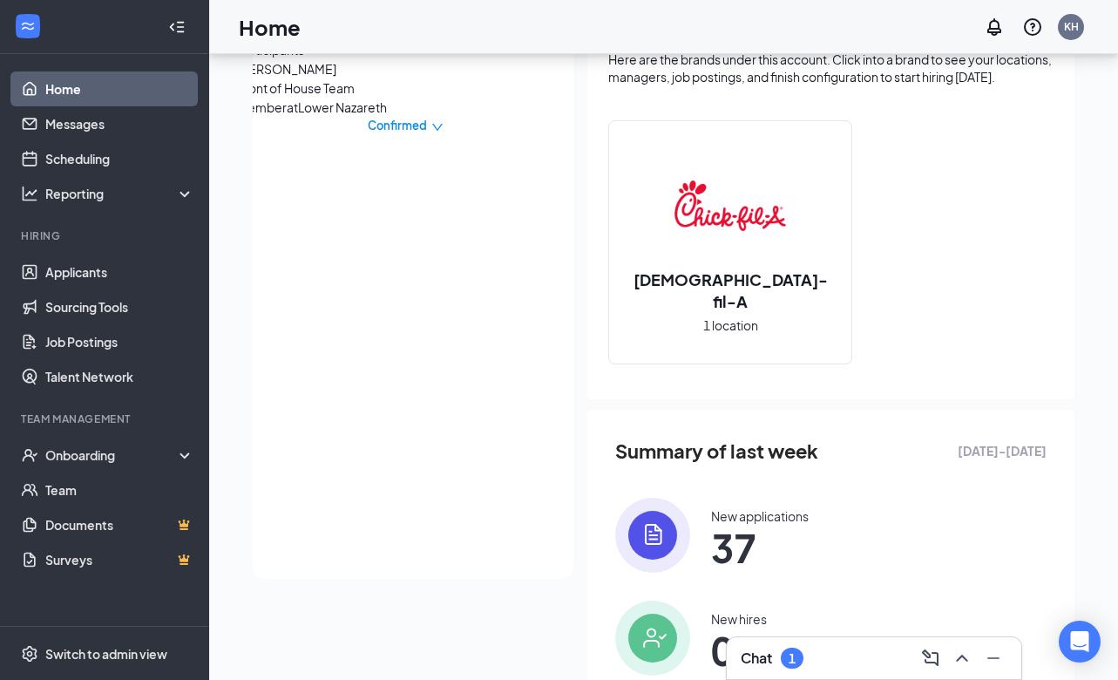
click at [405, 117] on span "Front of House Team Member at [GEOGRAPHIC_DATA]" at bounding box center [328, 97] width 183 height 38
click at [345, 78] on span "[PERSON_NAME]" at bounding box center [328, 68] width 183 height 19
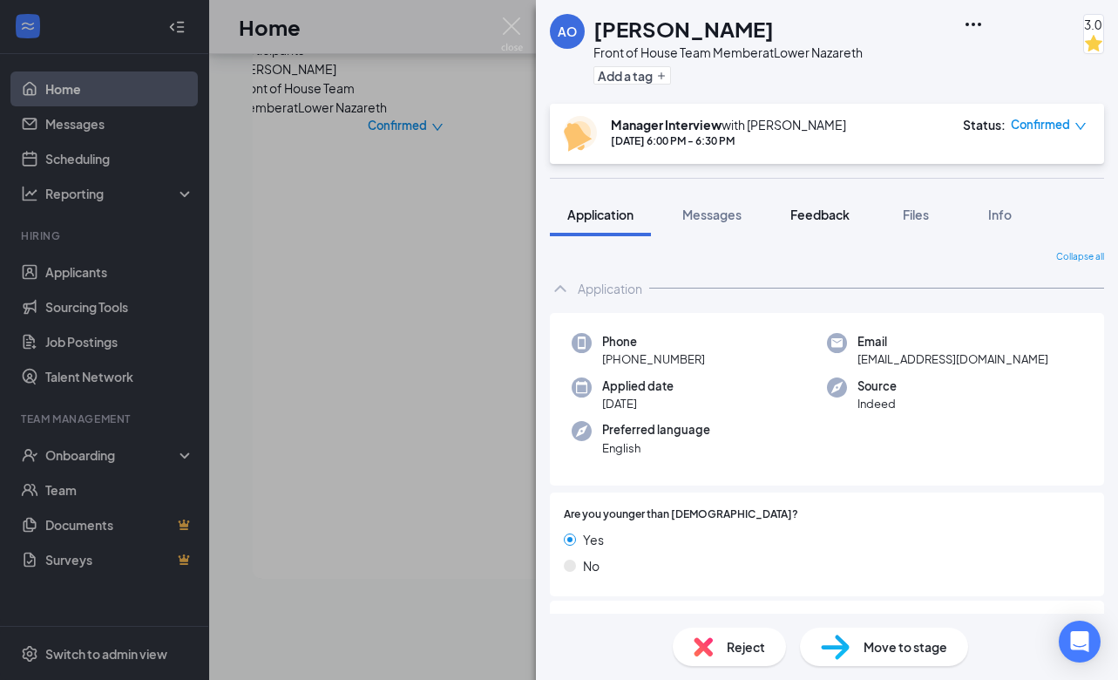
click at [842, 215] on span "Feedback" at bounding box center [819, 215] width 59 height 16
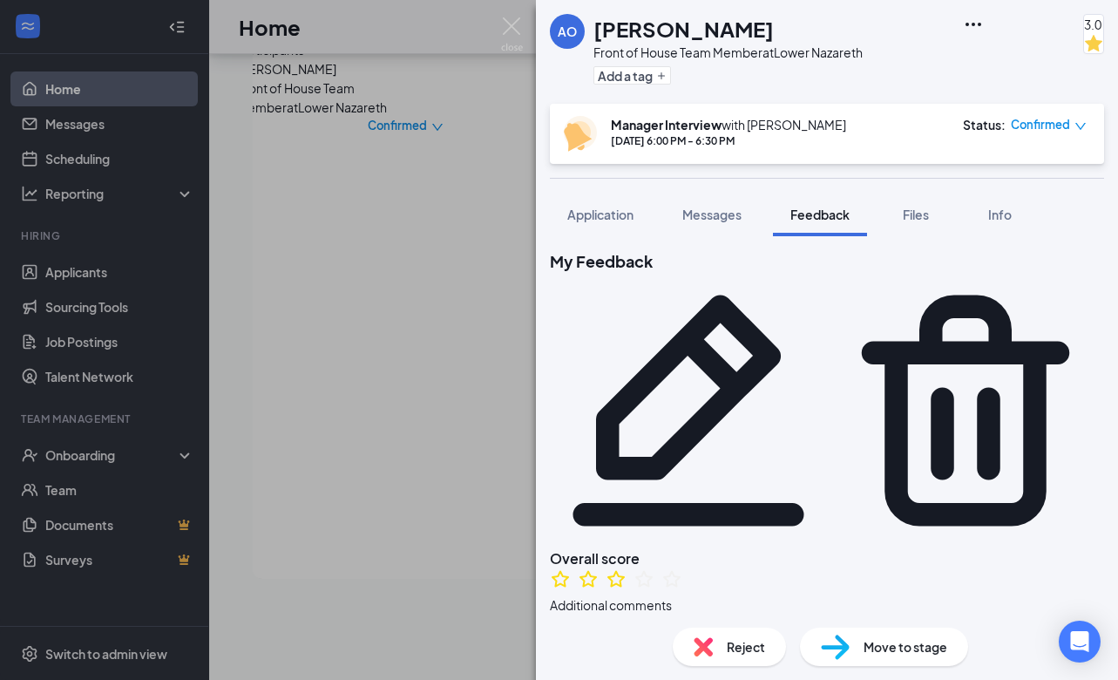
click at [319, 396] on div "AO [PERSON_NAME] Front of House Team Member at [GEOGRAPHIC_DATA] Add a tag 3.0 …" at bounding box center [559, 340] width 1118 height 680
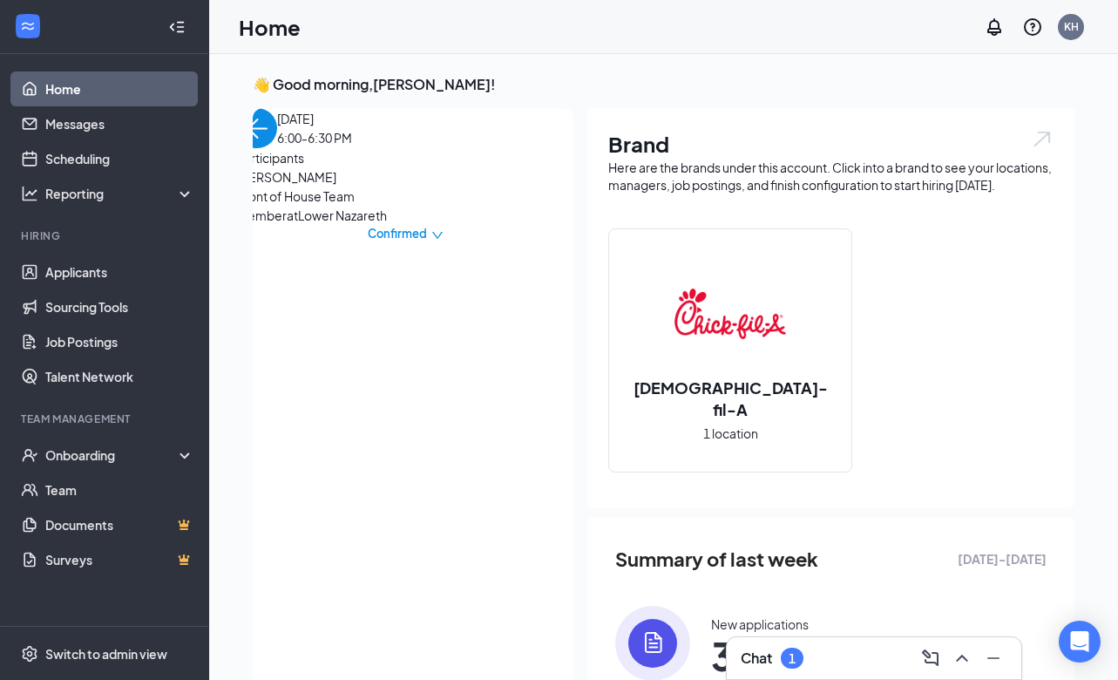
click at [277, 140] on img "back-button" at bounding box center [257, 128] width 40 height 40
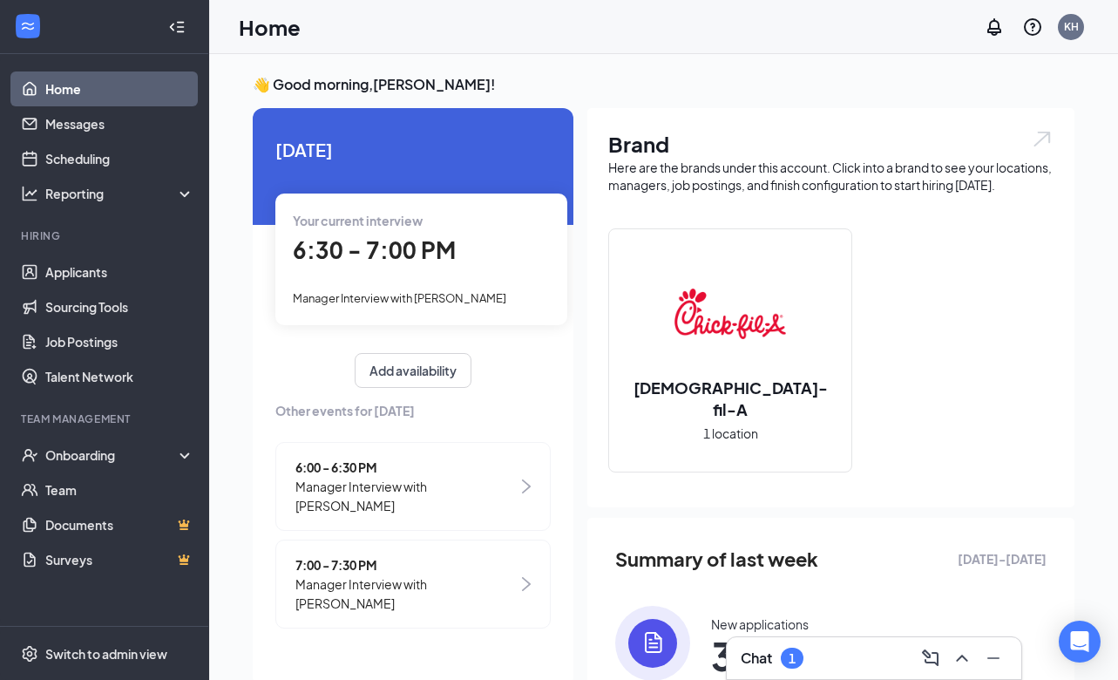
click at [807, 661] on div "Chat 1" at bounding box center [874, 658] width 267 height 28
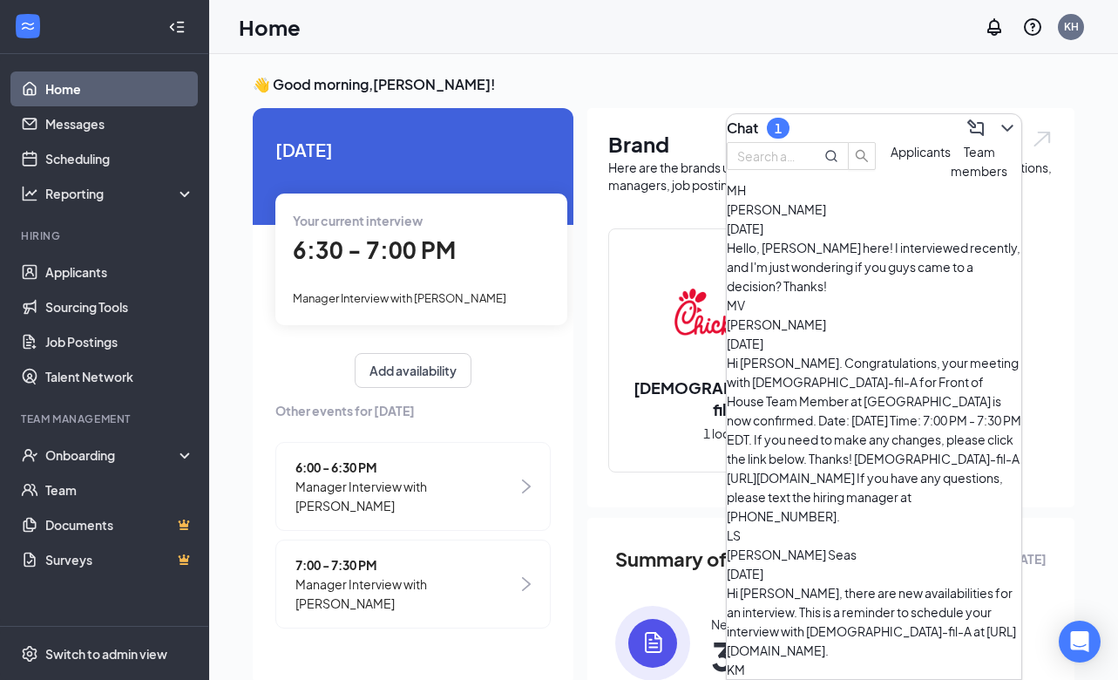
click at [861, 276] on div "Hello, [PERSON_NAME] here! I interviewed recently, and I'm just wondering if yo…" at bounding box center [874, 267] width 295 height 58
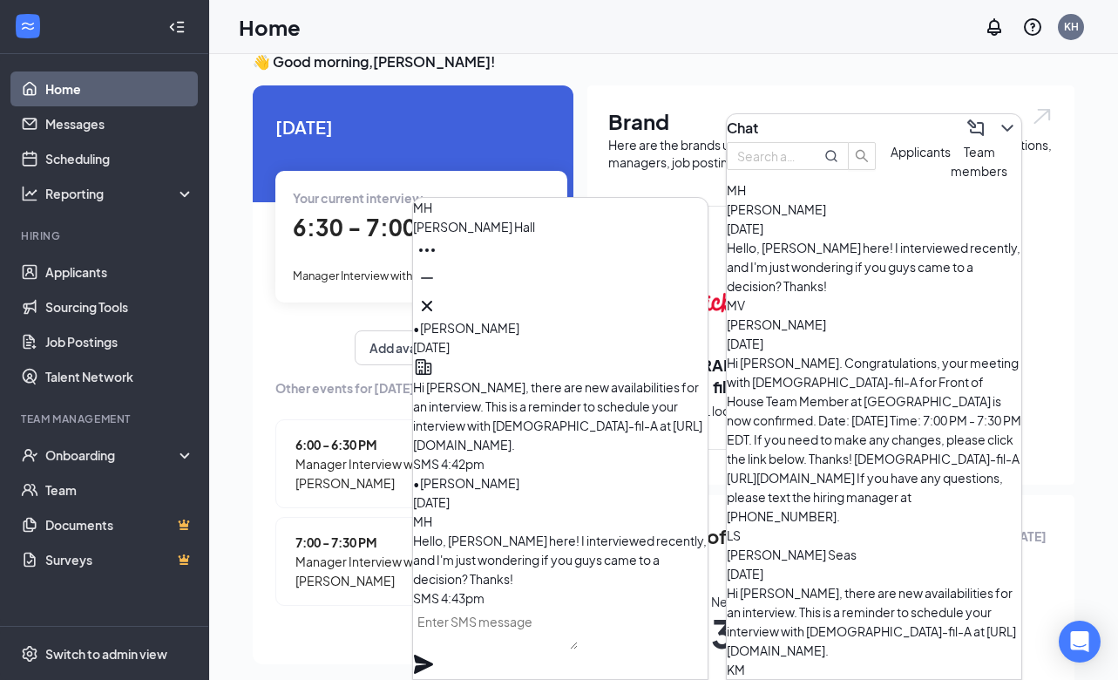
scroll to position [30, 0]
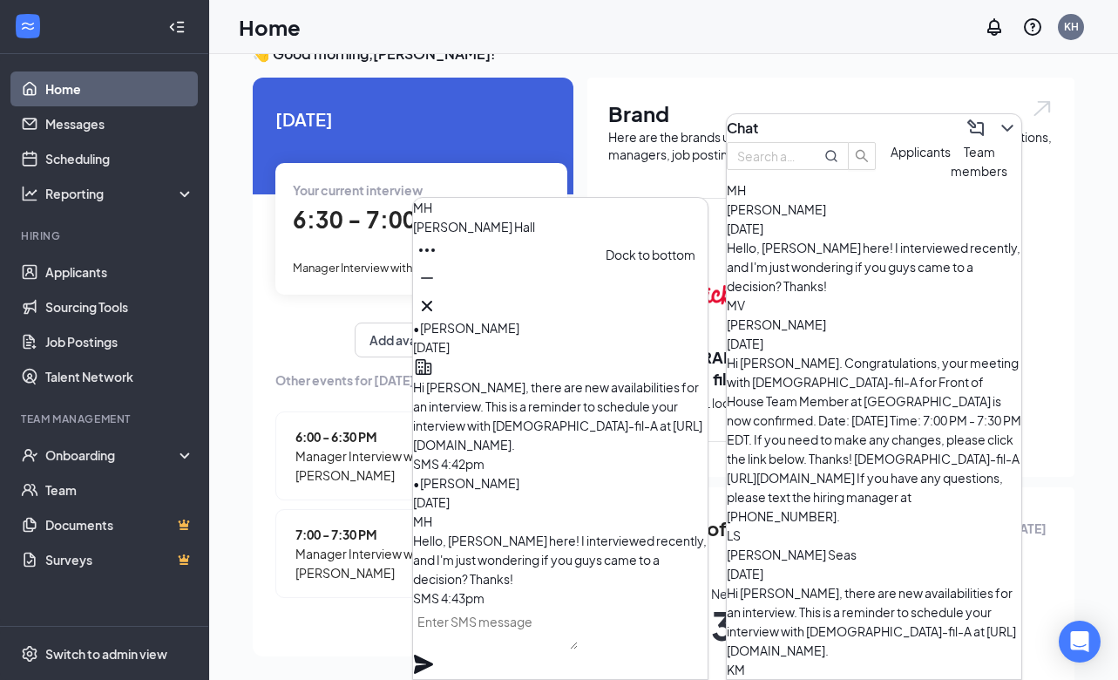
click at [437, 288] on icon "Minimize" at bounding box center [426, 277] width 21 height 21
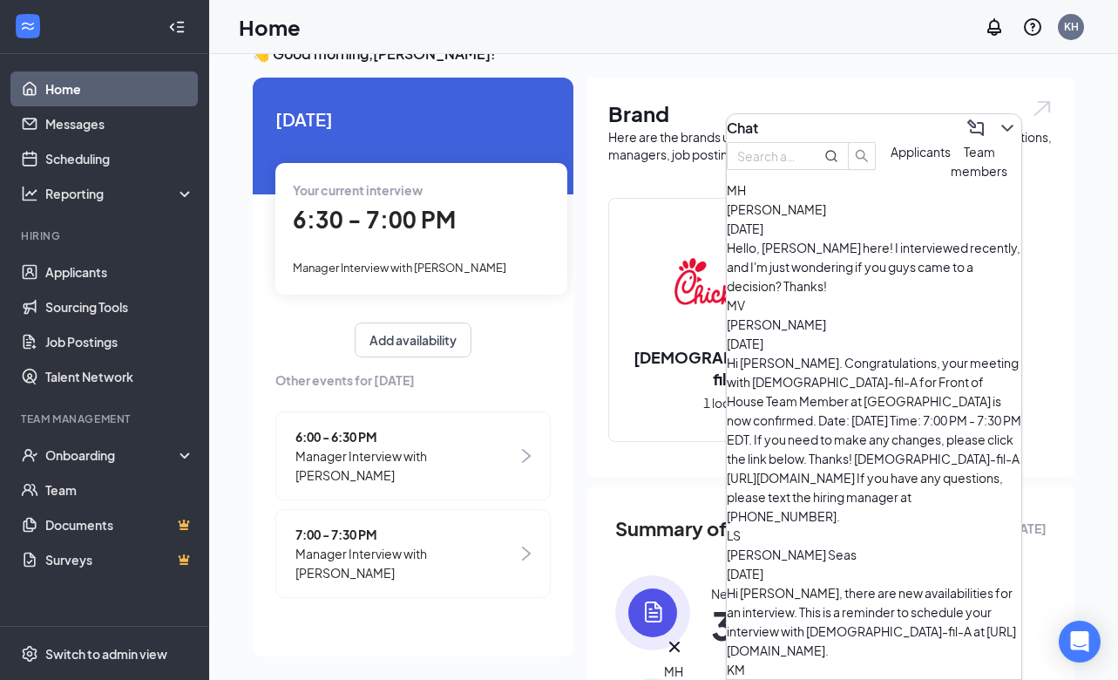
click at [921, 125] on div "Chat" at bounding box center [874, 128] width 295 height 28
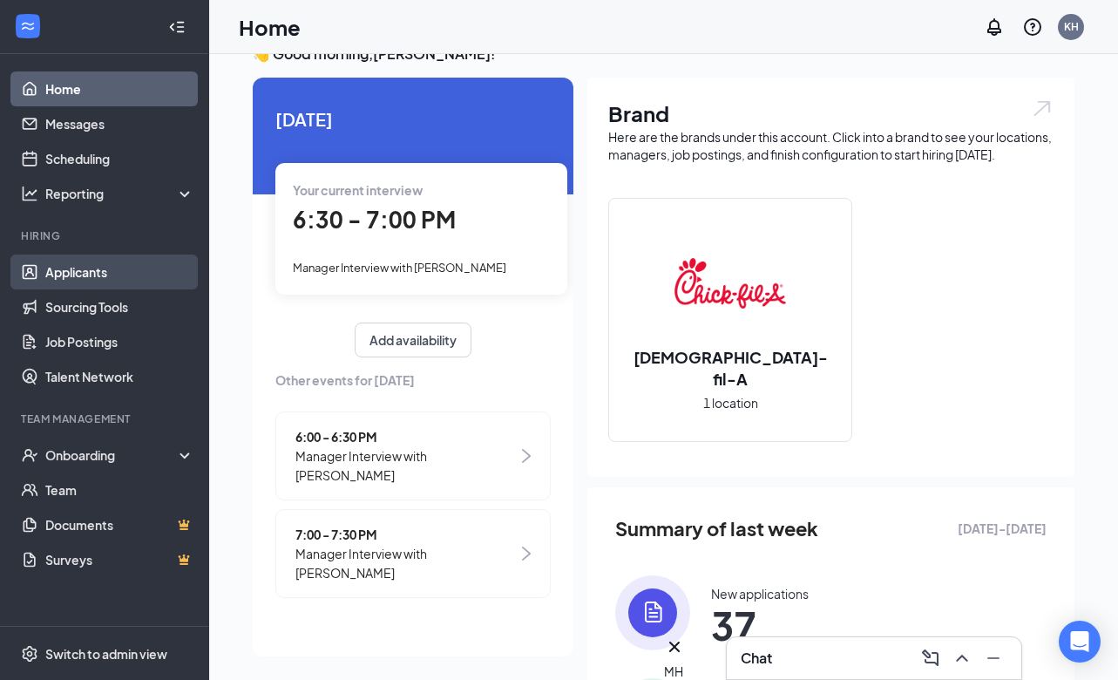
click at [94, 281] on link "Applicants" at bounding box center [119, 271] width 149 height 35
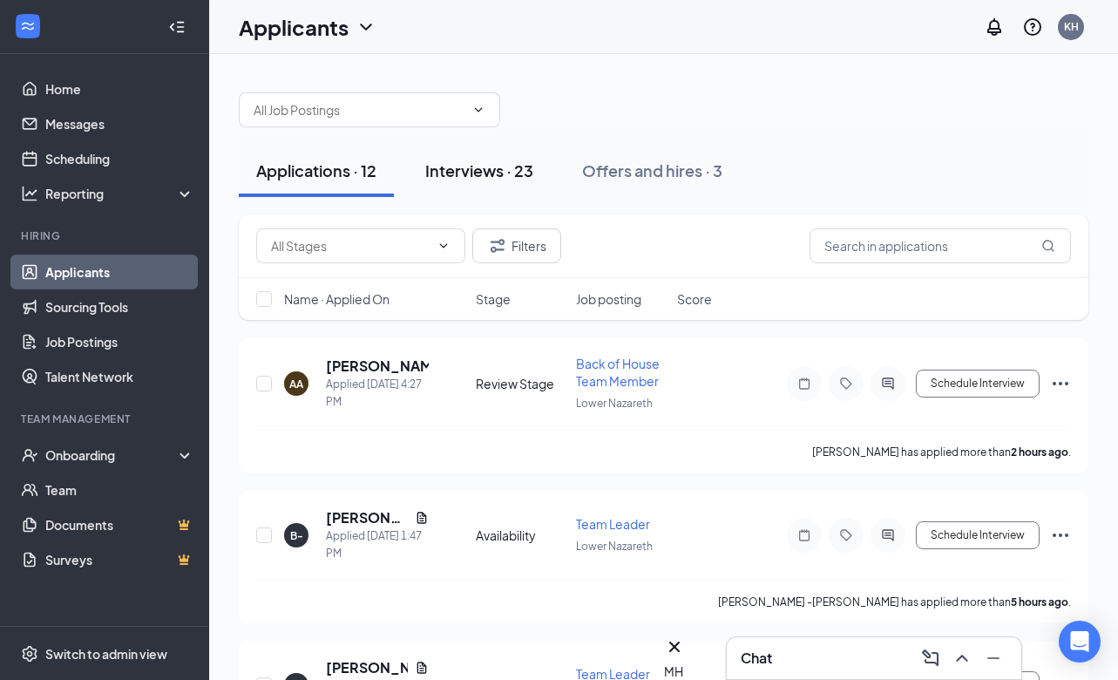
click at [474, 178] on div "Interviews · 23" at bounding box center [479, 170] width 108 height 22
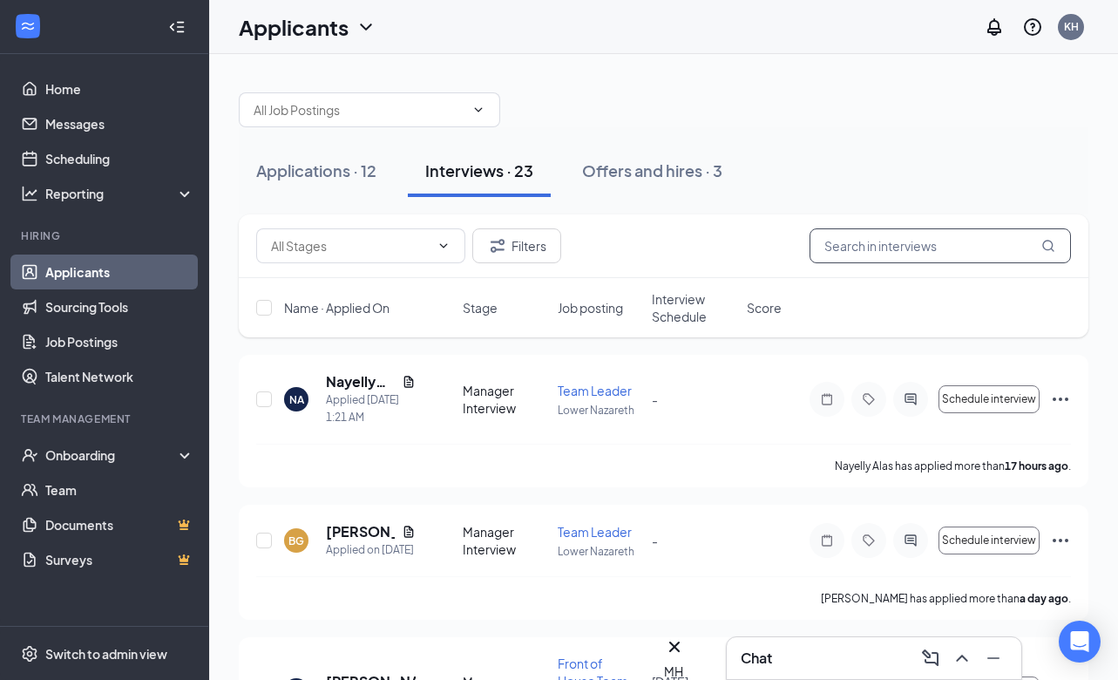
click at [897, 237] on input "text" at bounding box center [939, 245] width 261 height 35
type input "hall"
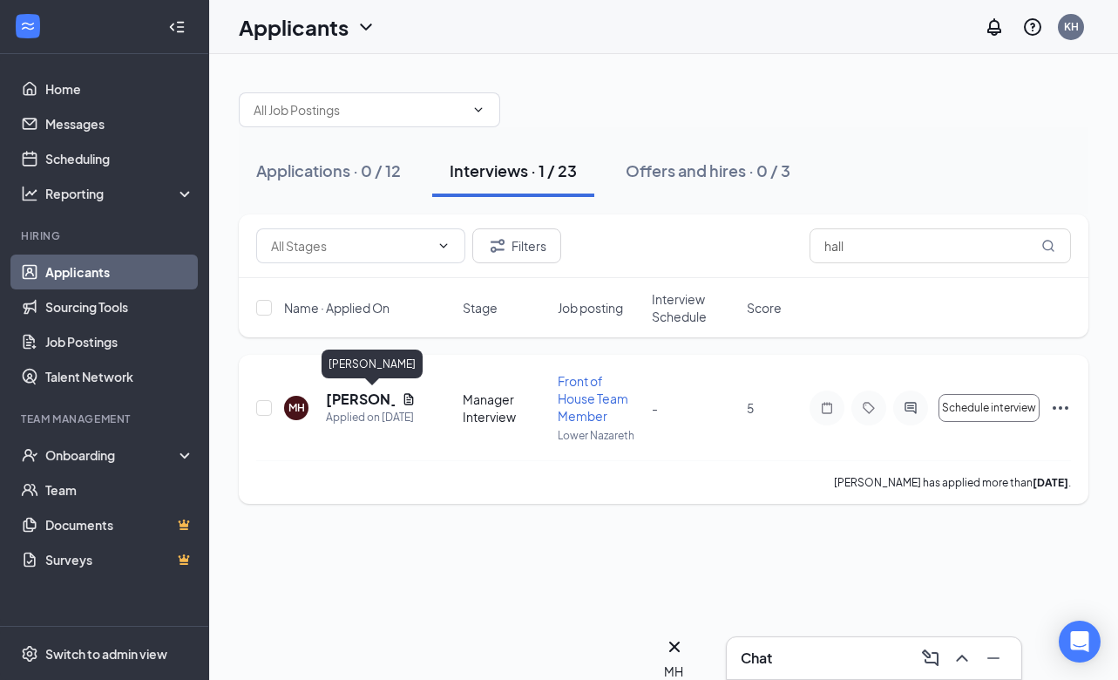
click at [346, 396] on h5 "[PERSON_NAME]" at bounding box center [360, 398] width 69 height 19
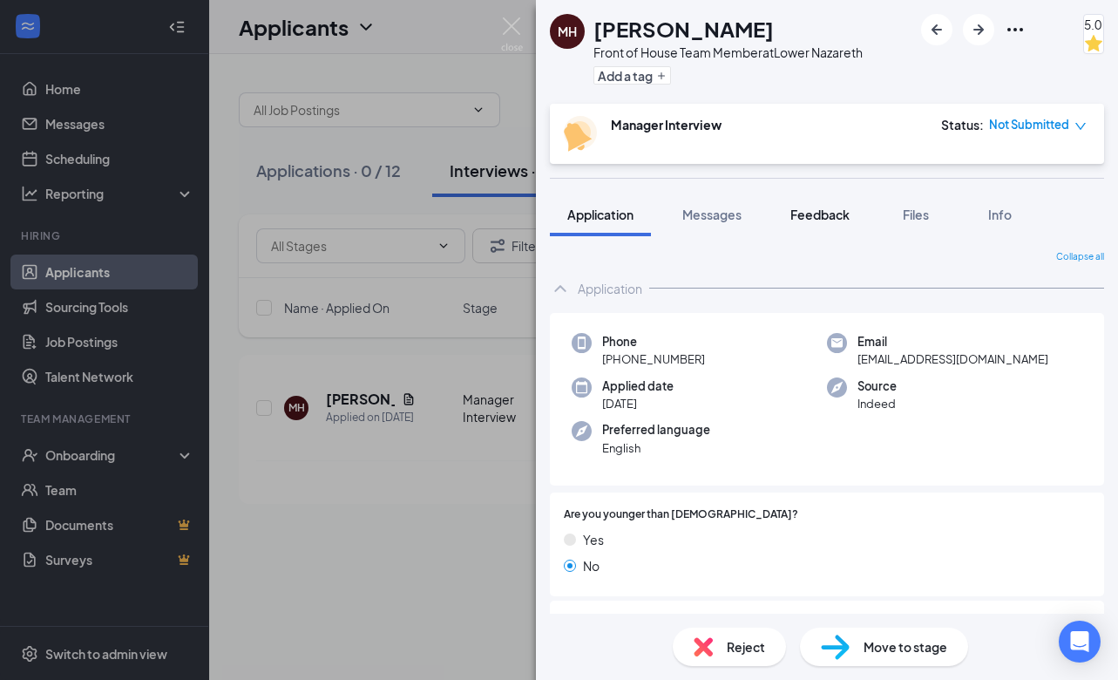
click at [831, 212] on span "Feedback" at bounding box center [819, 215] width 59 height 16
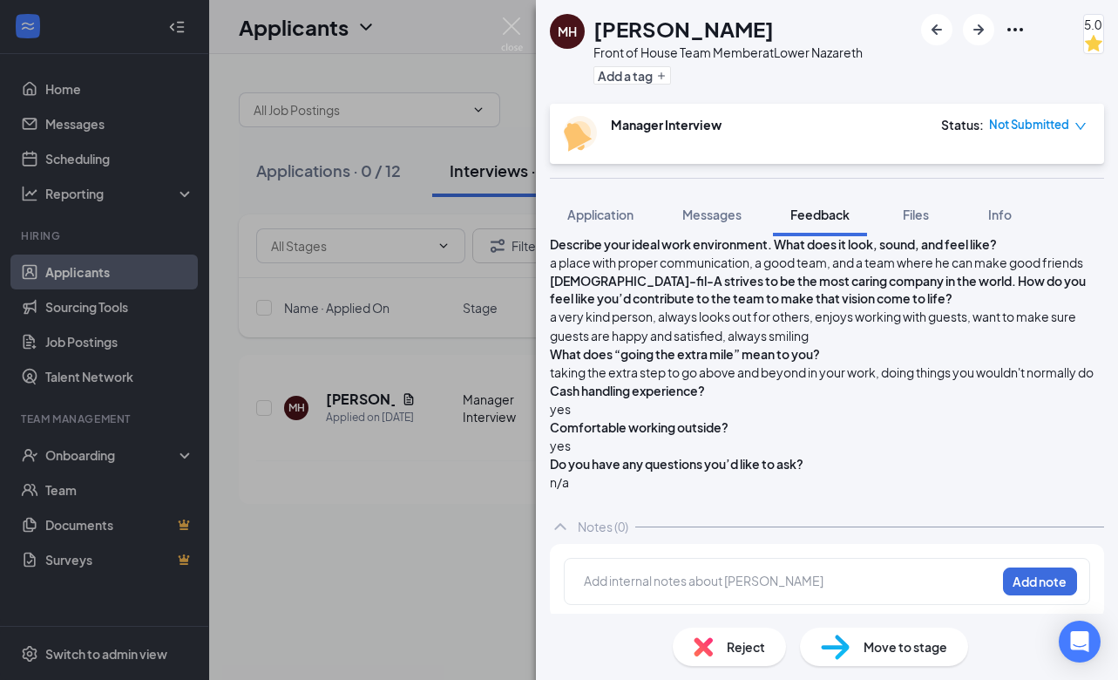
scroll to position [728, 0]
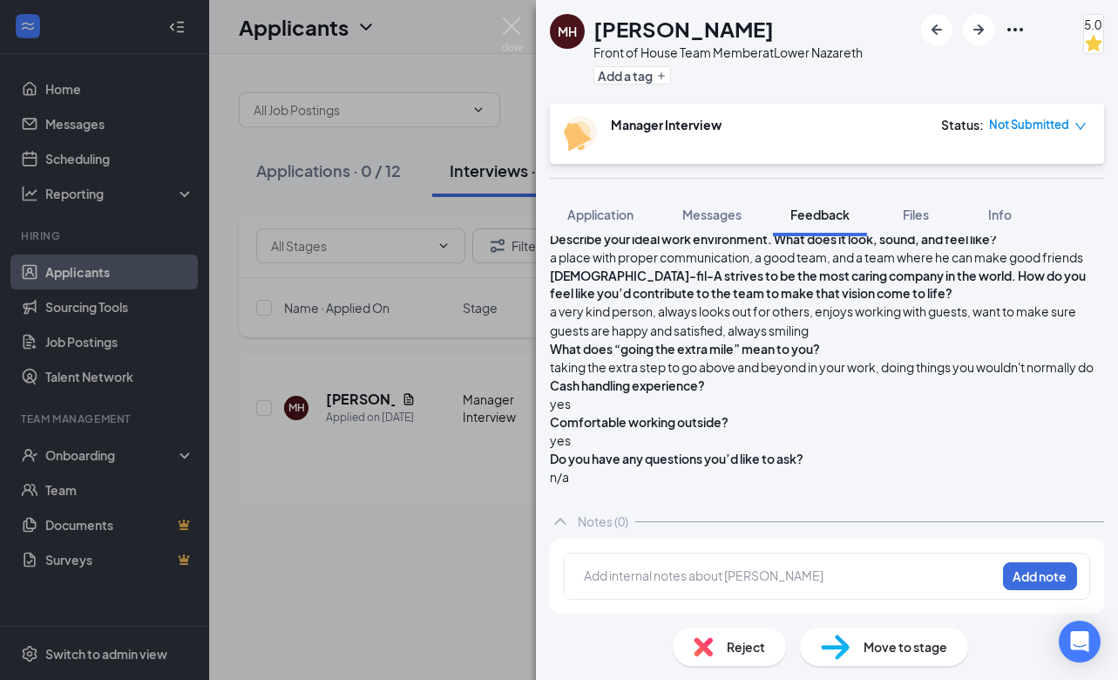
click at [567, 138] on img at bounding box center [580, 134] width 33 height 36
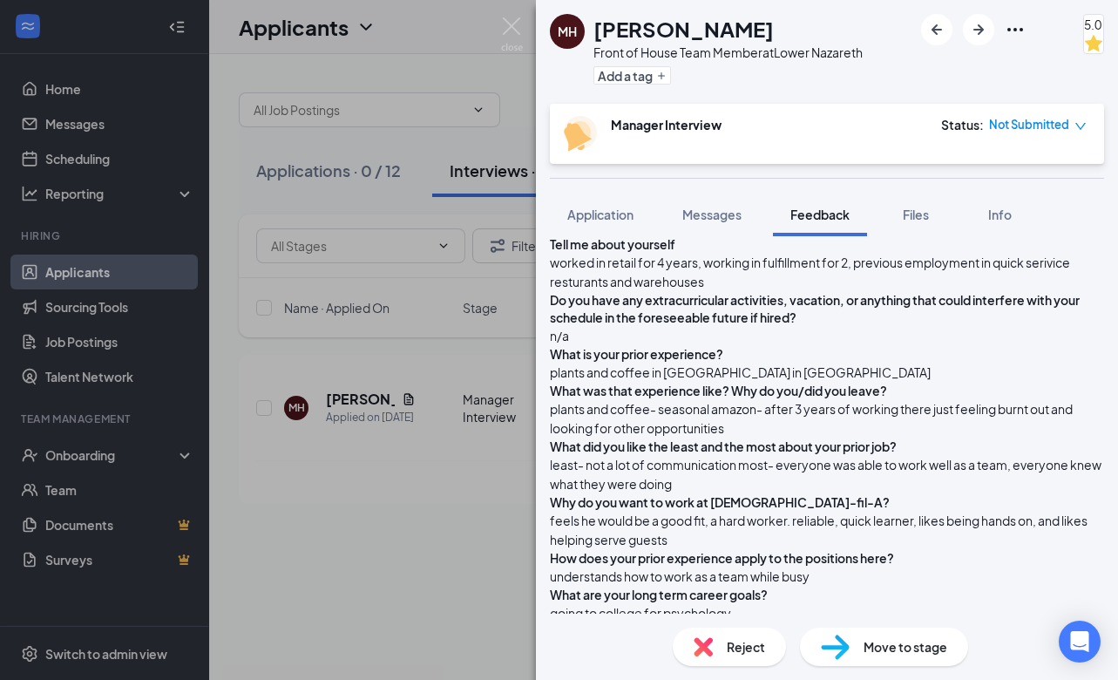
scroll to position [0, 0]
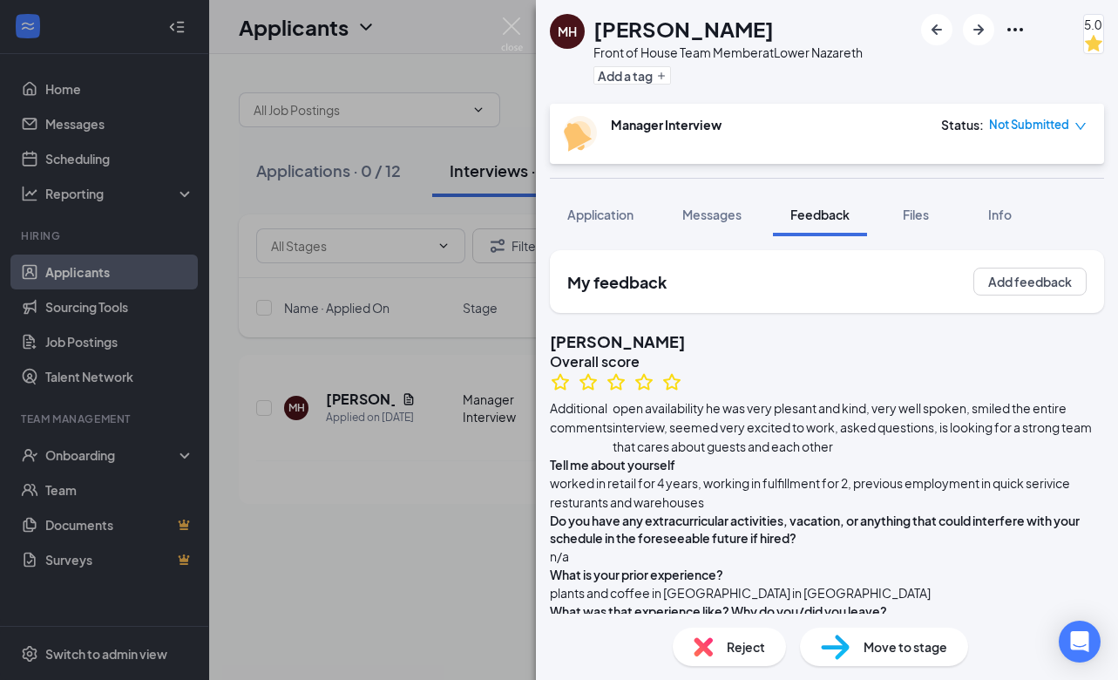
click at [428, 513] on div "MH [PERSON_NAME] Front of House Team Member at [GEOGRAPHIC_DATA] Add a tag 5.0 …" at bounding box center [559, 340] width 1118 height 680
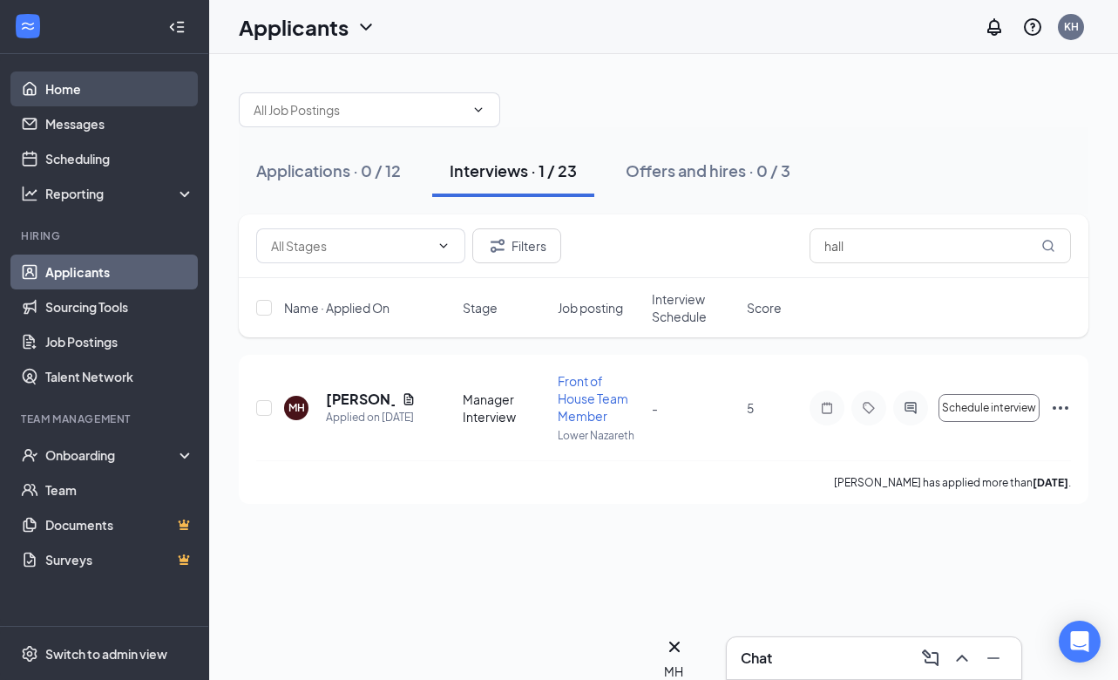
click at [103, 92] on link "Home" at bounding box center [119, 88] width 149 height 35
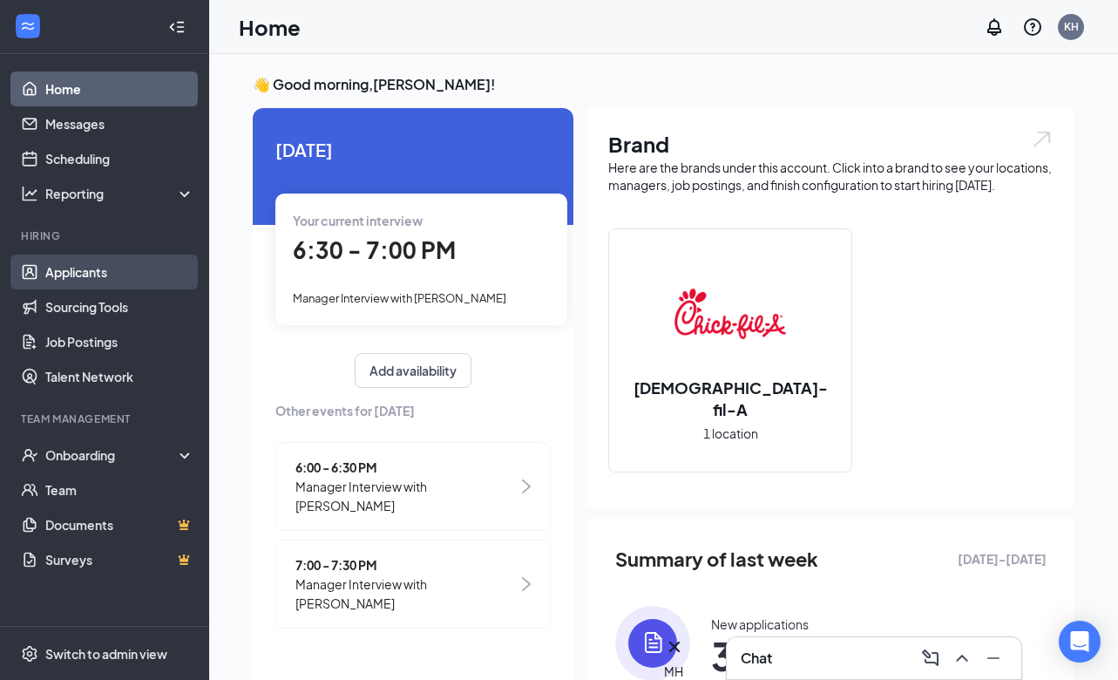
click at [73, 268] on link "Applicants" at bounding box center [119, 271] width 149 height 35
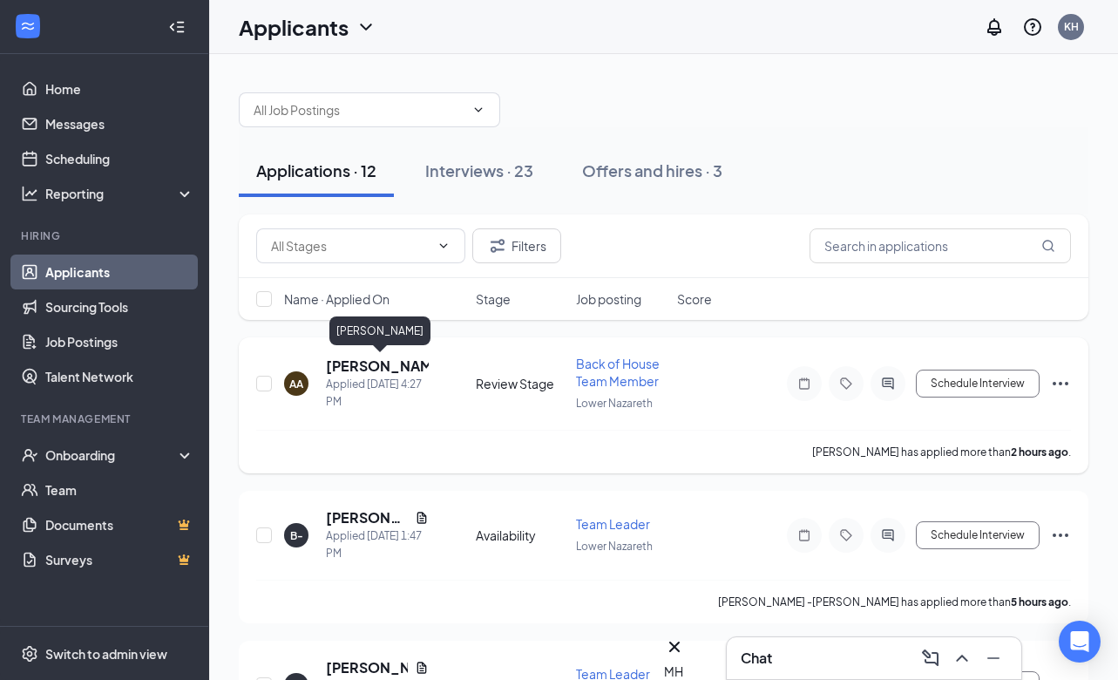
click at [358, 360] on h5 "[PERSON_NAME]" at bounding box center [377, 365] width 103 height 19
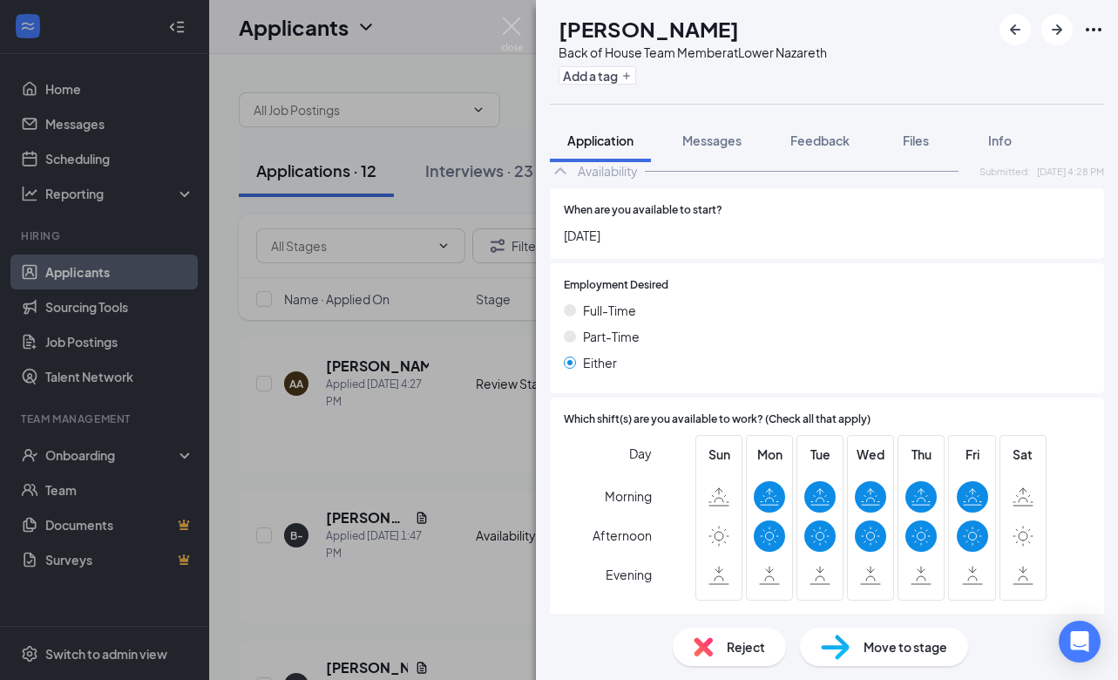
scroll to position [1027, 0]
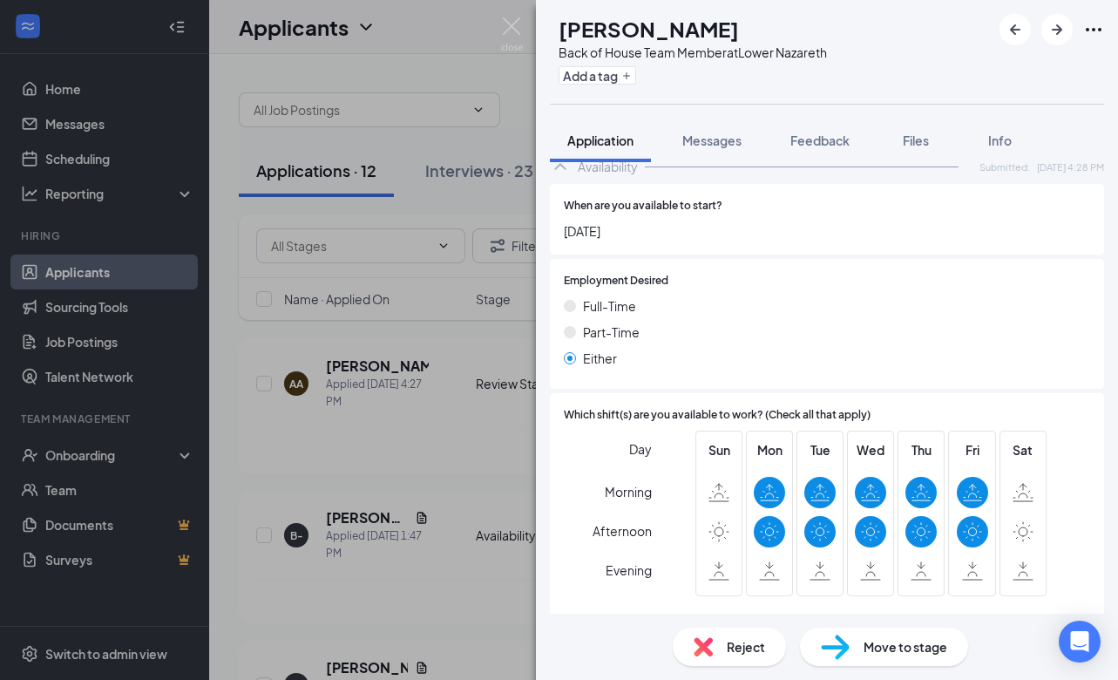
click at [745, 648] on span "Reject" at bounding box center [746, 646] width 38 height 19
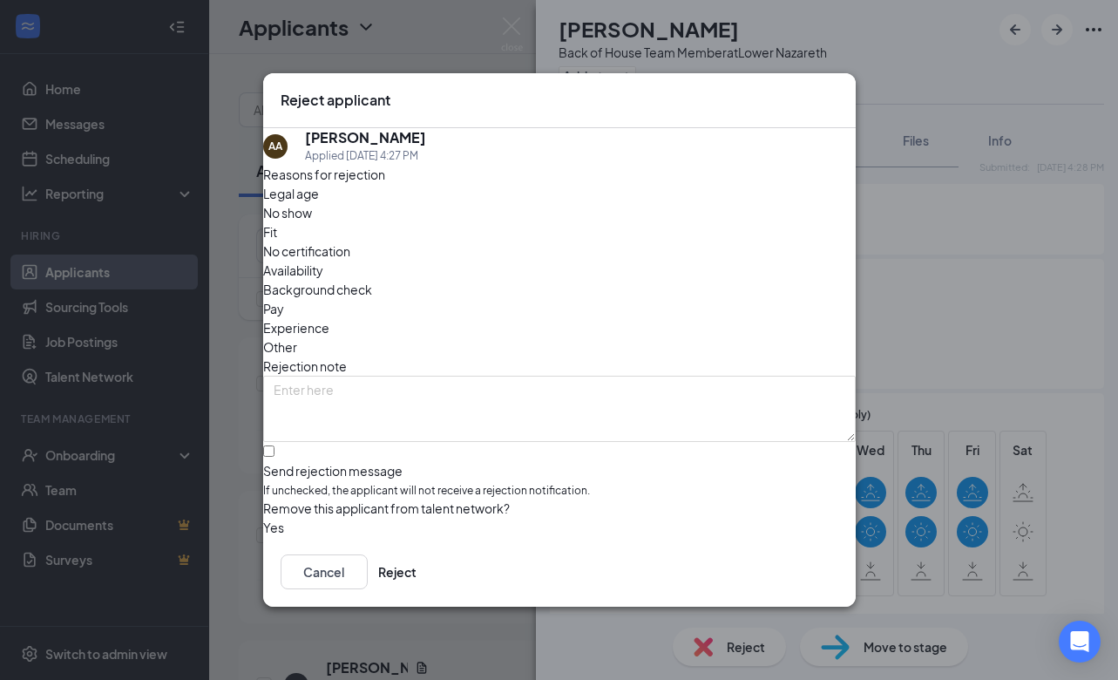
click at [323, 261] on span "Availability" at bounding box center [293, 270] width 60 height 19
click at [274, 445] on input "Send rejection message If unchecked, the applicant will not receive a rejection…" at bounding box center [268, 450] width 11 height 11
checkbox input "true"
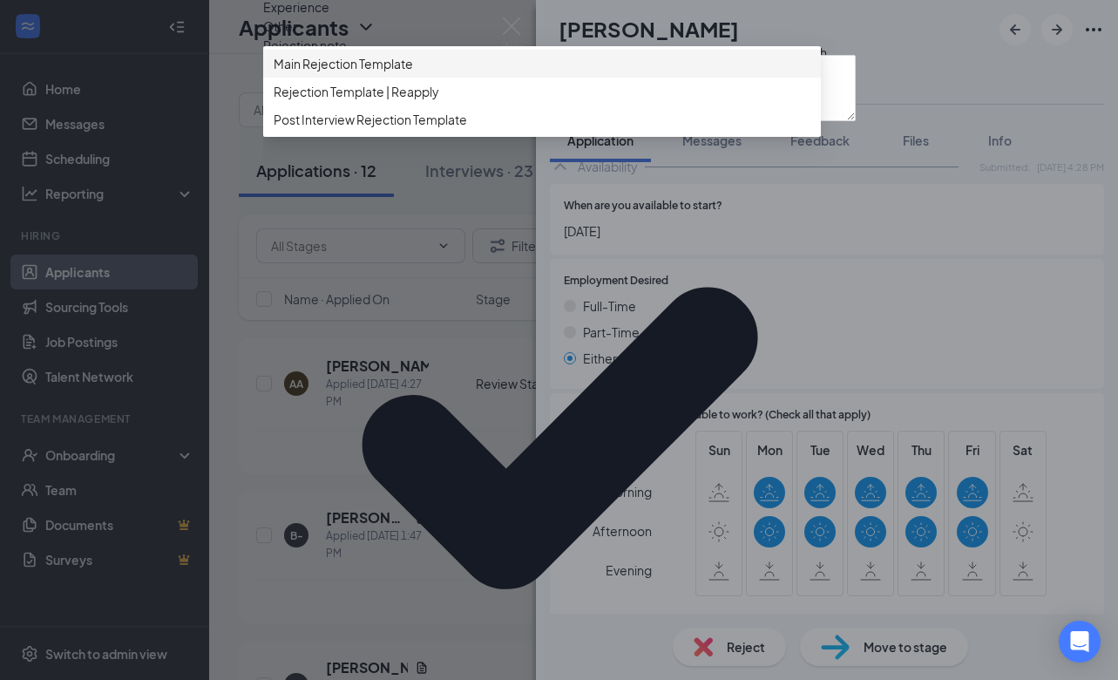
click at [322, 73] on span "Main Rejection Template" at bounding box center [343, 63] width 139 height 19
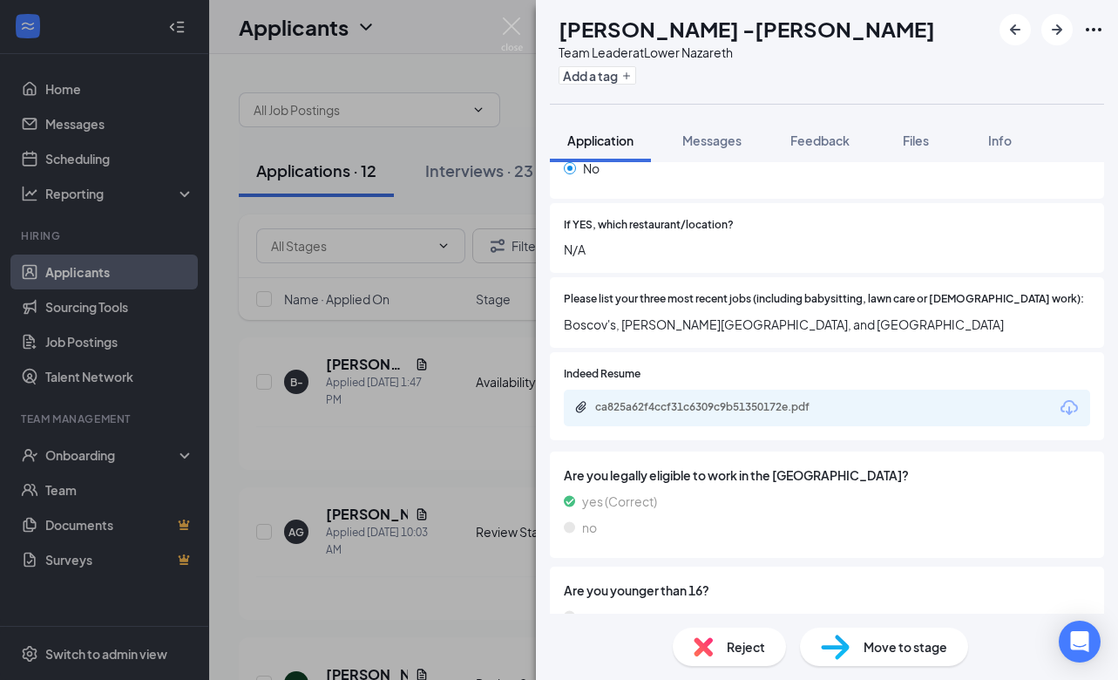
scroll to position [538, 0]
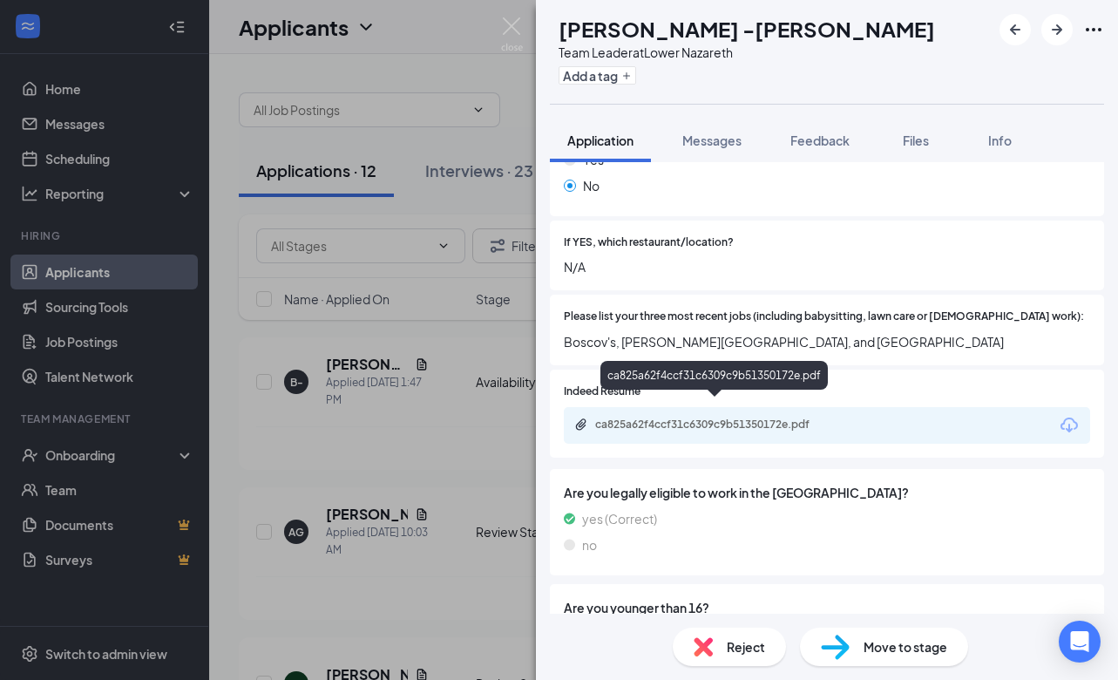
click at [721, 417] on div "ca825a62f4ccf31c6309c9b51350172e.pdf" at bounding box center [717, 424] width 244 height 14
click at [729, 646] on span "Reject" at bounding box center [746, 646] width 38 height 19
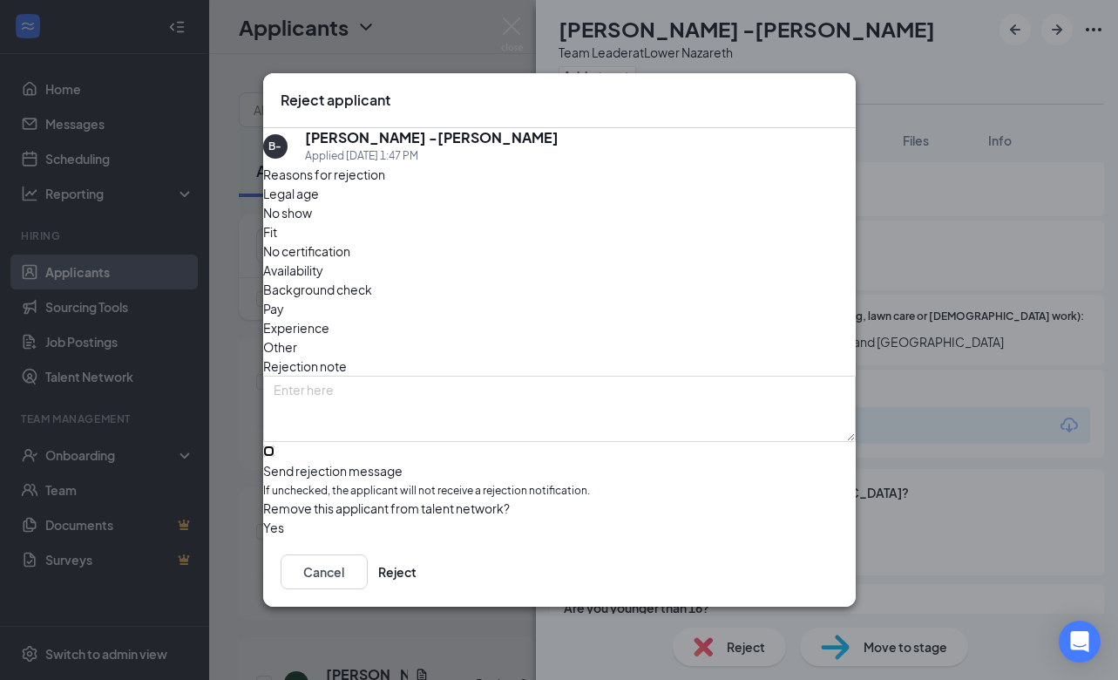
click at [274, 445] on input "Send rejection message If unchecked, the applicant will not receive a rejection…" at bounding box center [268, 450] width 11 height 11
checkbox input "true"
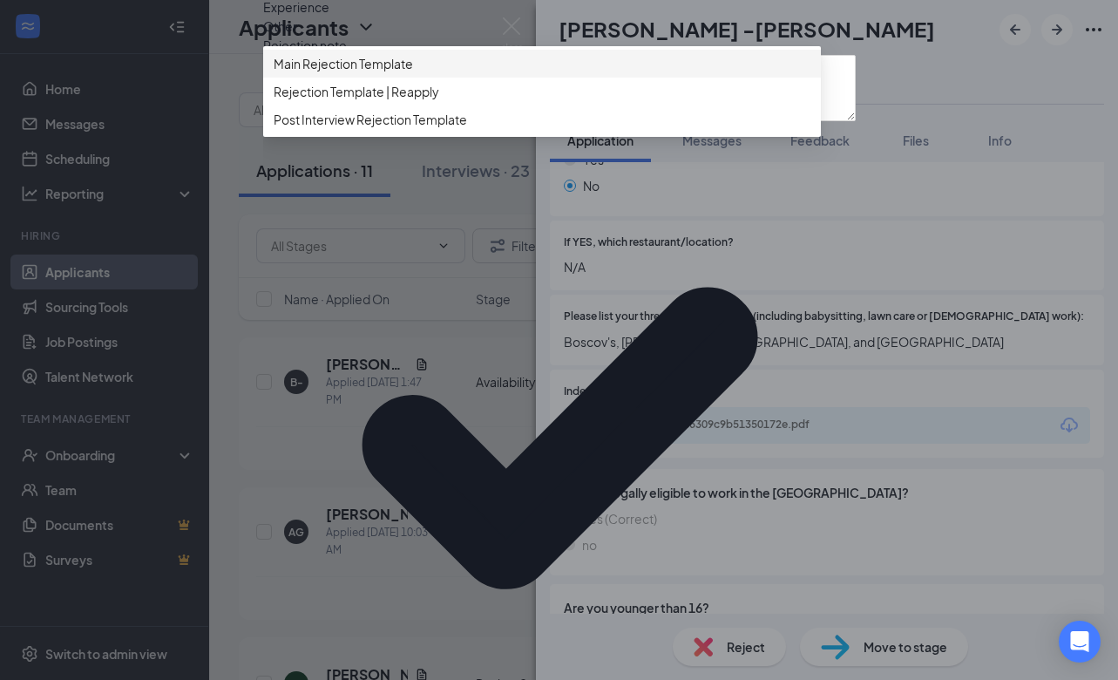
click at [367, 73] on span "Main Rejection Template" at bounding box center [343, 63] width 139 height 19
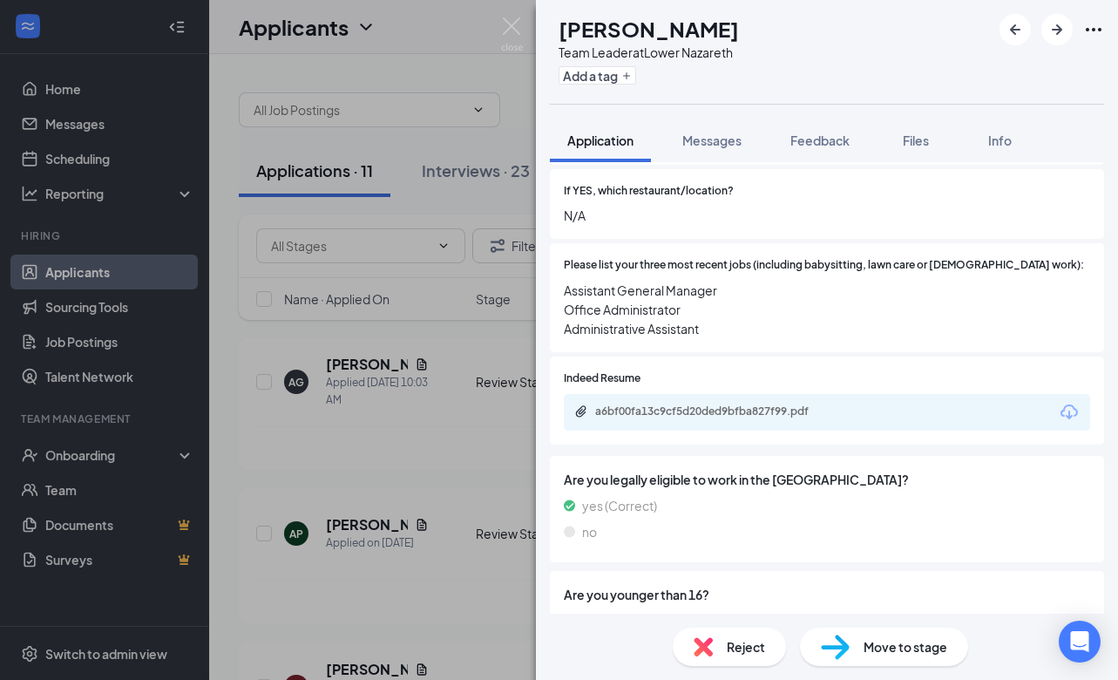
scroll to position [594, 0]
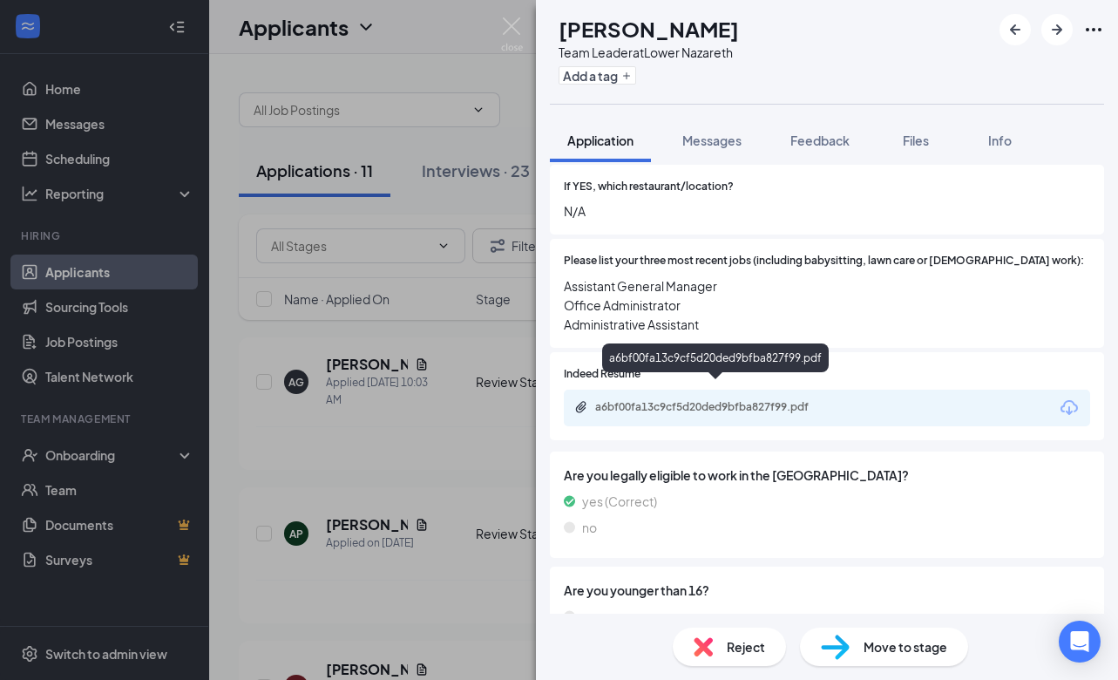
click at [674, 400] on div "a6bf00fa13c9cf5d20ded9bfba827f99.pdf" at bounding box center [717, 407] width 244 height 14
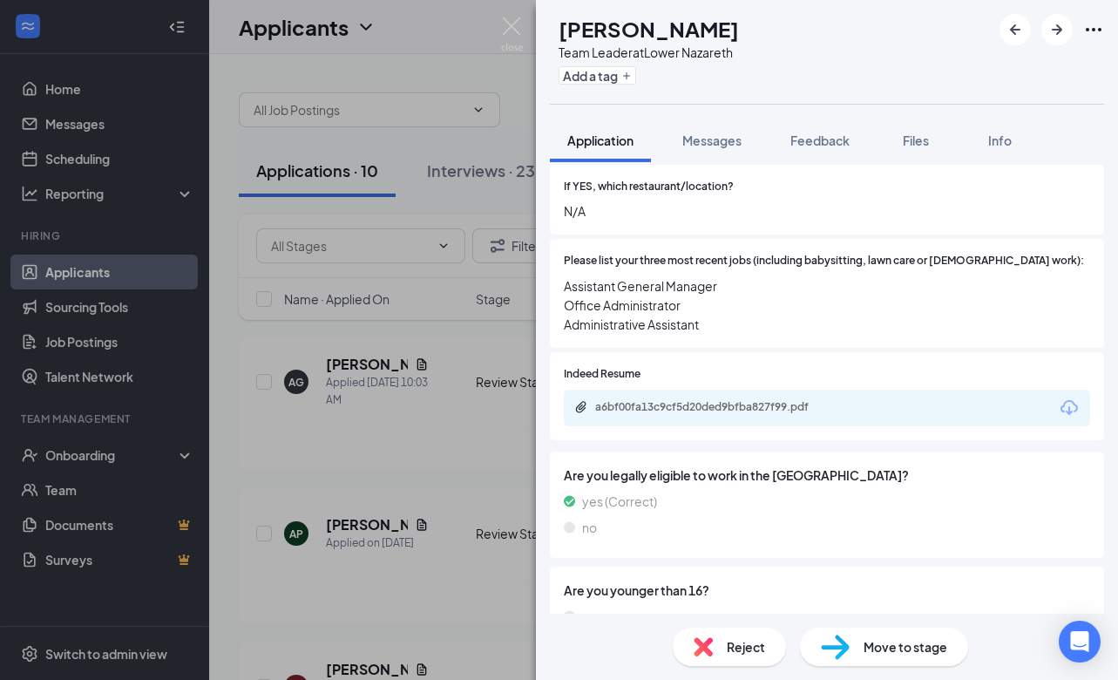
click at [894, 658] on div "Move to stage" at bounding box center [884, 646] width 168 height 38
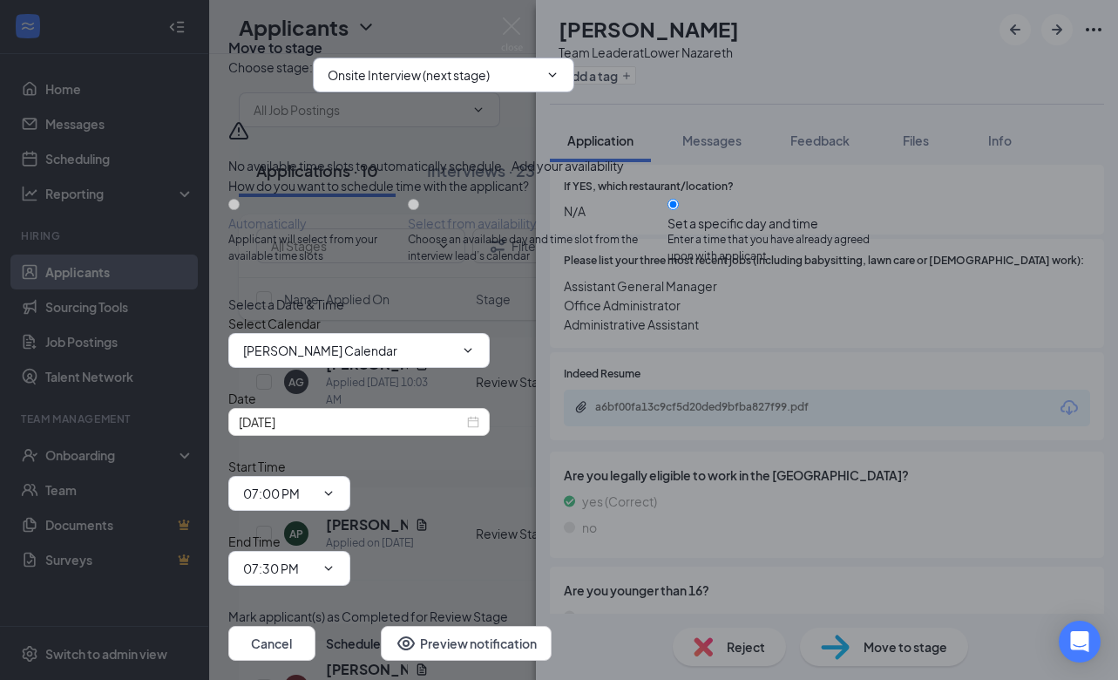
click at [428, 85] on input "Onsite Interview (next stage)" at bounding box center [433, 74] width 211 height 19
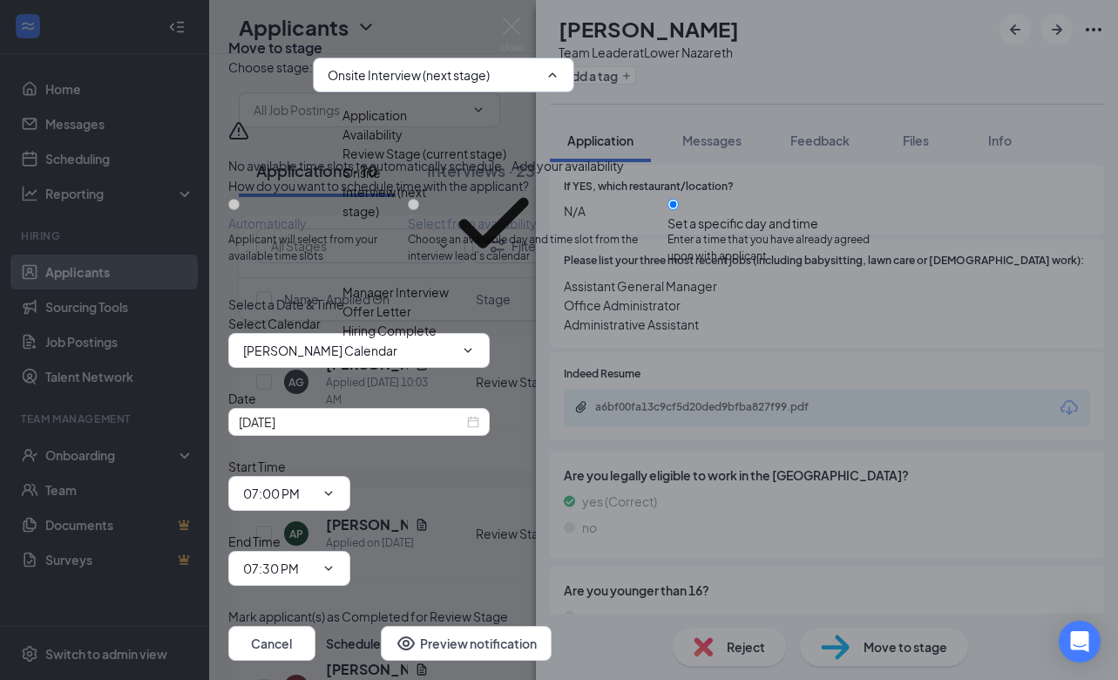
click at [410, 301] on div "Manager Interview" at bounding box center [395, 291] width 106 height 19
type input "Manager Interview"
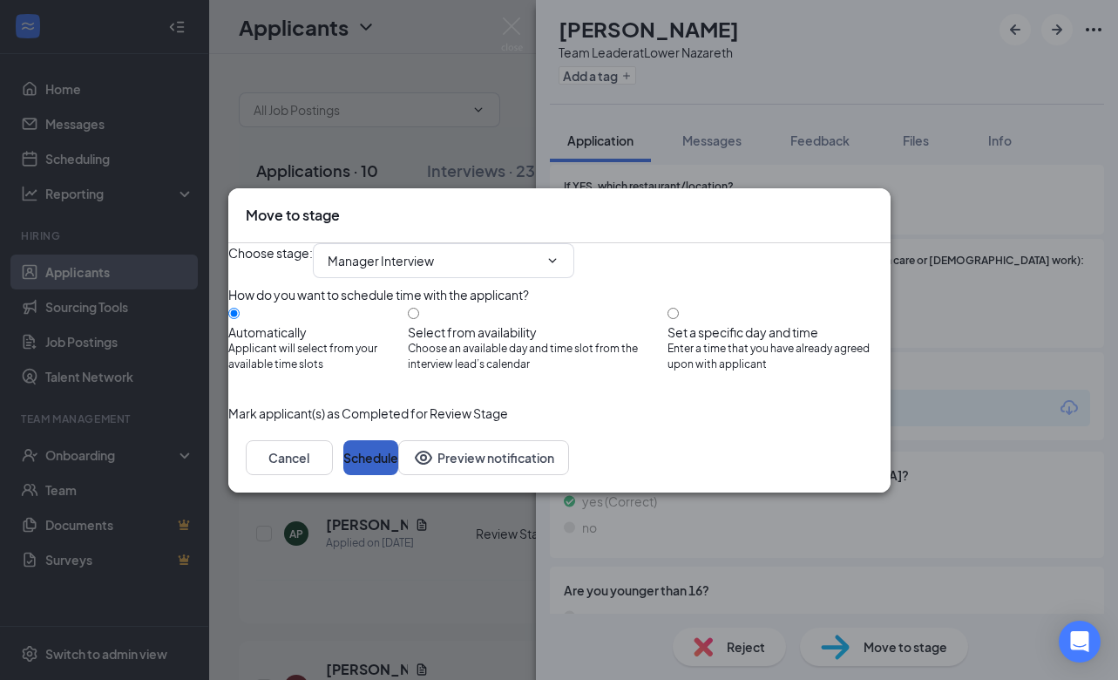
click at [398, 475] on button "Schedule" at bounding box center [370, 457] width 55 height 35
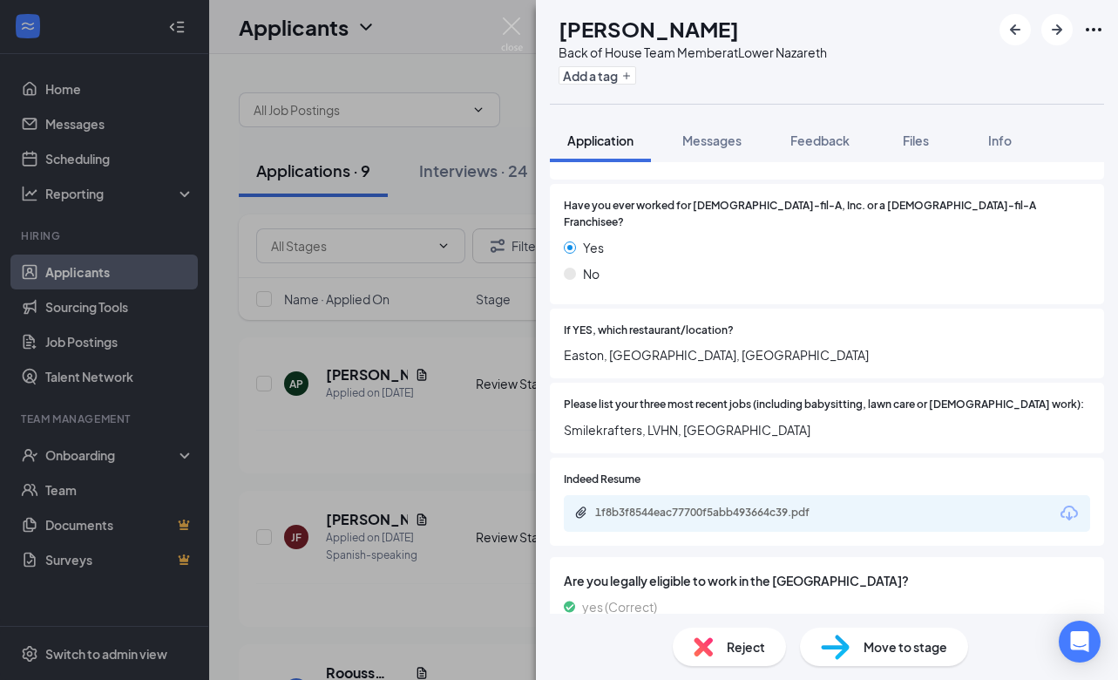
scroll to position [457, 0]
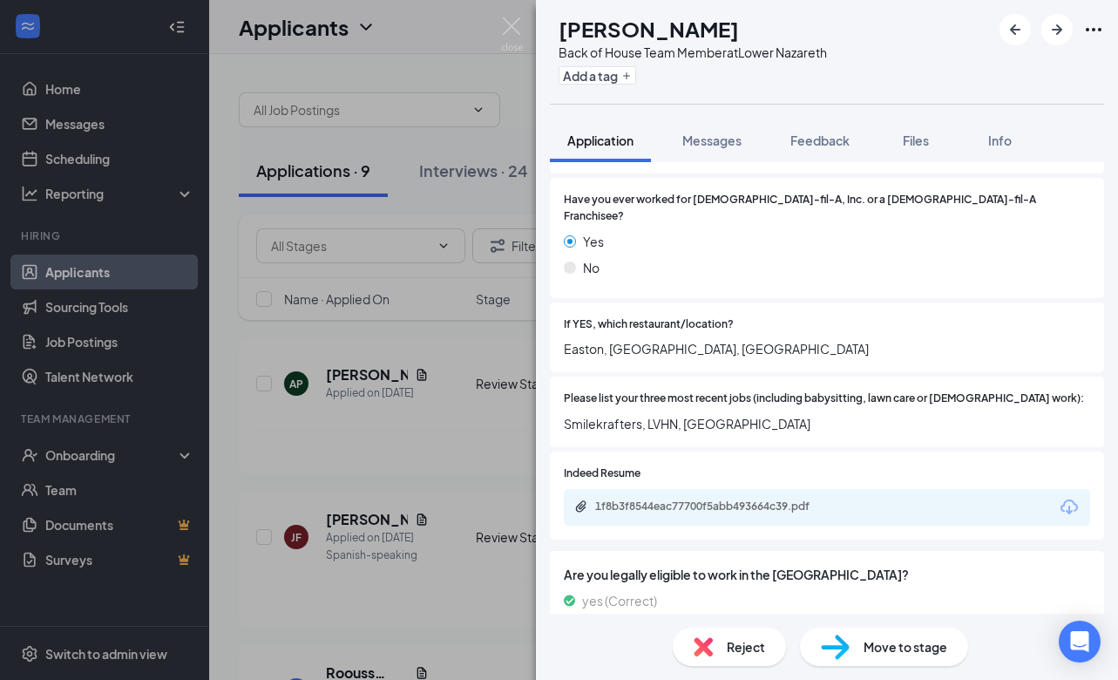
click at [699, 499] on div "1f8b3f8544eac77700f5abb493664c39.pdf" at bounding box center [717, 506] width 244 height 14
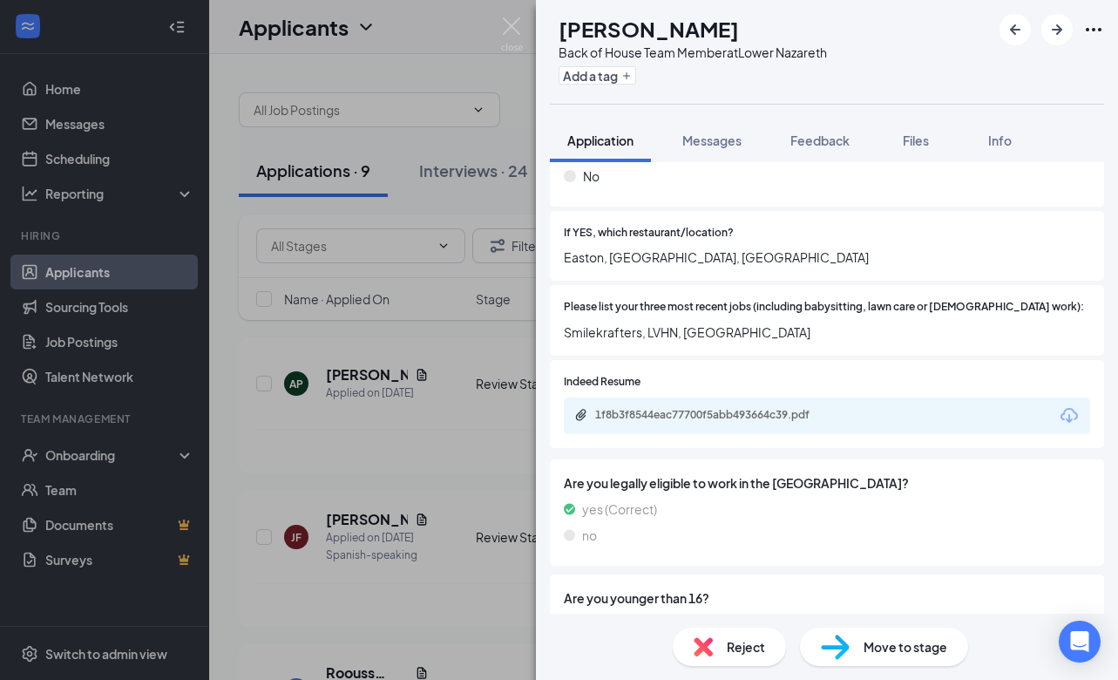
scroll to position [616, 0]
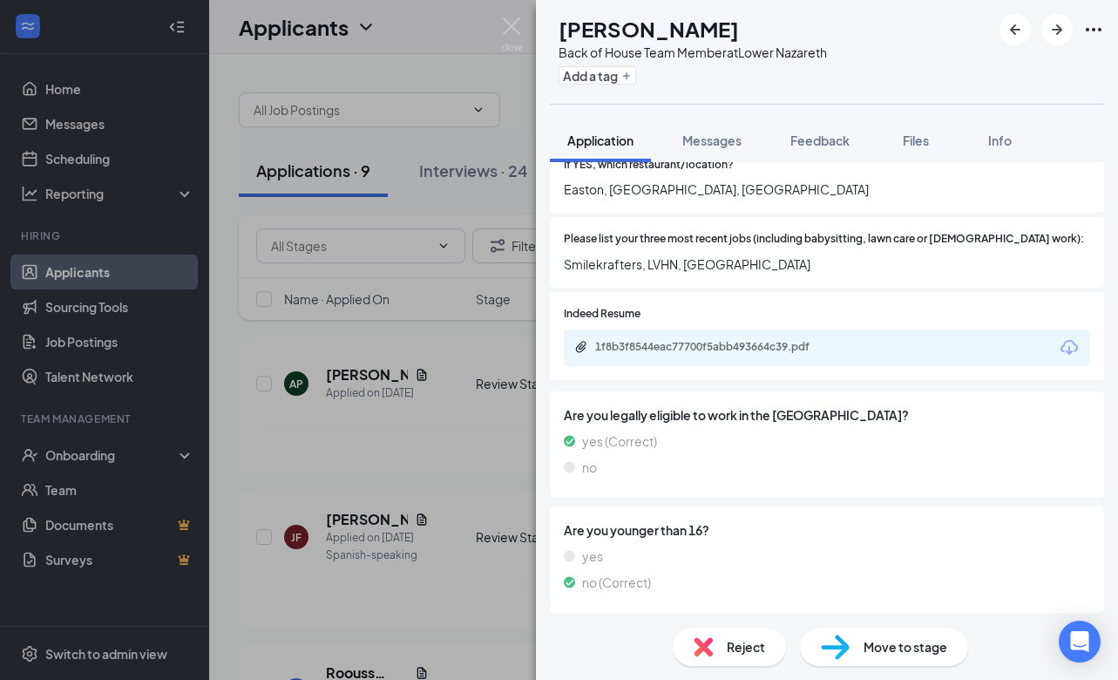
click at [732, 648] on span "Reject" at bounding box center [746, 646] width 38 height 19
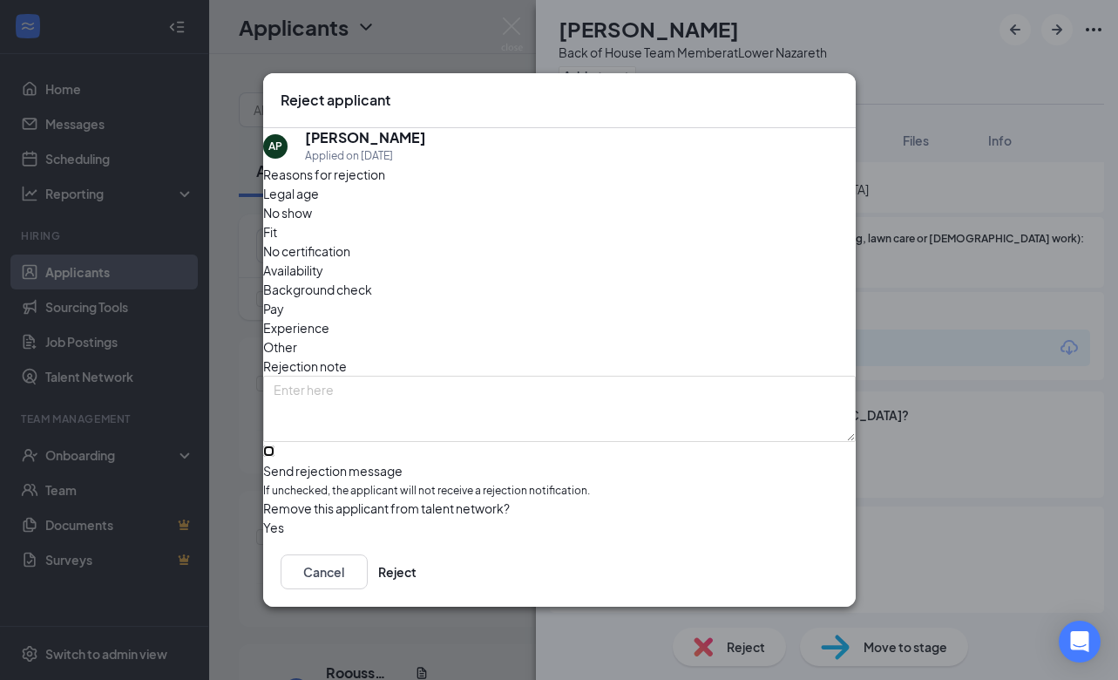
click at [274, 445] on input "Send rejection message If unchecked, the applicant will not receive a rejection…" at bounding box center [268, 450] width 11 height 11
checkbox input "true"
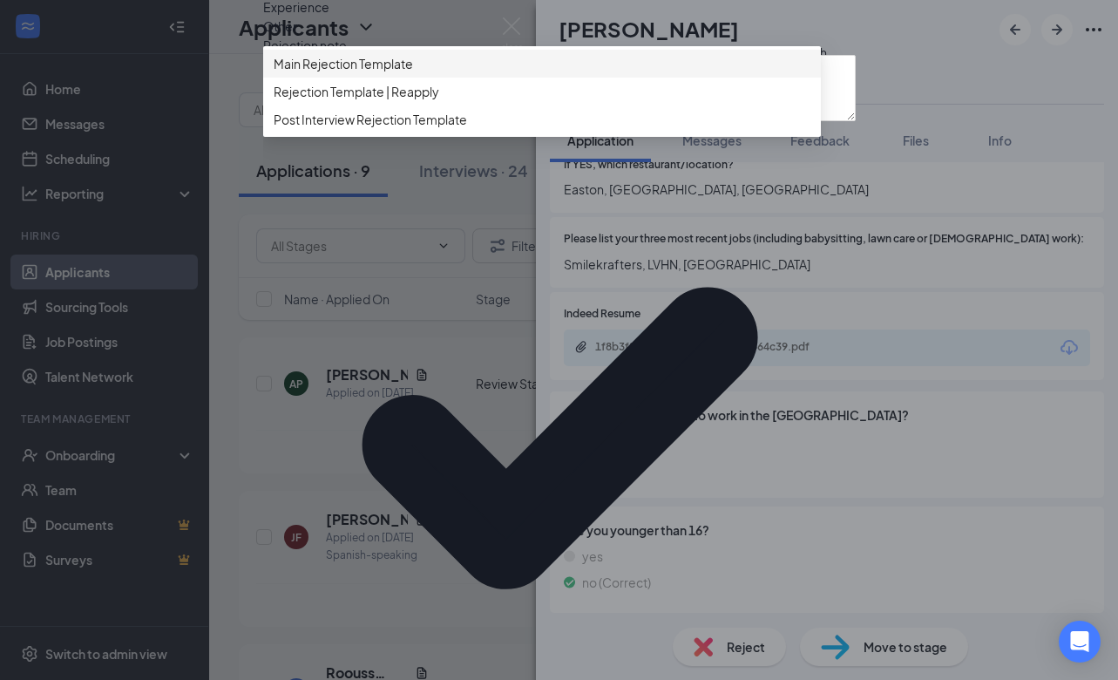
click at [413, 73] on span "Main Rejection Template" at bounding box center [343, 63] width 139 height 19
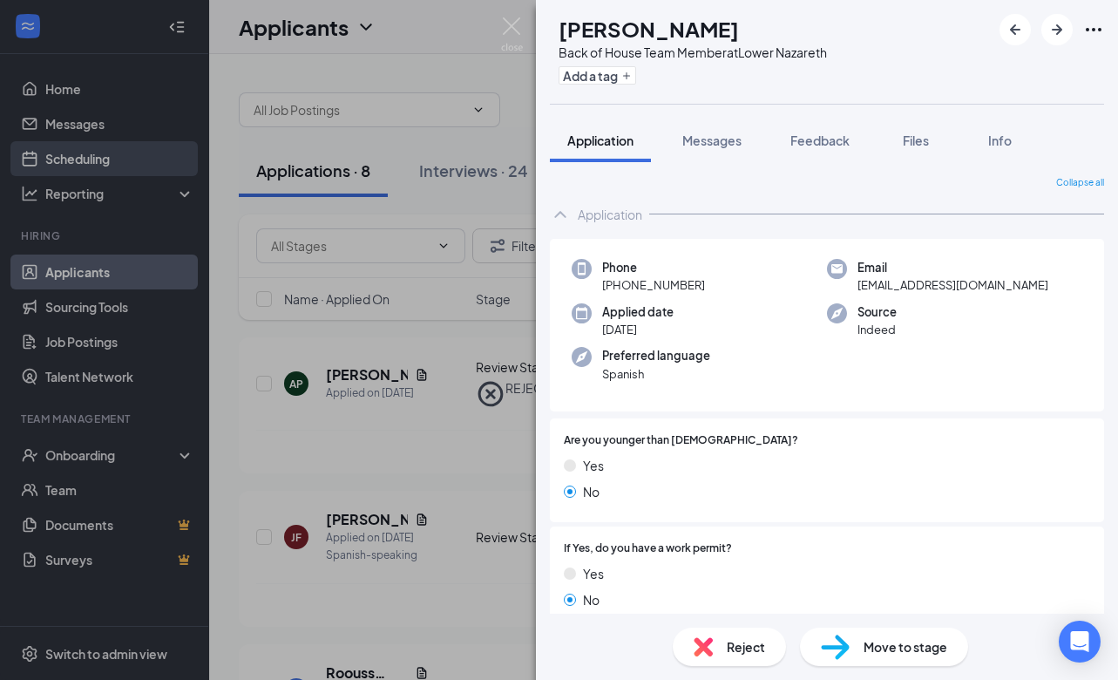
click at [477, 135] on div "[PERSON_NAME] [PERSON_NAME] Franganito Back of House Team Member at [GEOGRAPHIC…" at bounding box center [559, 340] width 1118 height 680
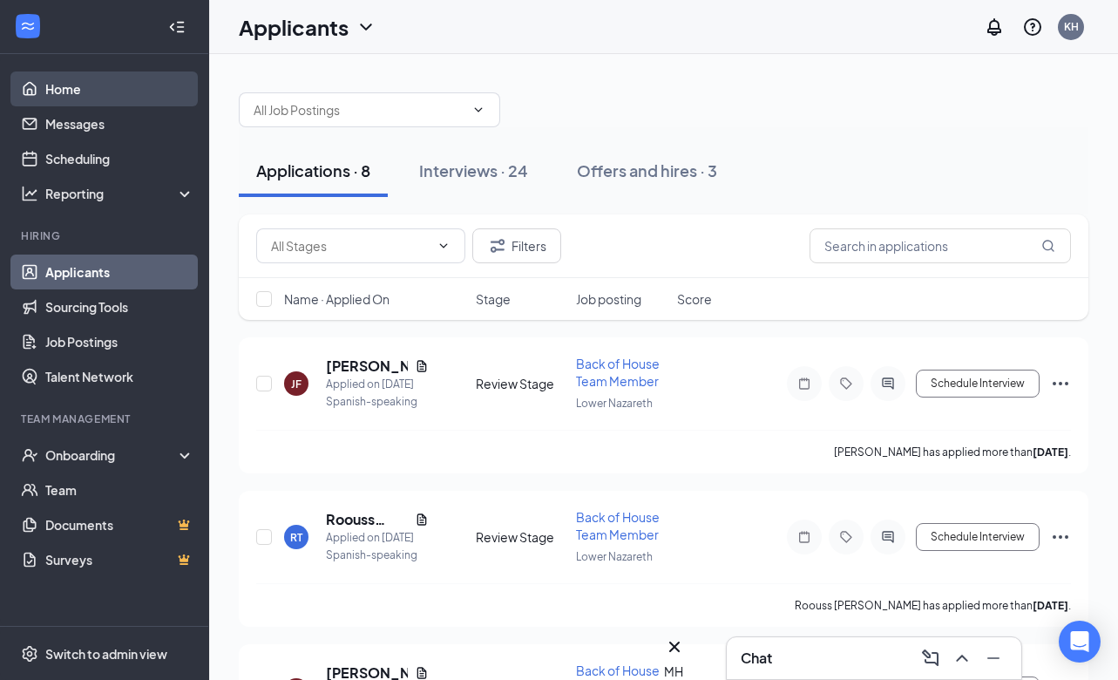
click at [137, 98] on link "Home" at bounding box center [119, 88] width 149 height 35
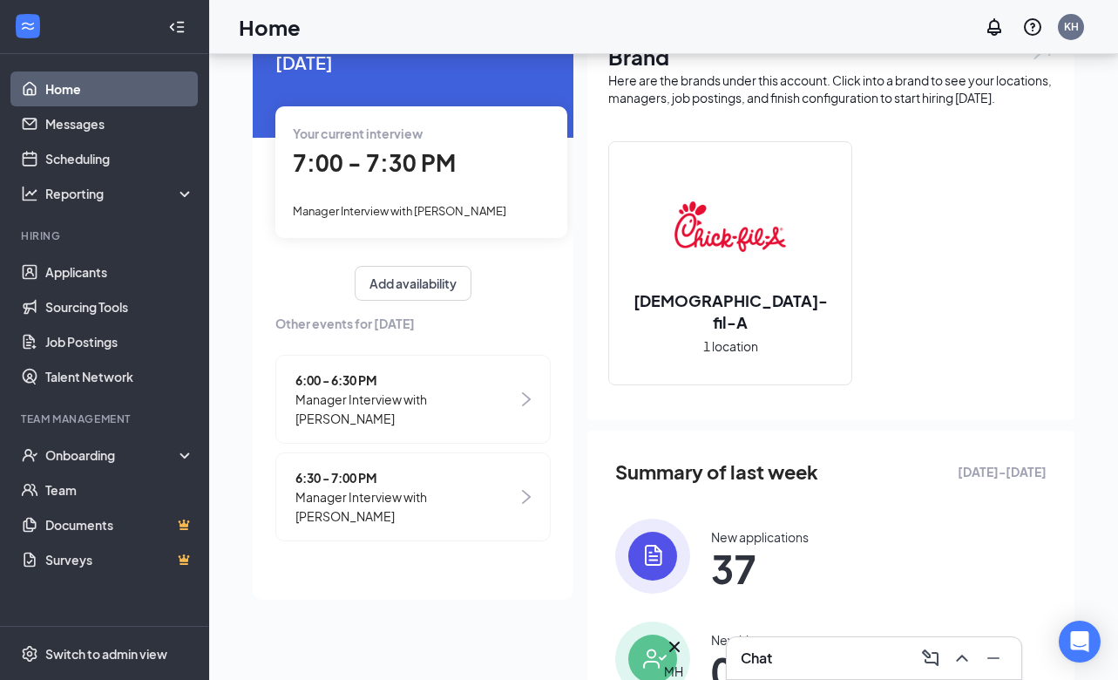
scroll to position [90, 0]
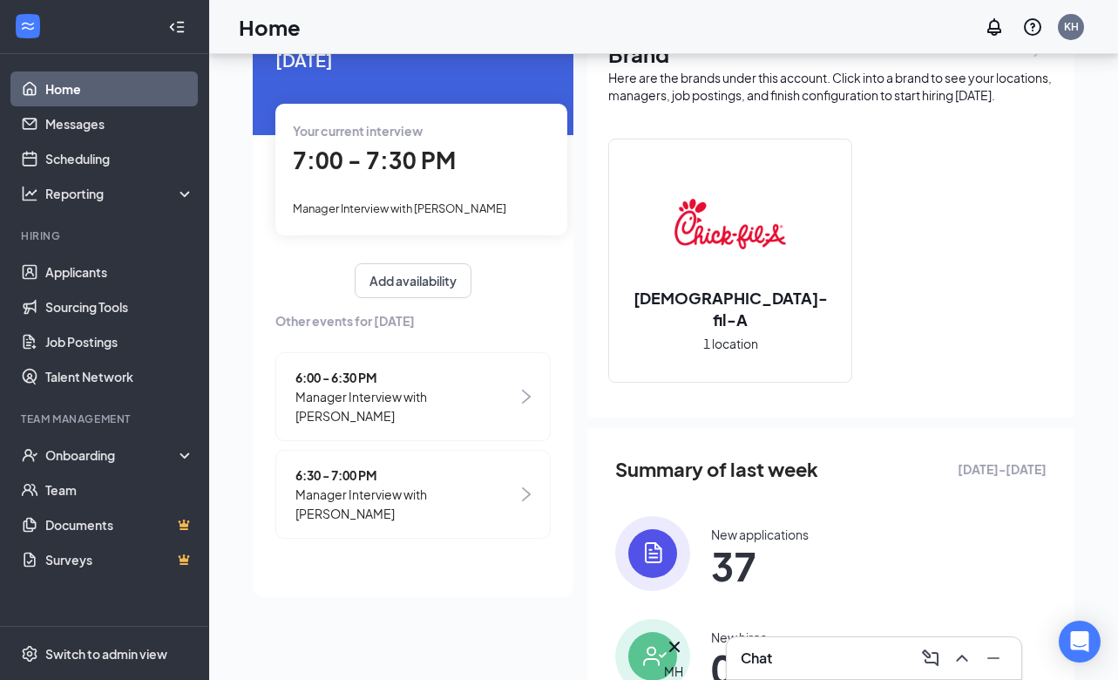
click at [403, 163] on span "7:00 - 7:30 PM" at bounding box center [374, 160] width 163 height 29
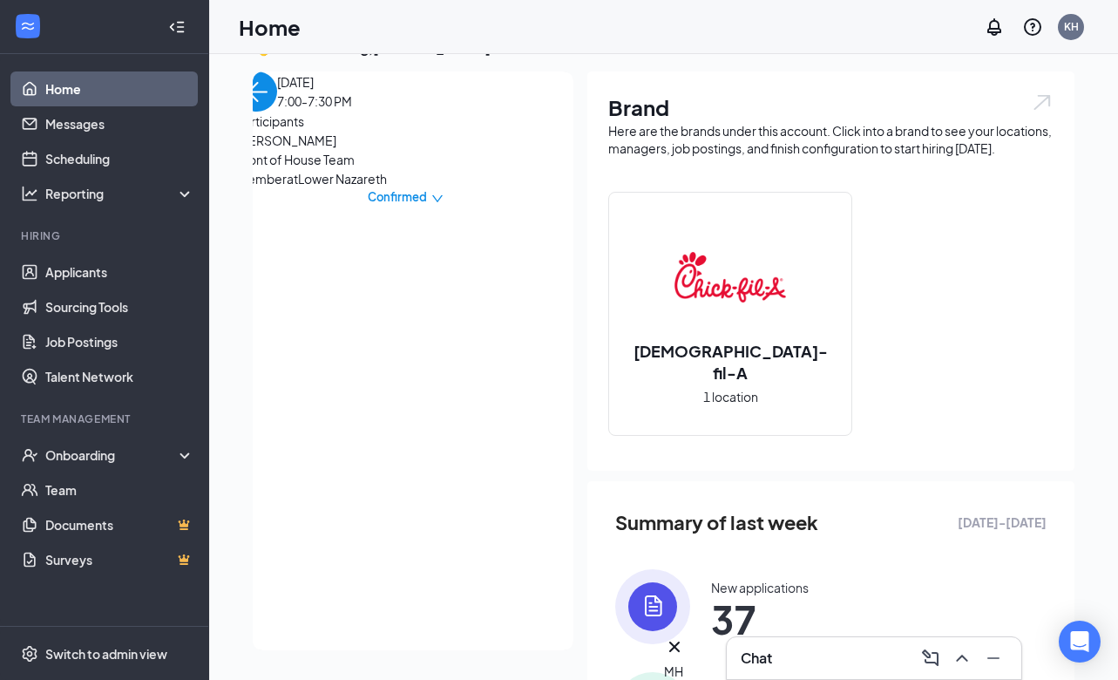
scroll to position [22, 0]
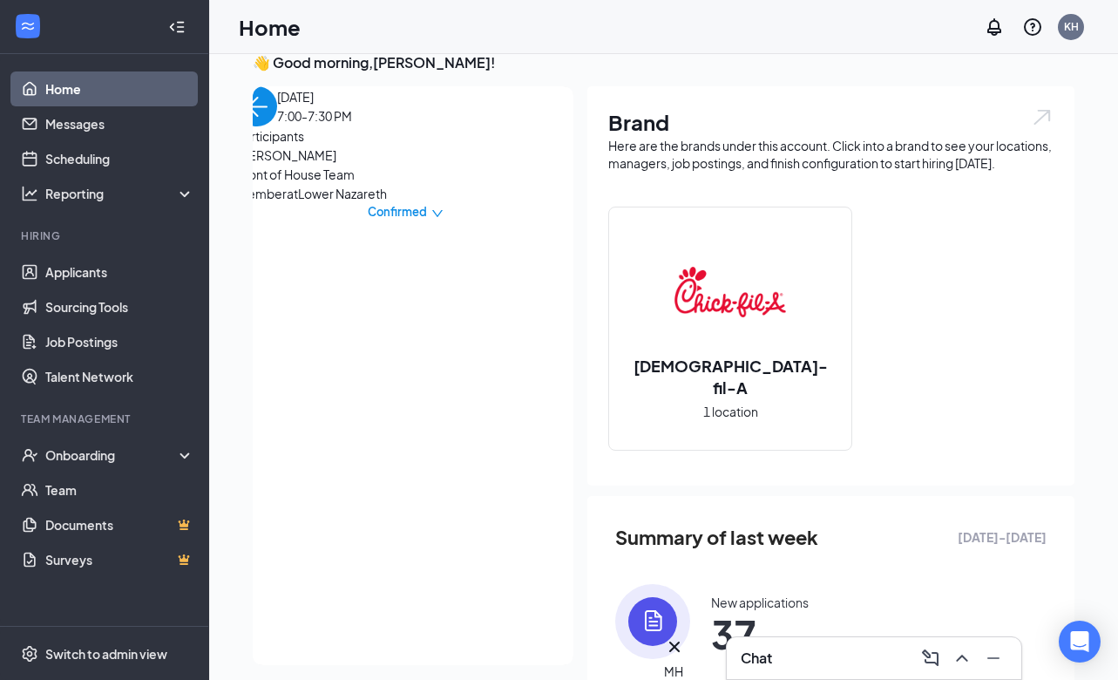
click at [347, 203] on span "Front of House Team Member at [GEOGRAPHIC_DATA]" at bounding box center [328, 184] width 183 height 38
click at [342, 165] on span "[PERSON_NAME]" at bounding box center [328, 155] width 183 height 19
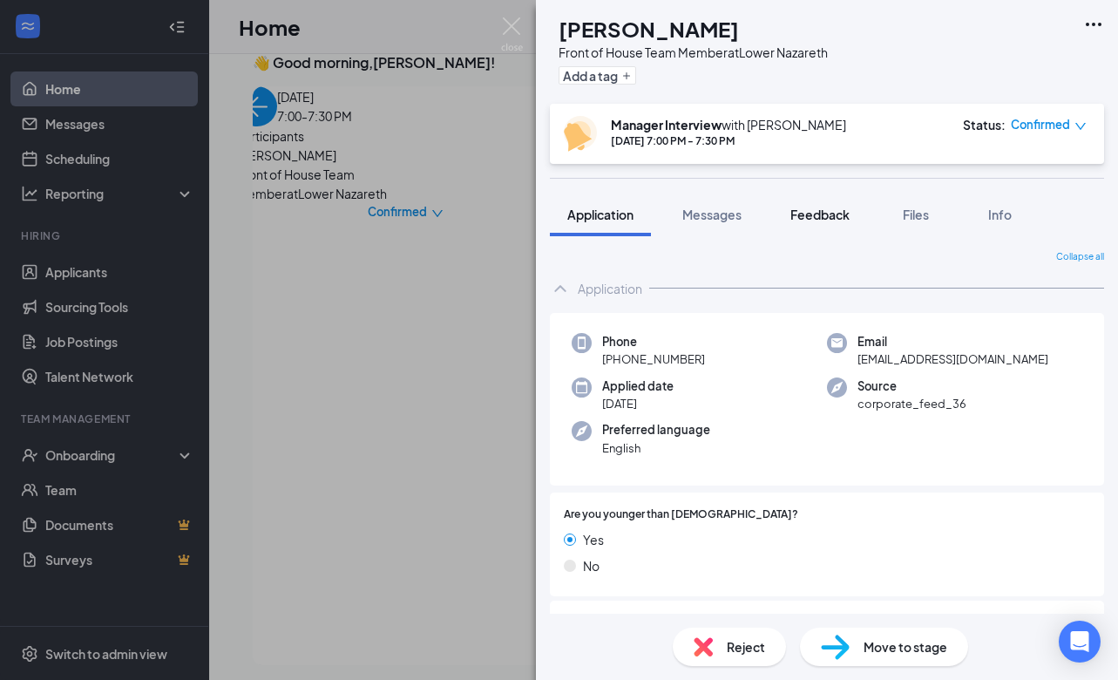
click at [814, 231] on button "Feedback" at bounding box center [820, 215] width 94 height 44
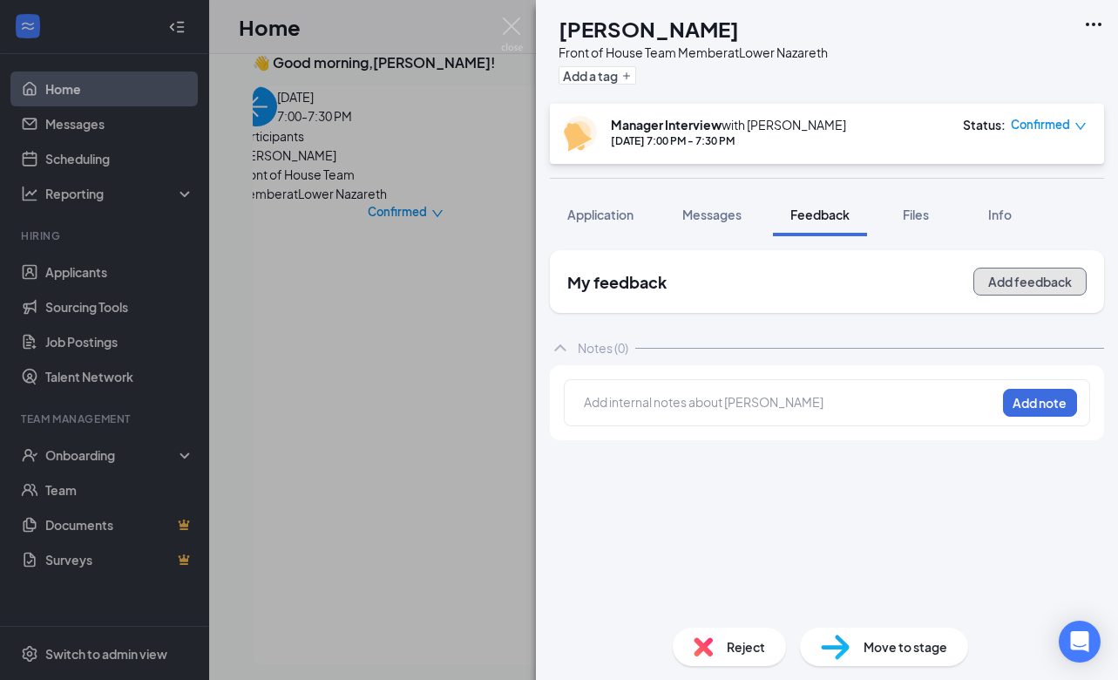
click at [1001, 278] on button "Add feedback" at bounding box center [1029, 281] width 113 height 28
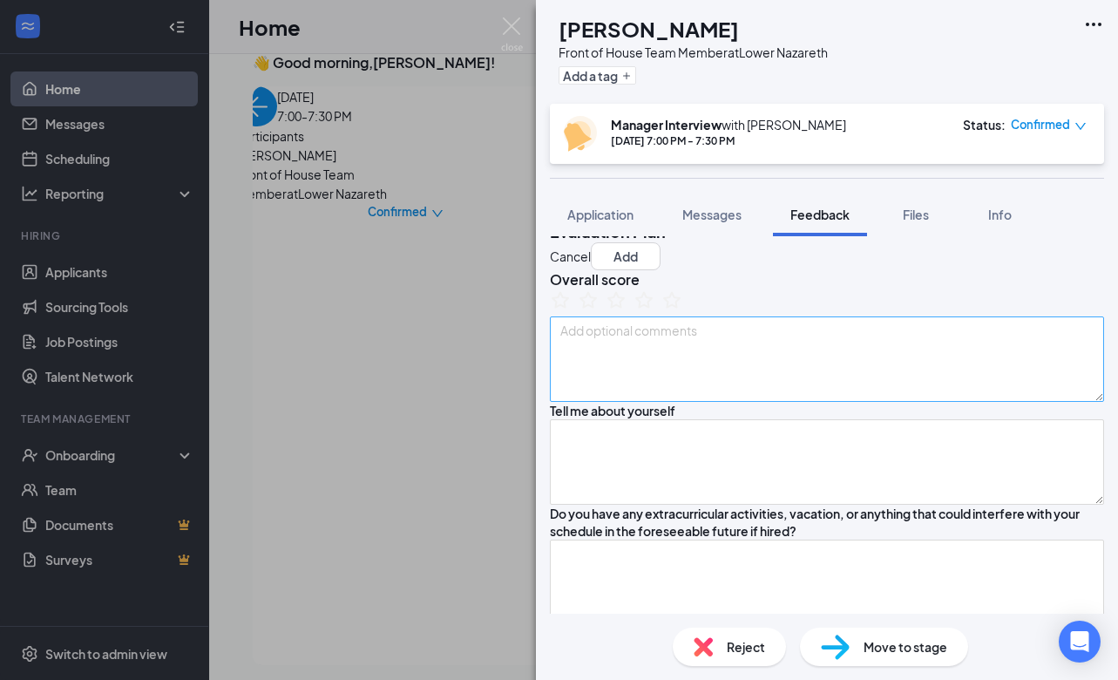
scroll to position [32, 0]
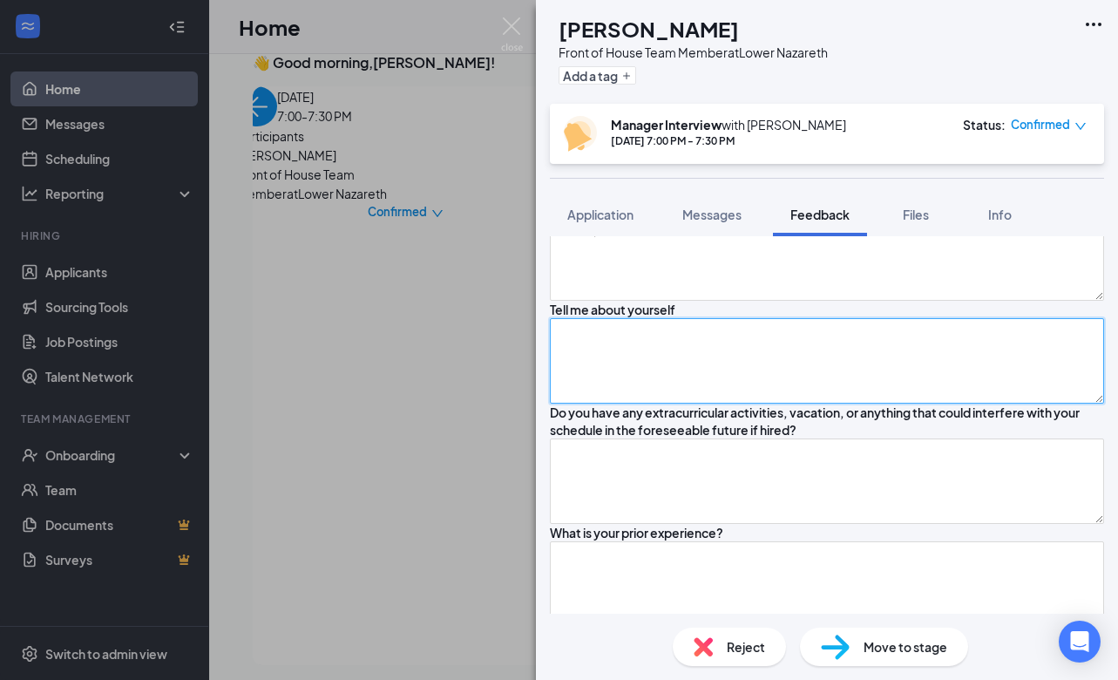
click at [652, 403] on textarea at bounding box center [827, 360] width 554 height 85
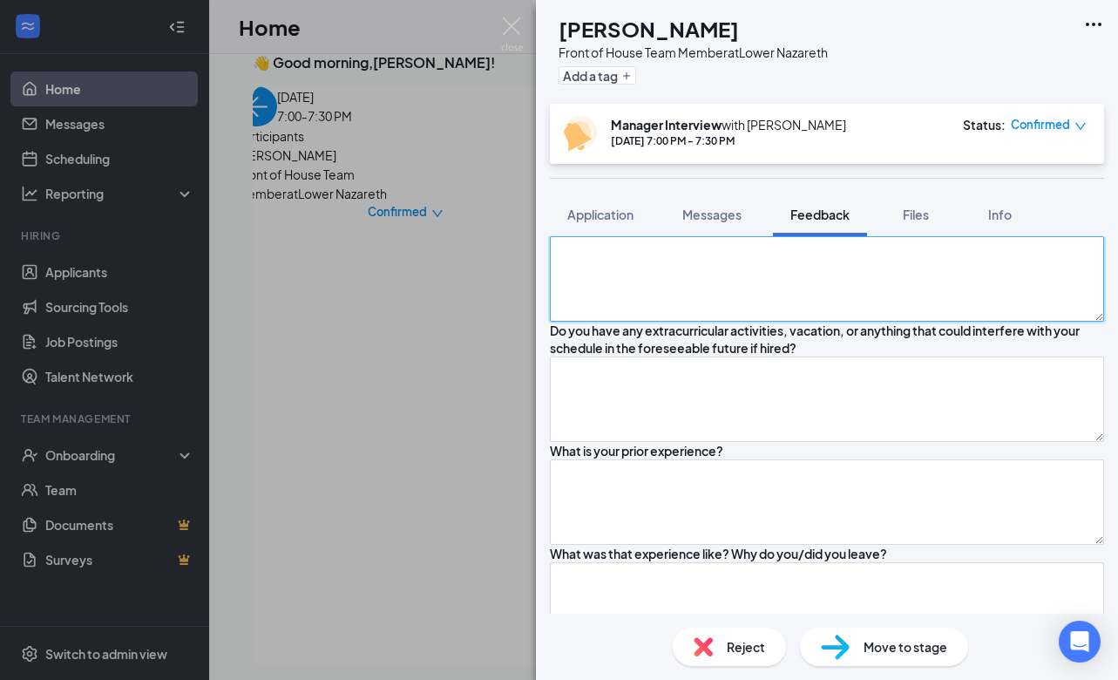
scroll to position [234, 0]
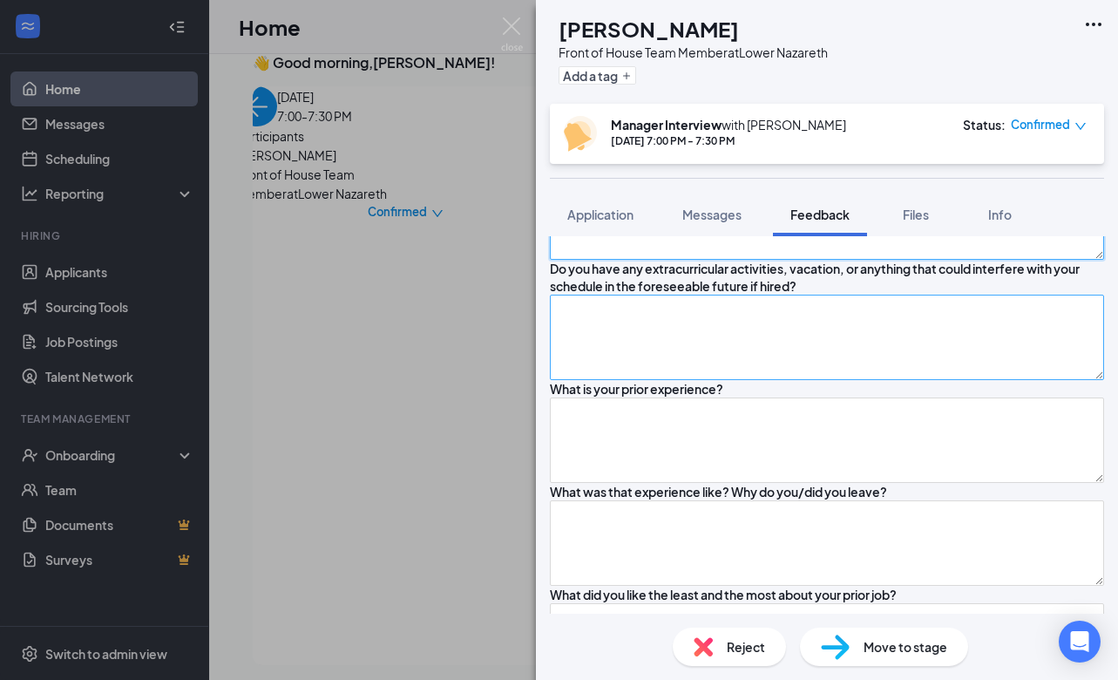
type textarea "Senior at [GEOGRAPHIC_DATA], does a lot of community service, likes to help oth…"
click at [680, 380] on textarea at bounding box center [827, 337] width 554 height 85
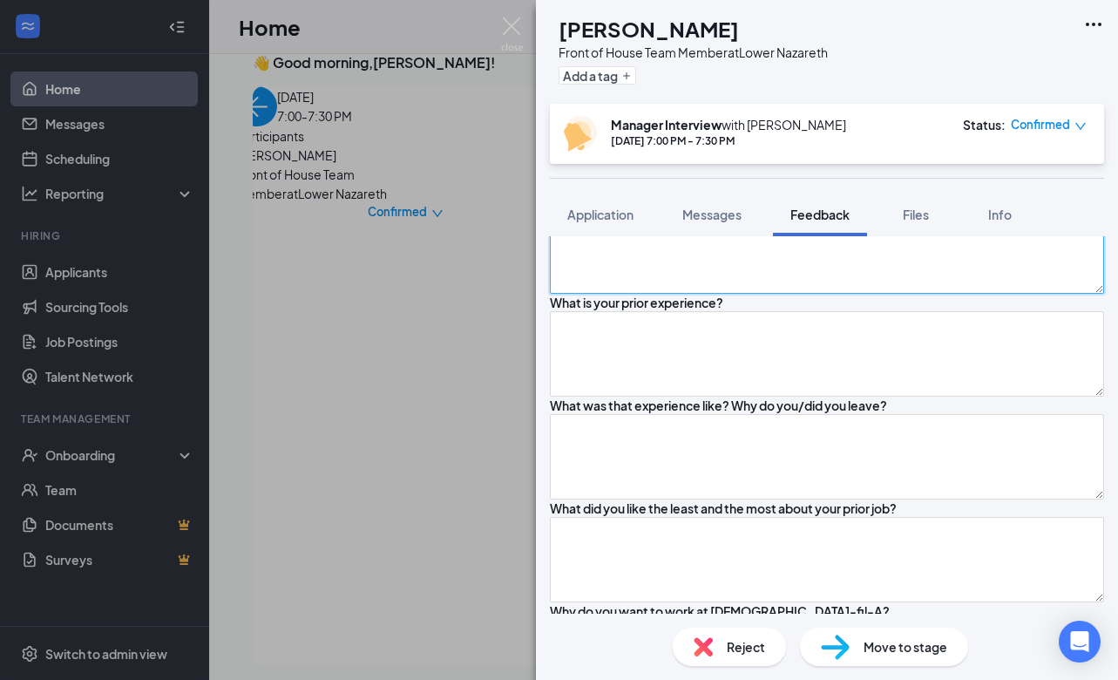
scroll to position [390, 0]
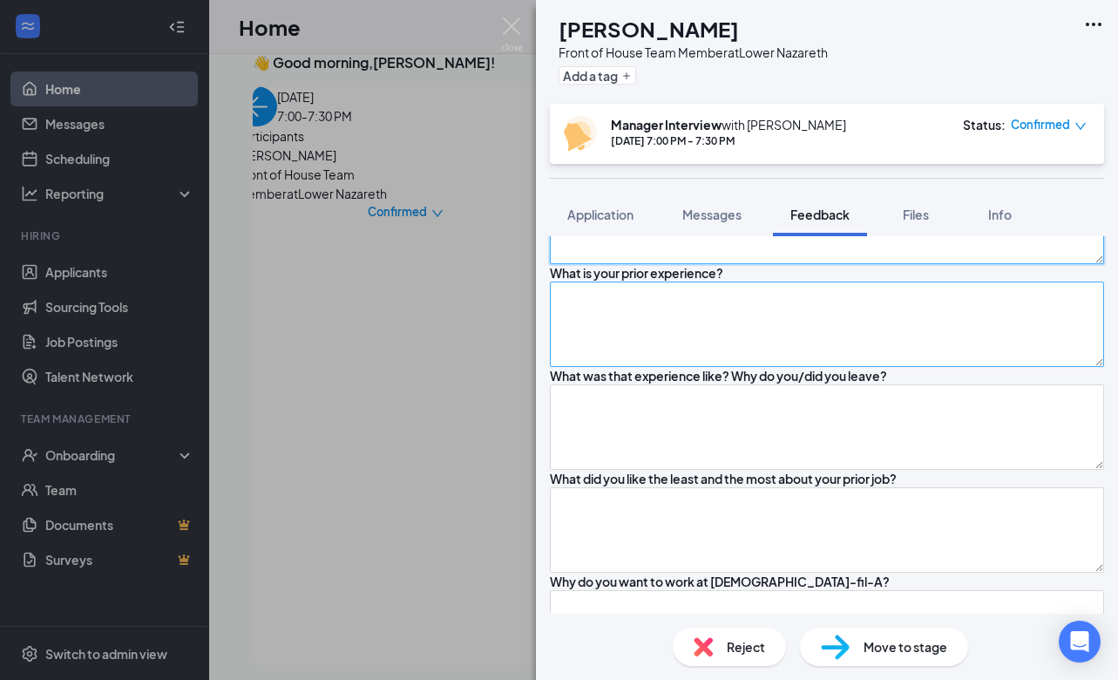
type textarea "No but is in National [PERSON_NAME] - helps out when he can"
click at [663, 367] on textarea at bounding box center [827, 323] width 554 height 85
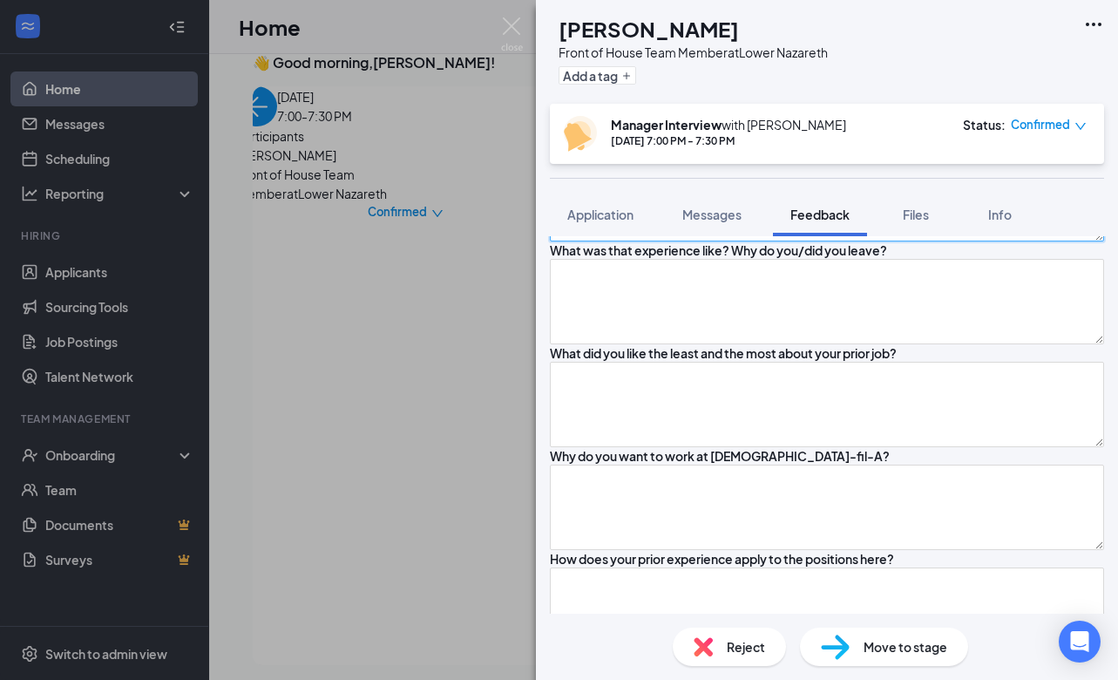
scroll to position [530, 0]
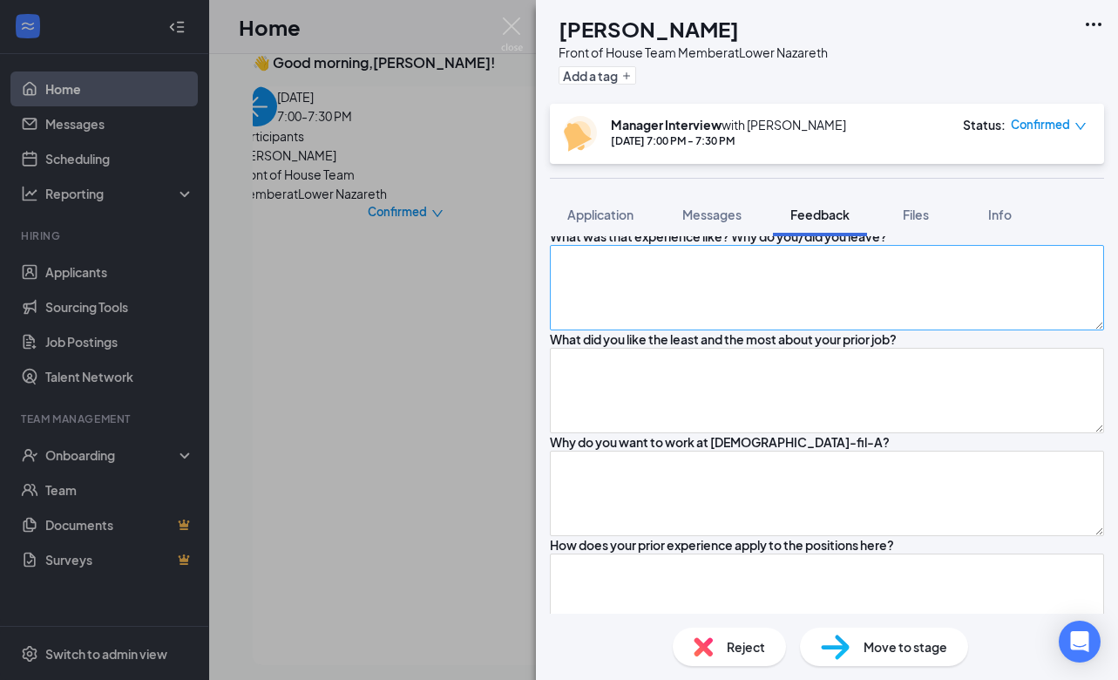
type textarea "Front desk associate at [PERSON_NAME][GEOGRAPHIC_DATA], greet people and check …"
click at [674, 330] on textarea at bounding box center [827, 287] width 554 height 85
type textarea "s"
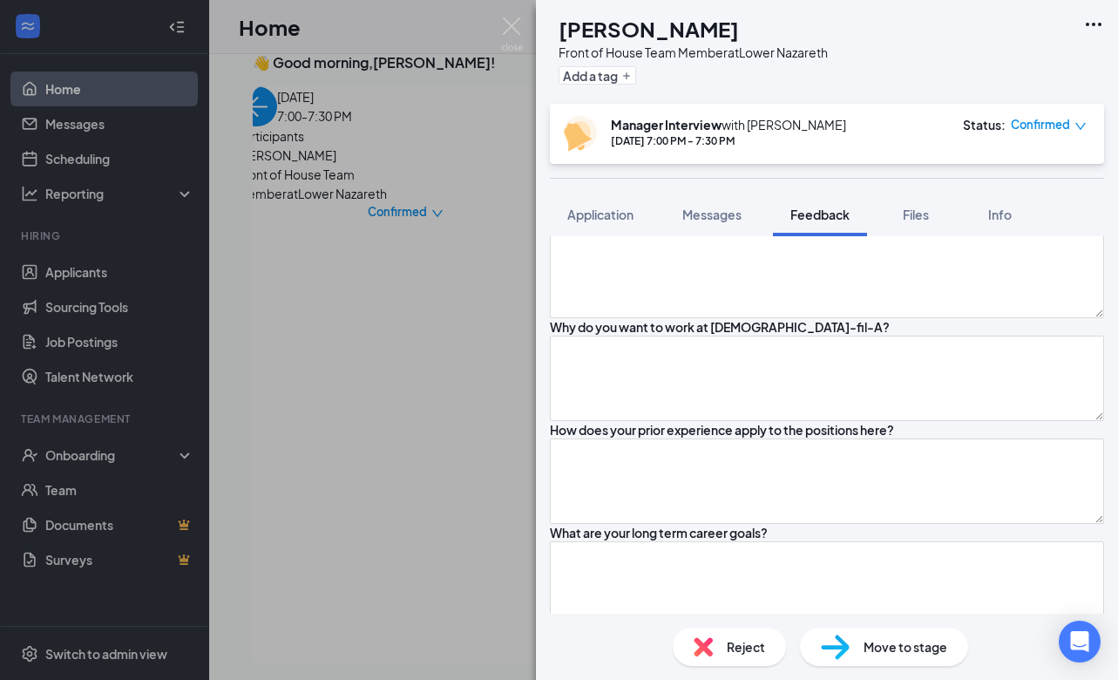
scroll to position [683, 0]
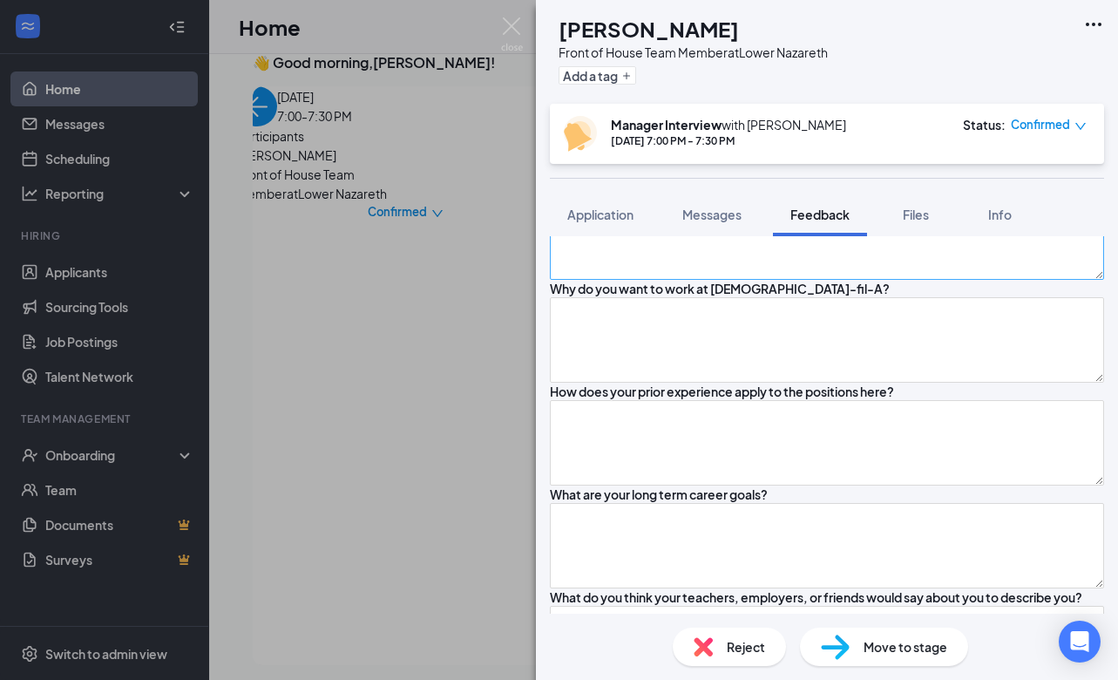
type textarea "[DEMOGRAPHIC_DATA] job"
click at [693, 280] on textarea at bounding box center [827, 236] width 554 height 85
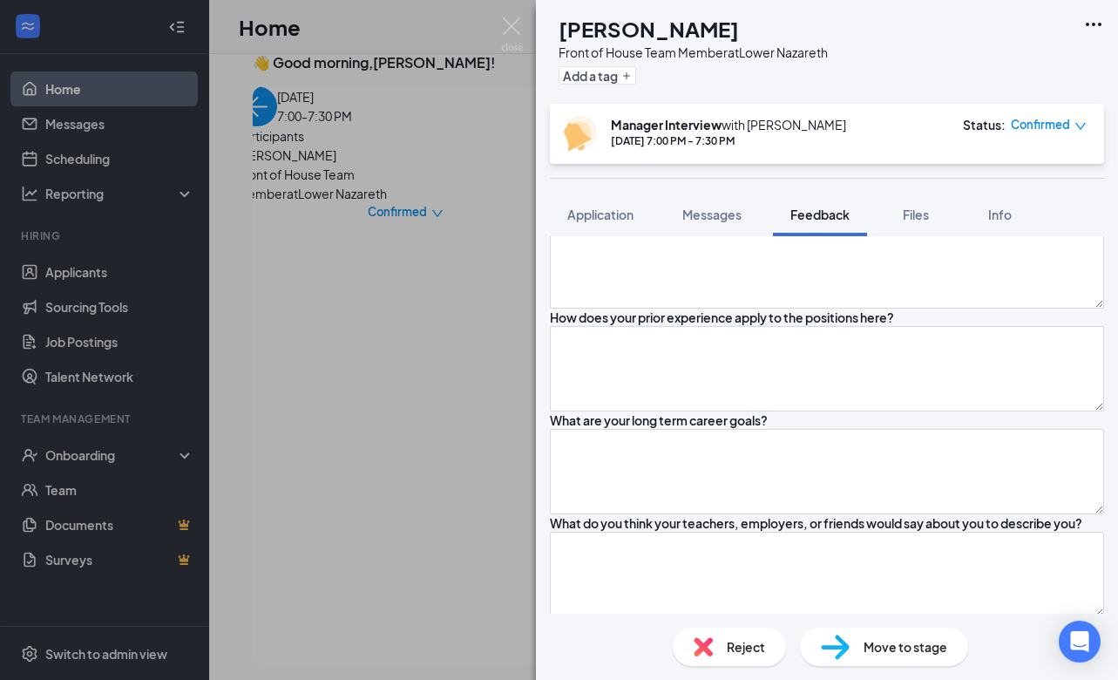
scroll to position [763, 0]
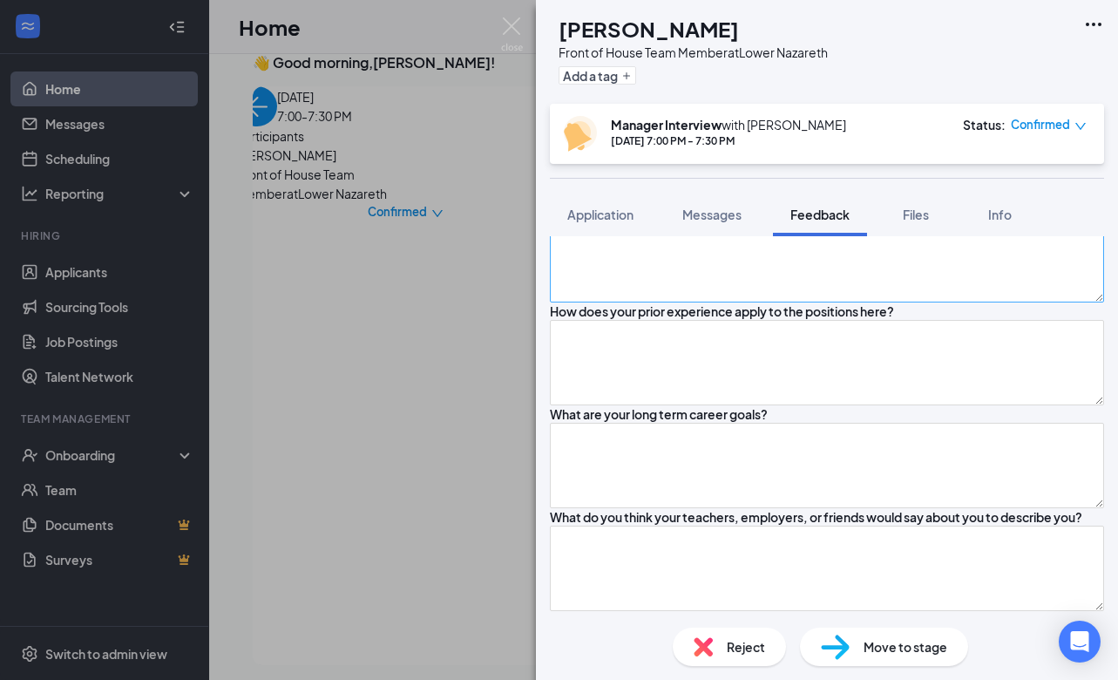
type textarea "Most - having connections with other people and building different relationship…"
click at [696, 302] on textarea at bounding box center [827, 259] width 554 height 85
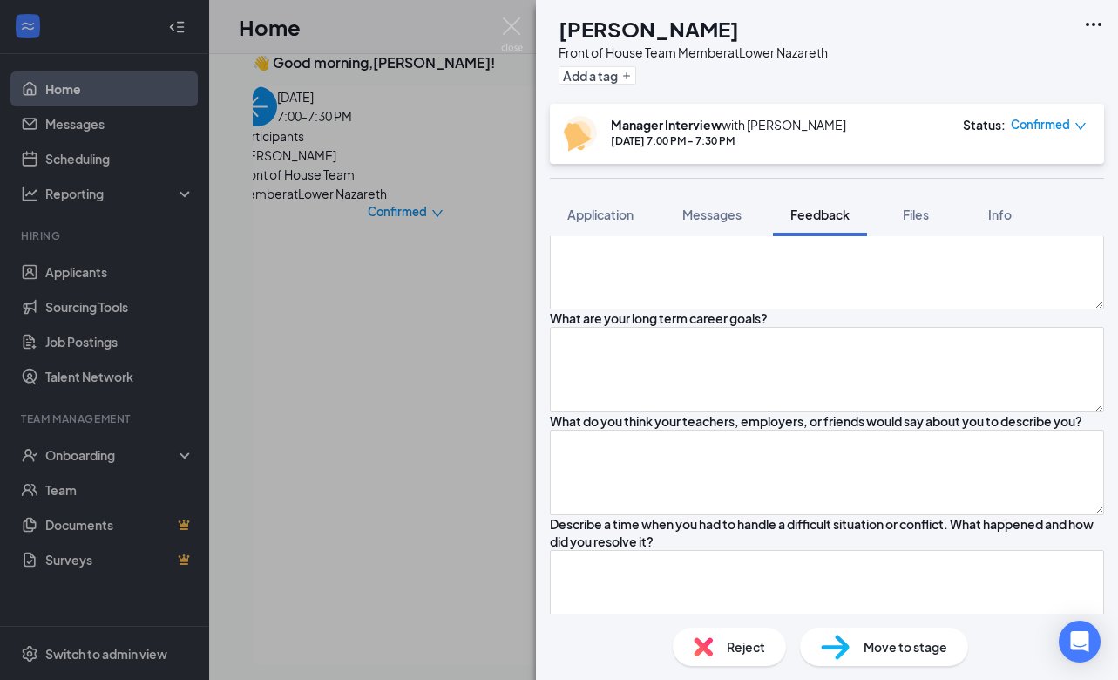
scroll to position [884, 0]
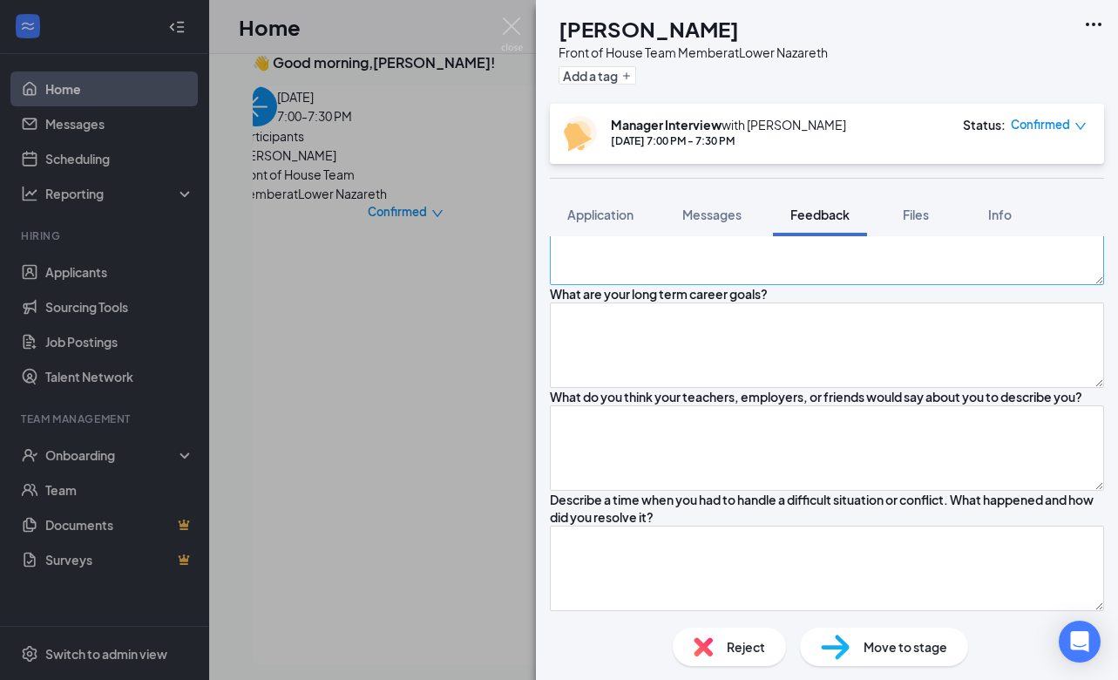
type textarea "Likes the atmosphere here for customer service and the values they follow here,…"
click at [667, 285] on textarea at bounding box center [827, 242] width 554 height 85
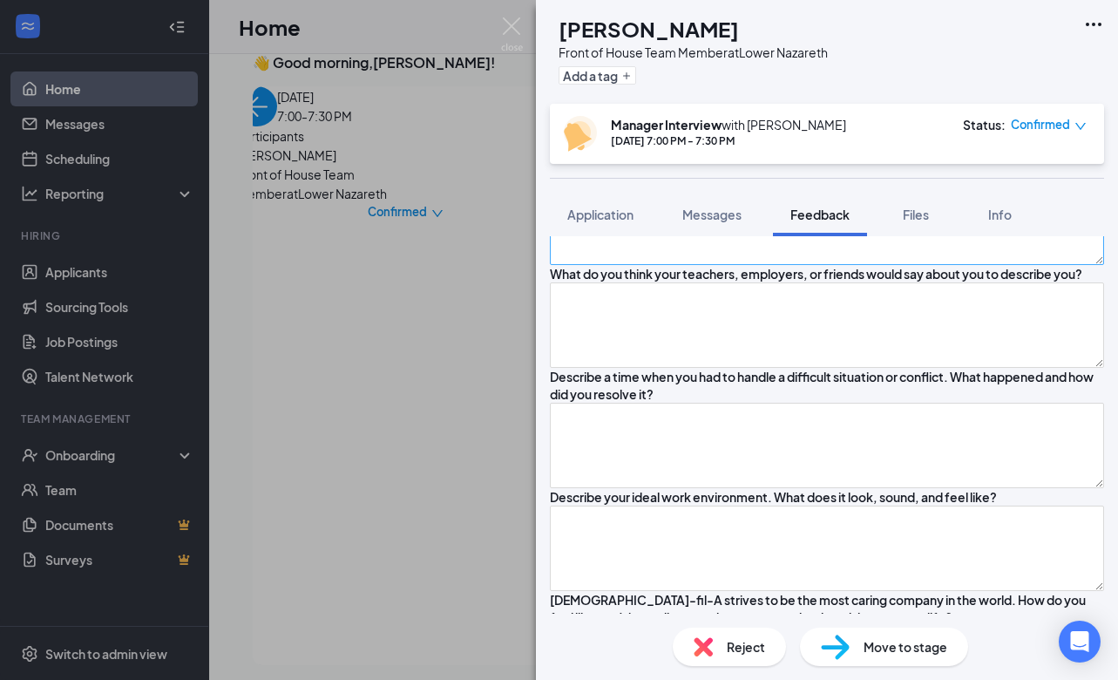
type textarea "N/A"
click at [665, 265] on textarea at bounding box center [827, 221] width 554 height 85
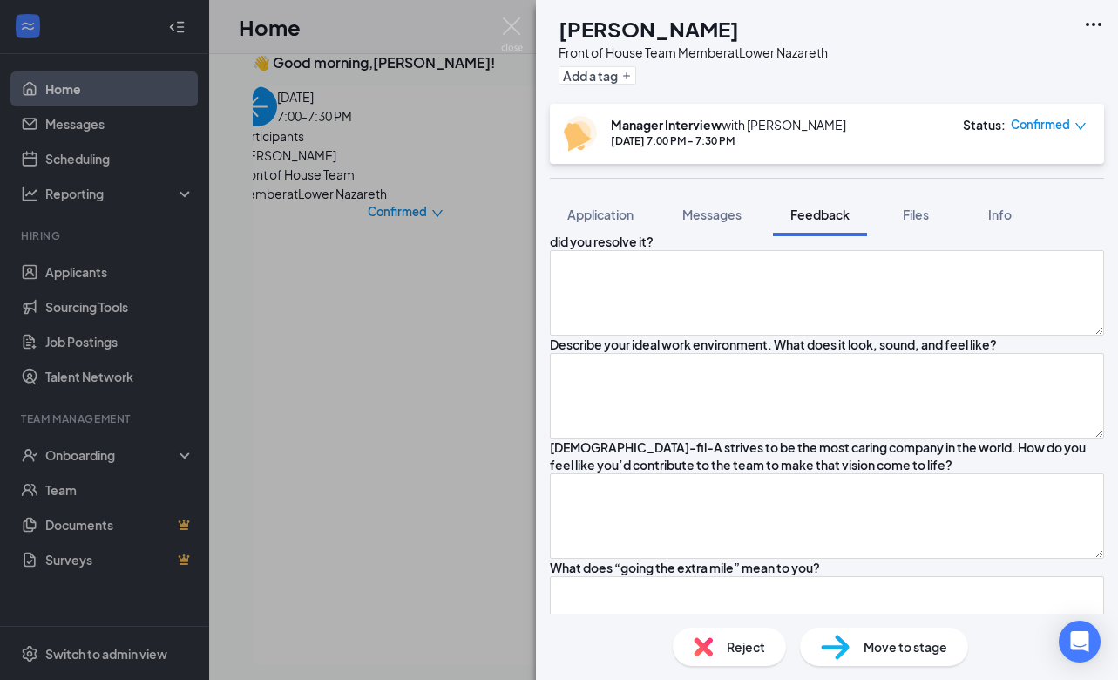
scroll to position [1259, 0]
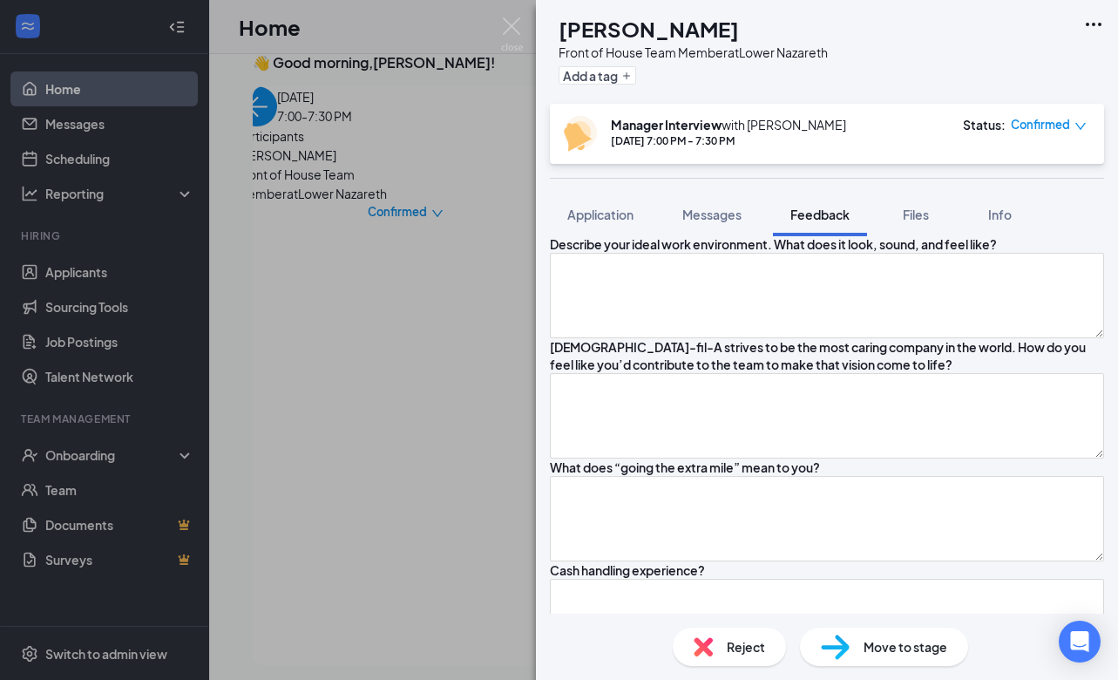
type textarea "Undecided"
click at [681, 115] on textarea at bounding box center [827, 72] width 554 height 85
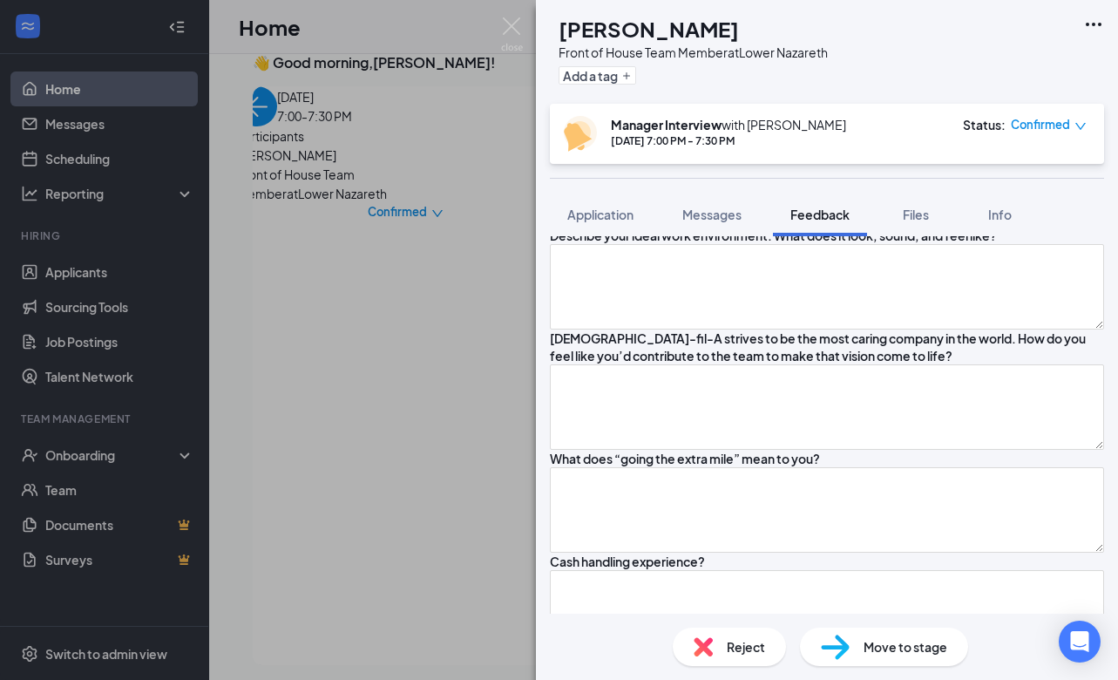
type textarea "Motivated, energetic, responsible, kind, hard working"
click at [700, 227] on textarea at bounding box center [827, 183] width 554 height 85
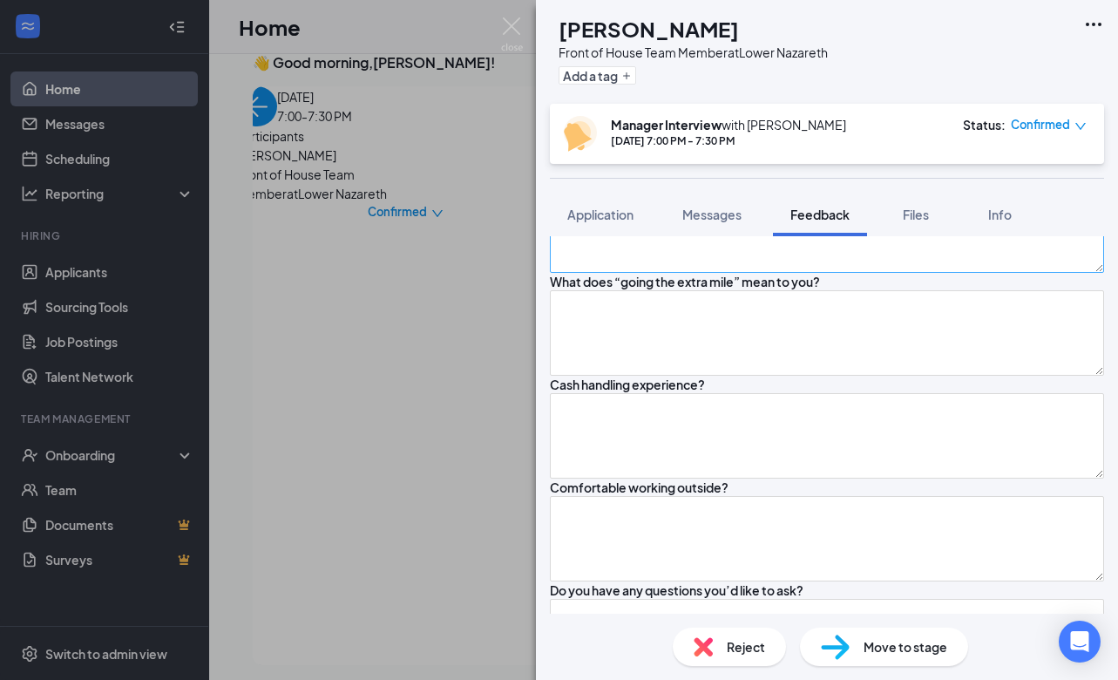
scroll to position [1497, 0]
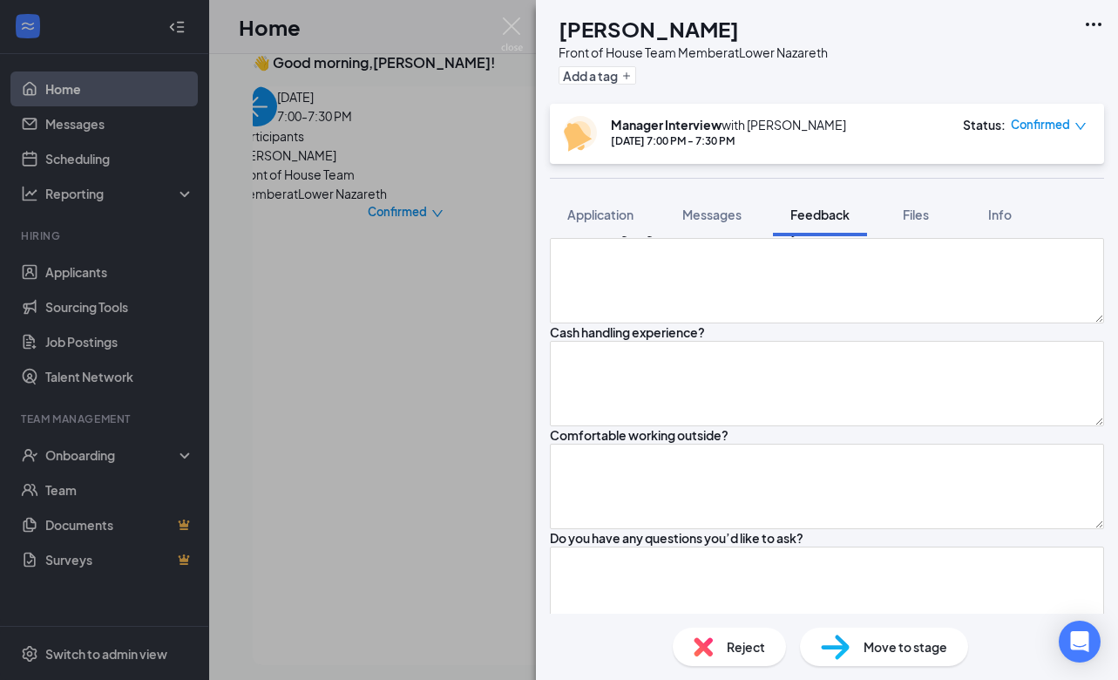
type textarea "Someone was charged extra by accident, guided them through it, got them the ref…"
click at [696, 100] on textarea at bounding box center [827, 57] width 554 height 85
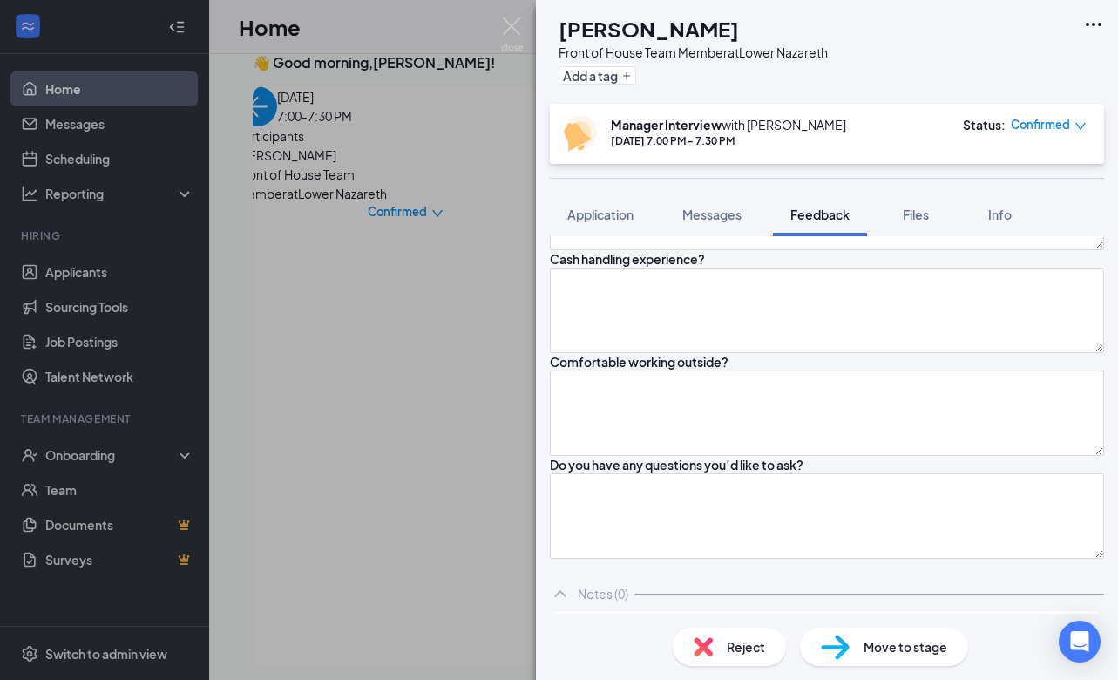
scroll to position [1571, 0]
type textarea "Fast paced environment, working and communicating with others, give good custom…"
click at [762, 146] on textarea at bounding box center [827, 103] width 554 height 85
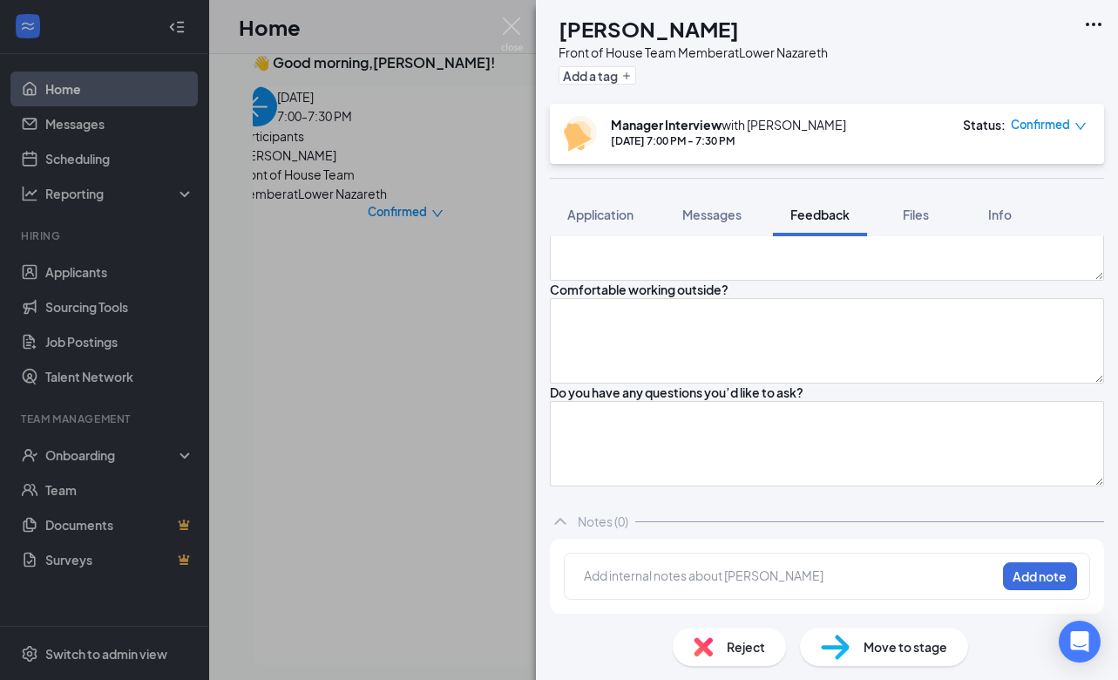
scroll to position [1722, 0]
type textarea "Kind and respectful, love working with other people, give them good customer se…"
click at [746, 178] on textarea at bounding box center [827, 134] width 554 height 85
type textarea "Going out of your way no matter what, try to help them out no matter what it is"
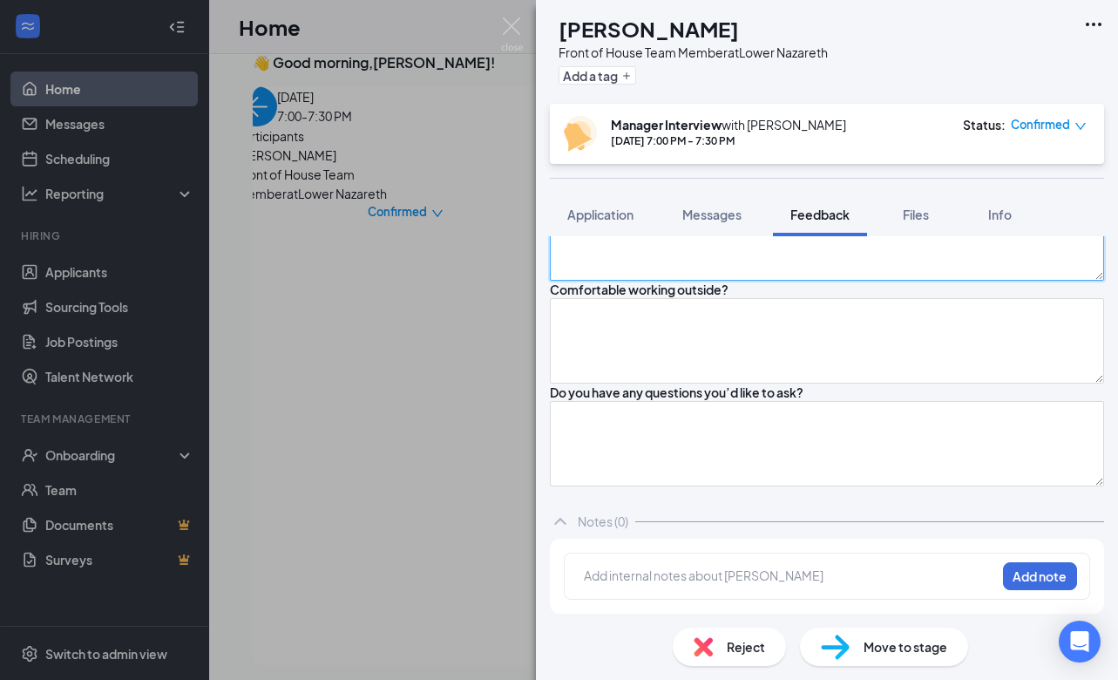
click at [706, 281] on textarea at bounding box center [827, 237] width 554 height 85
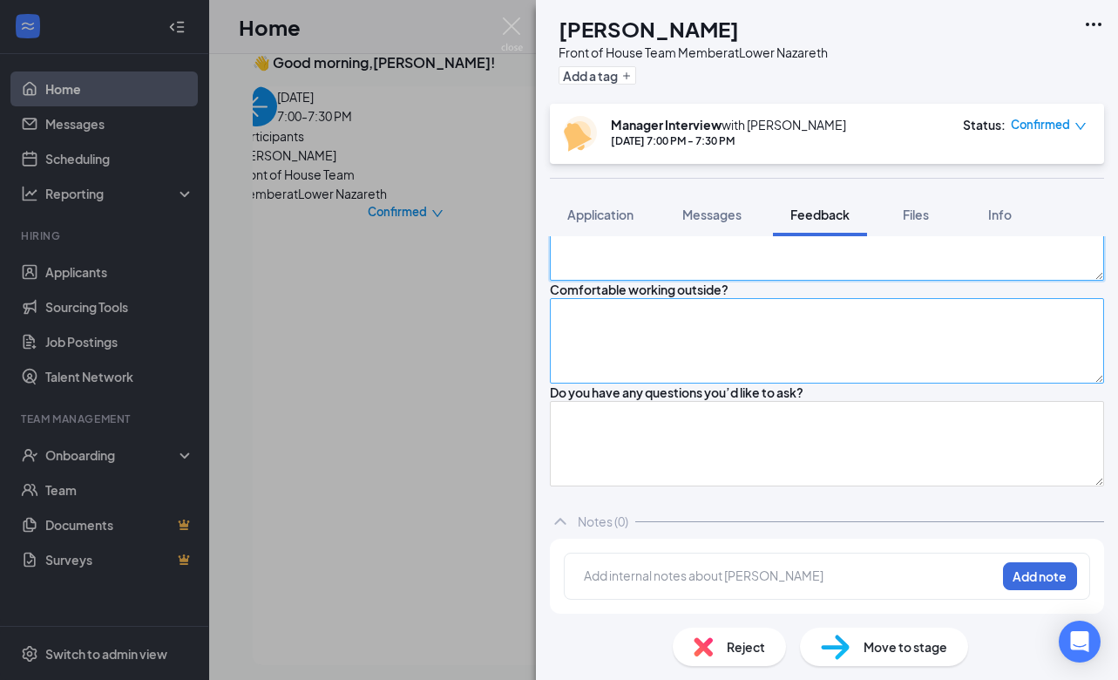
type textarea "Maybe"
click at [709, 383] on textarea at bounding box center [827, 340] width 554 height 85
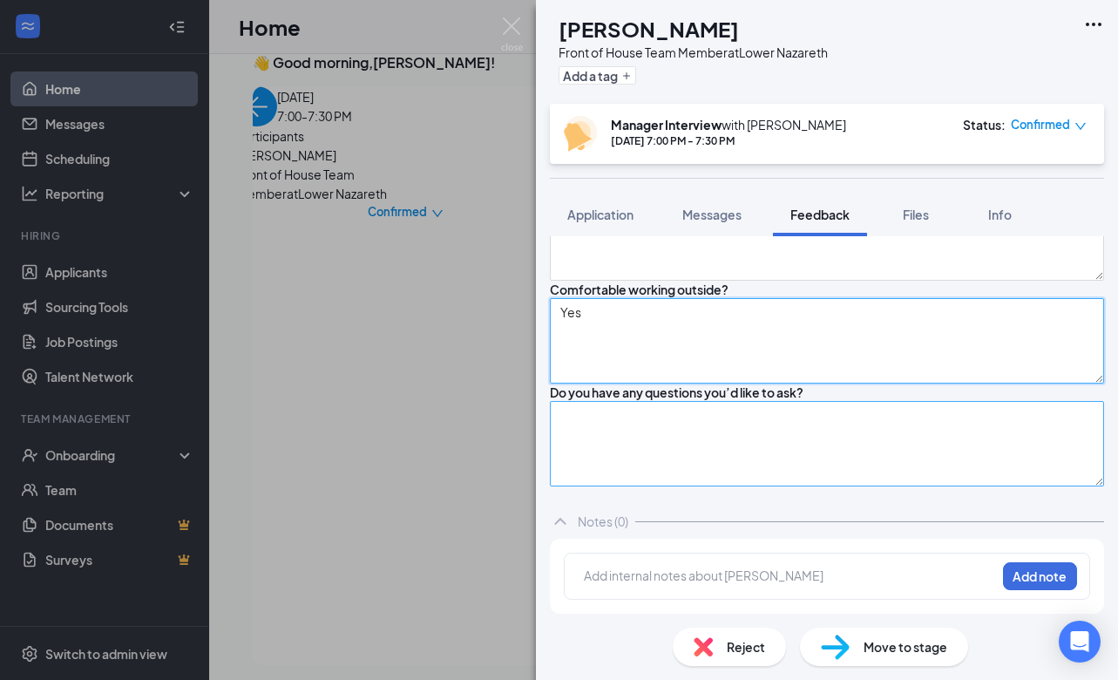
type textarea "Yes"
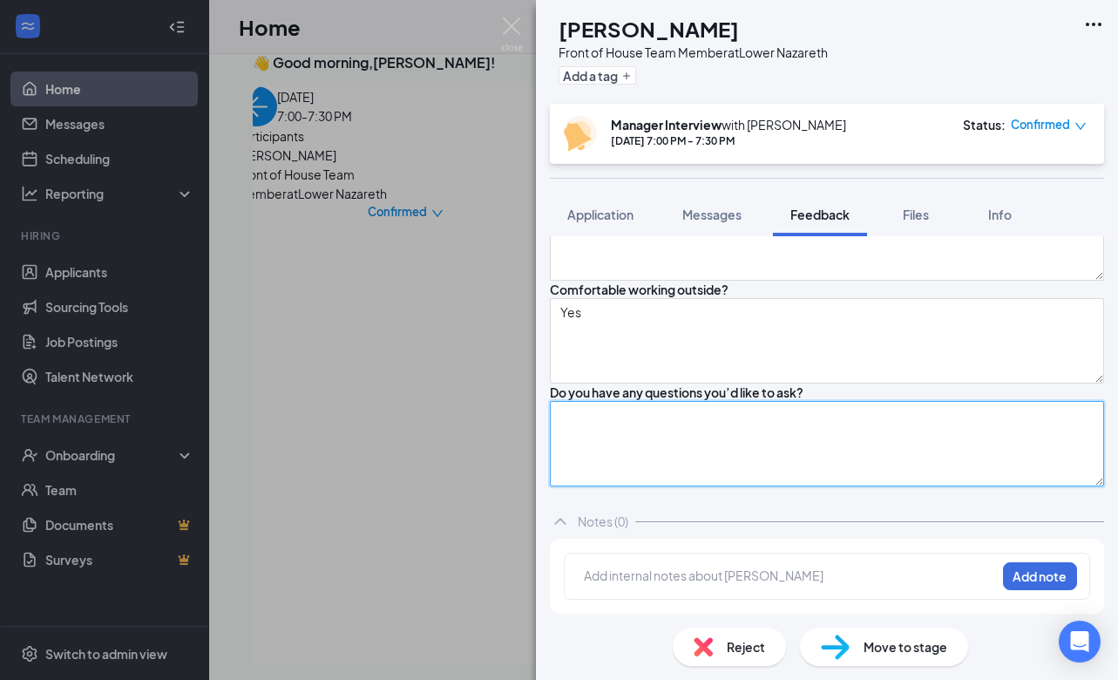
click at [678, 469] on textarea at bounding box center [827, 443] width 554 height 85
click at [653, 426] on textarea "Availability M-F at 1 S open availability" at bounding box center [827, 443] width 554 height 85
click at [729, 440] on textarea "Availability M-F at 1-CL S open availability" at bounding box center [827, 443] width 554 height 85
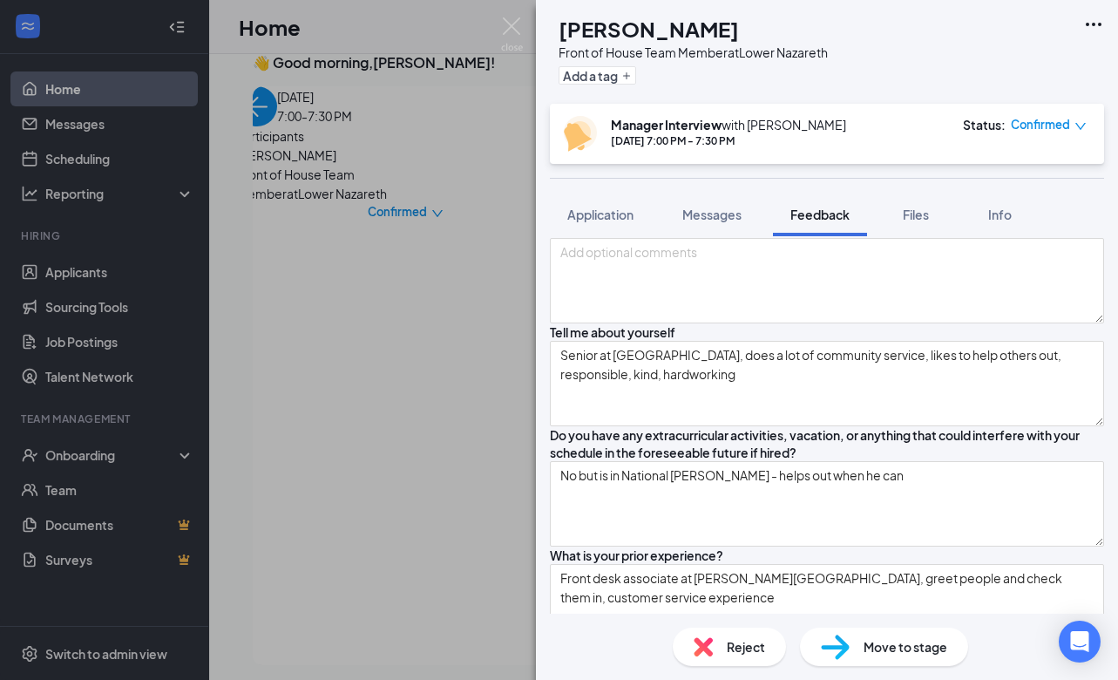
scroll to position [0, 0]
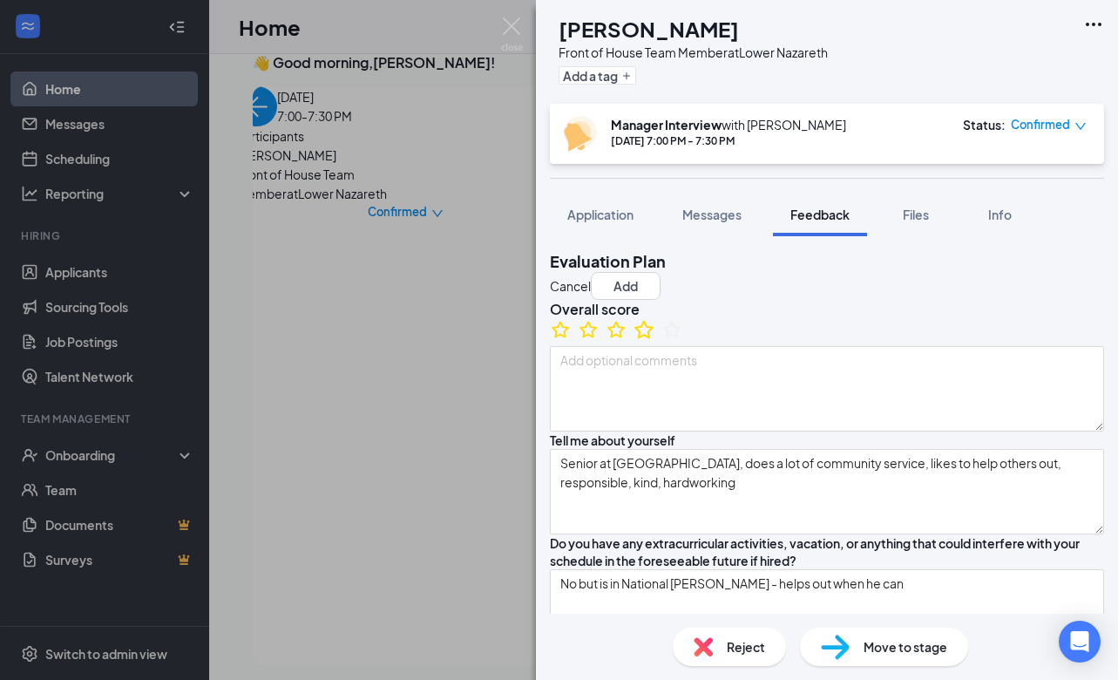
type textarea "Availability M-F at 1-CL S open availability Drives and has a car 3-4 days a we…"
click at [653, 338] on icon "StarBorder" at bounding box center [643, 329] width 19 height 18
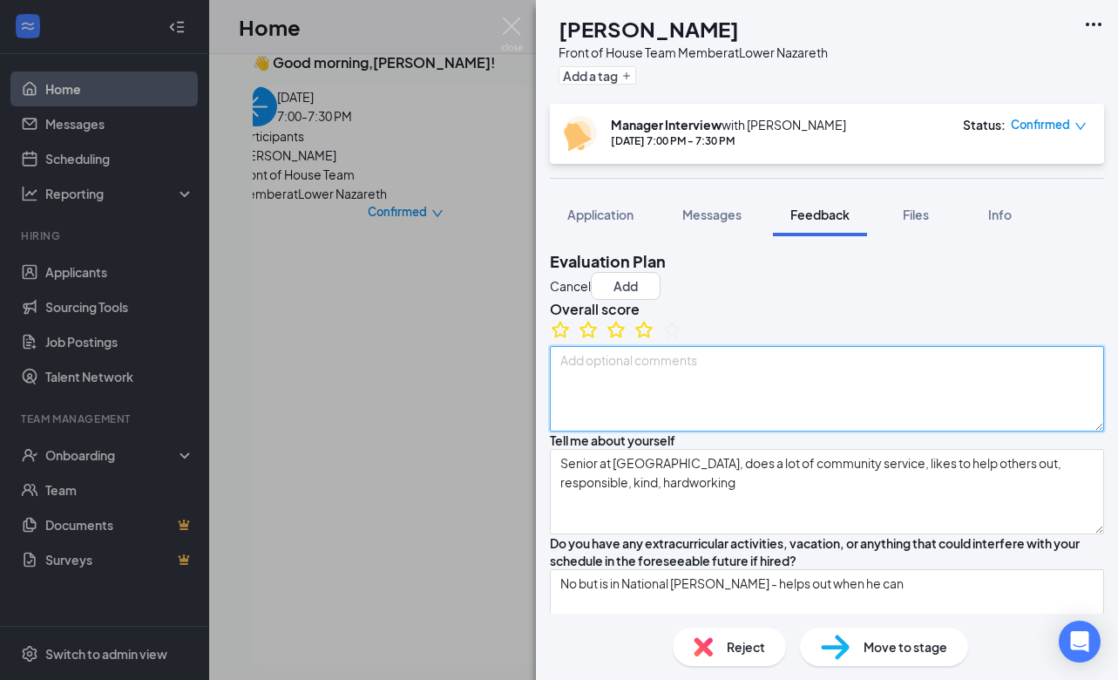
click at [656, 423] on textarea at bounding box center [827, 388] width 554 height 85
type textarea "Very kind, sweet kid"
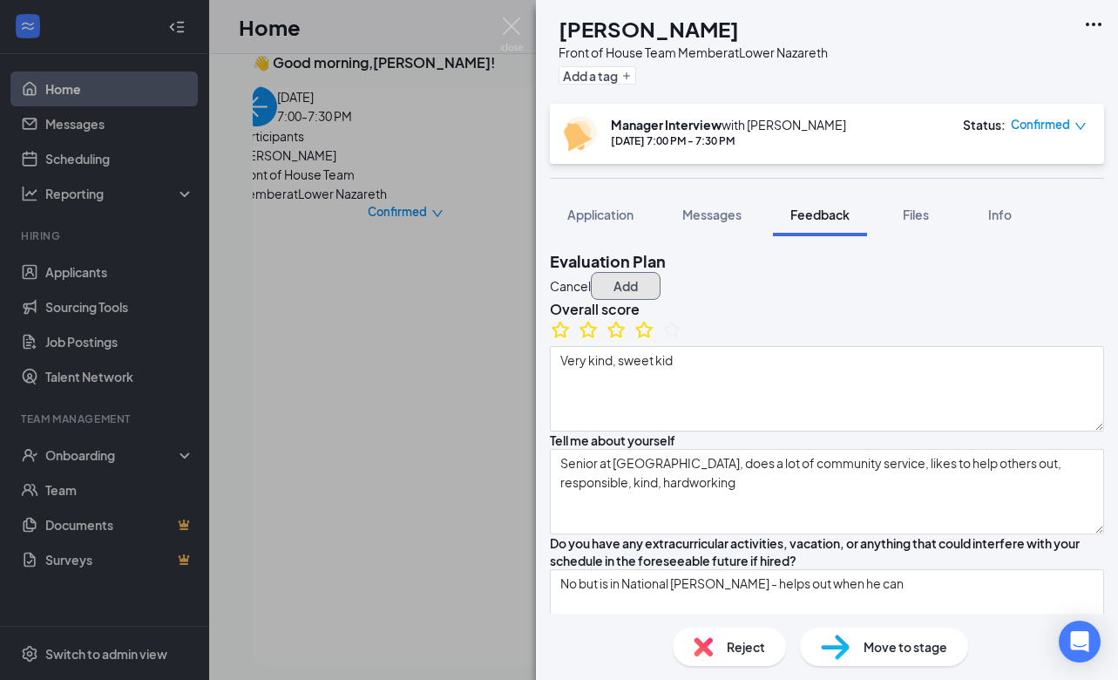
click at [660, 272] on button "Add" at bounding box center [626, 286] width 70 height 28
